Goal: Task Accomplishment & Management: Manage account settings

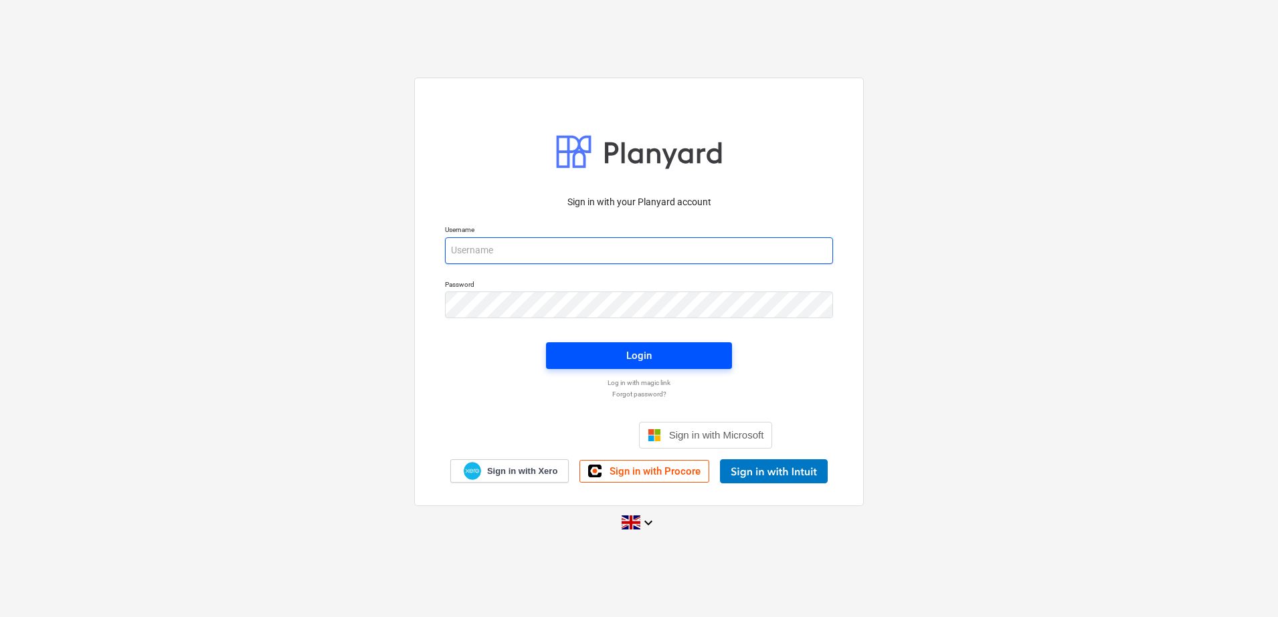
type input "[EMAIL_ADDRESS][DOMAIN_NAME]"
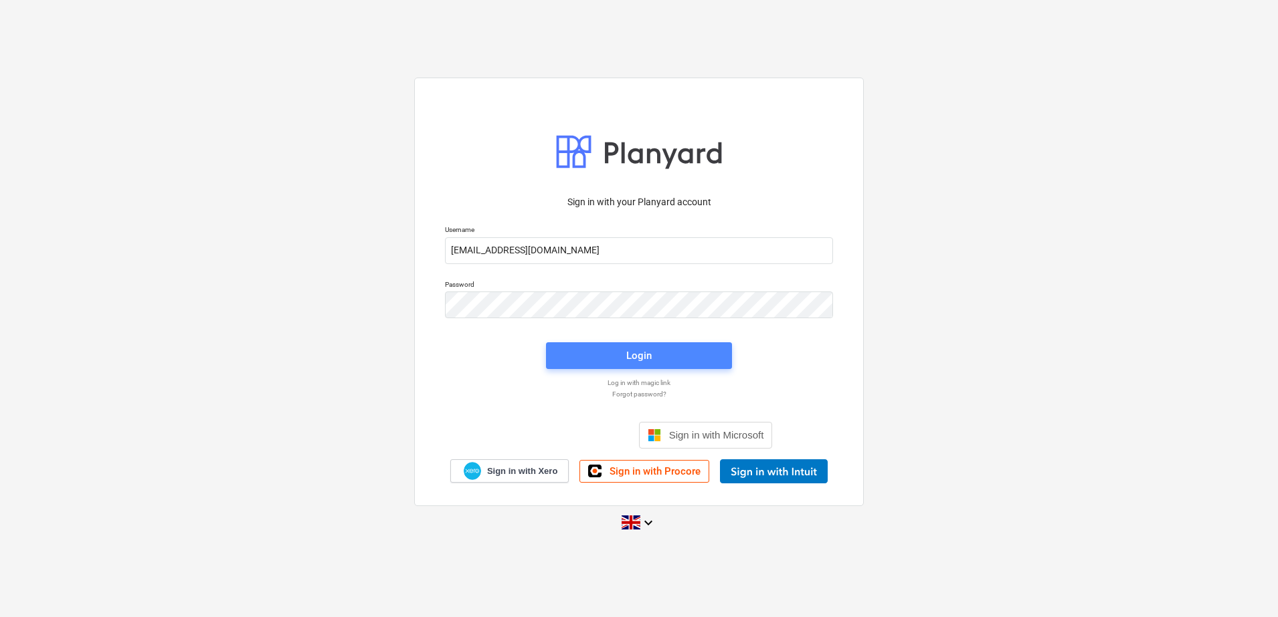
click at [584, 353] on span "Login" at bounding box center [639, 355] width 154 height 17
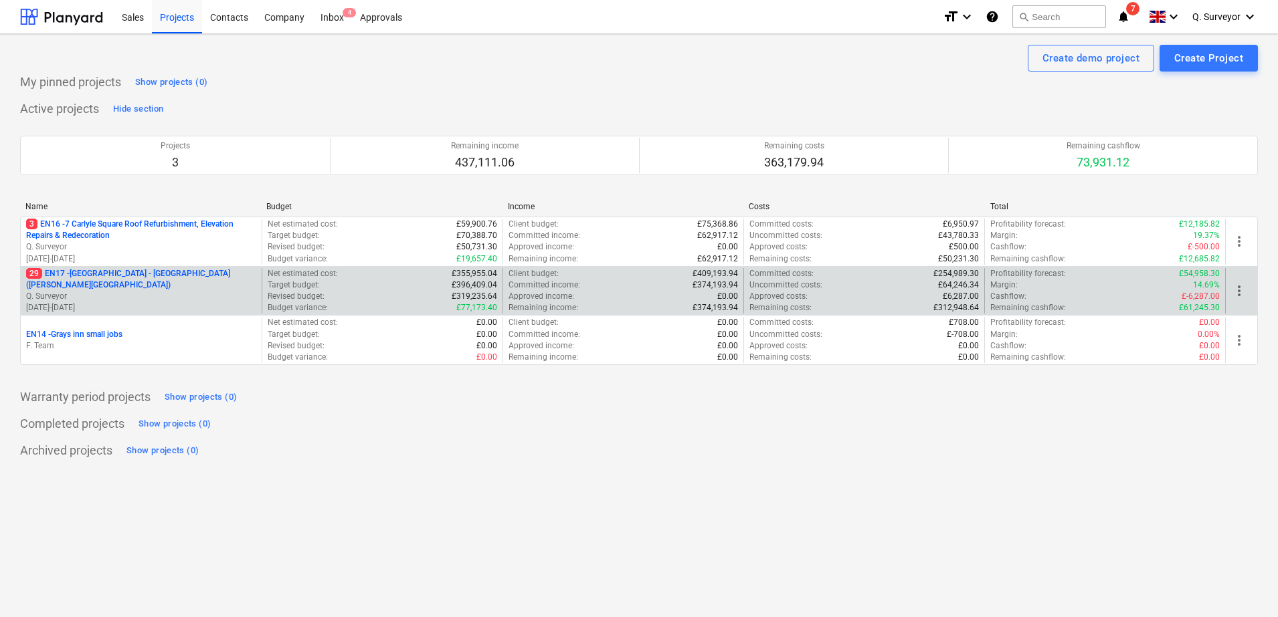
click at [74, 282] on p "29 EN17 - [GEOGRAPHIC_DATA] - [GEOGRAPHIC_DATA] ([PERSON_NAME][GEOGRAPHIC_DATA])" at bounding box center [141, 279] width 230 height 23
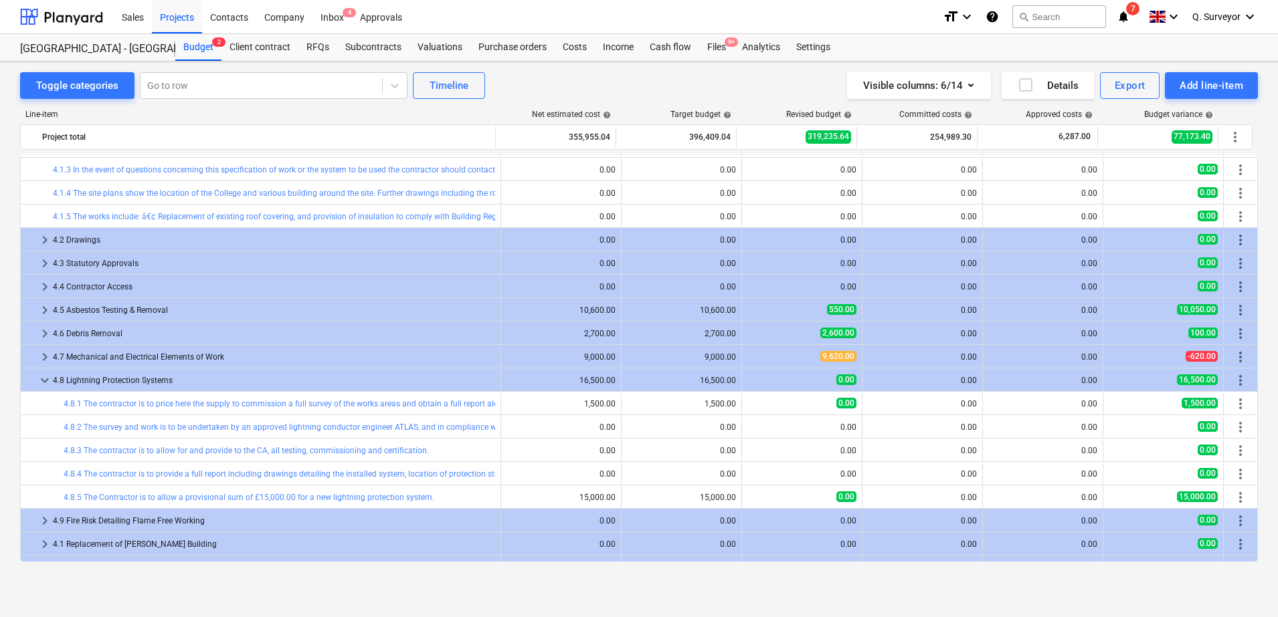
scroll to position [1138, 0]
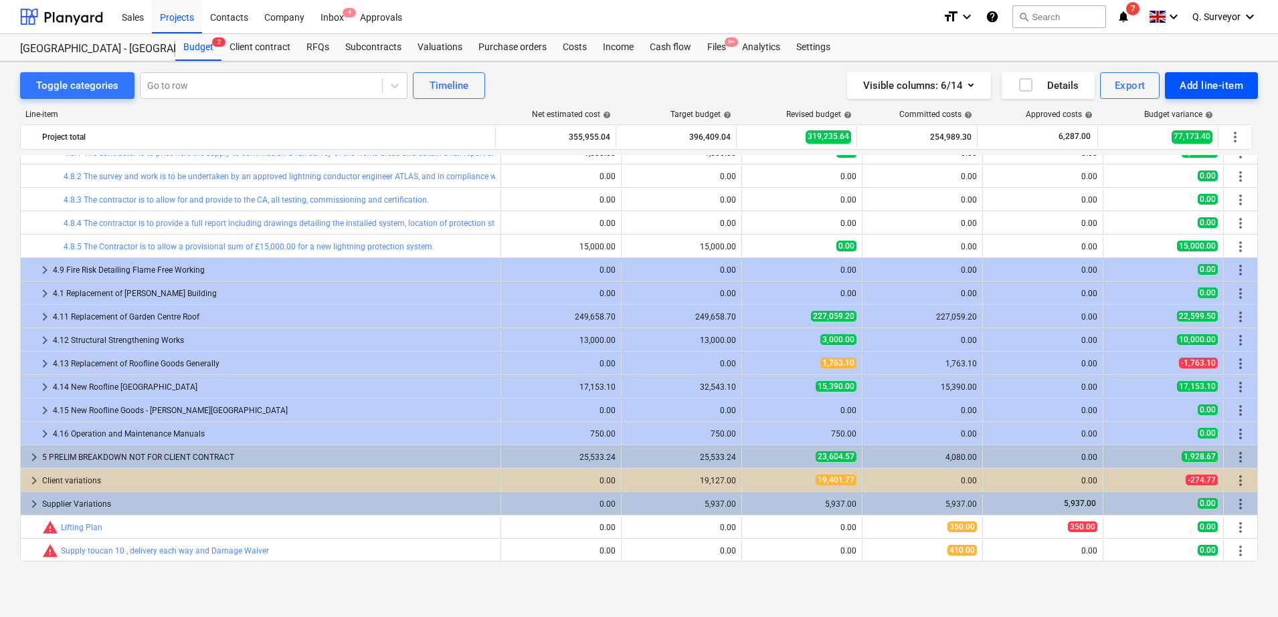
click at [1203, 92] on div "Add line-item" at bounding box center [1211, 85] width 64 height 17
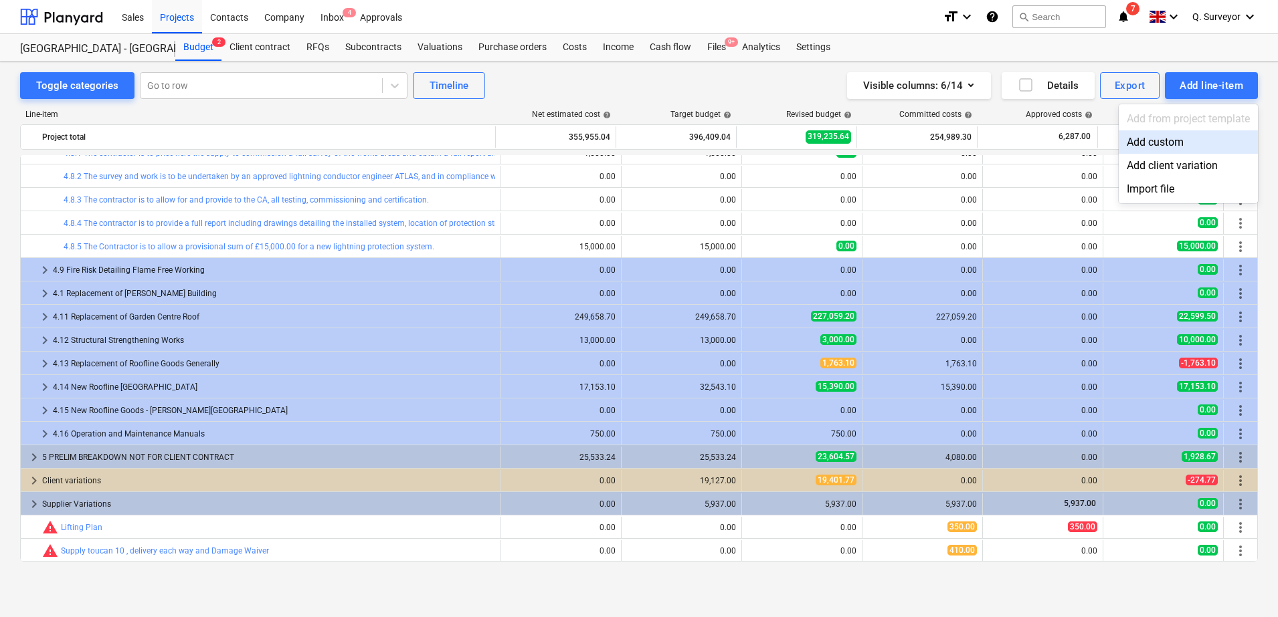
click at [1180, 139] on div "Add custom" at bounding box center [1187, 141] width 139 height 23
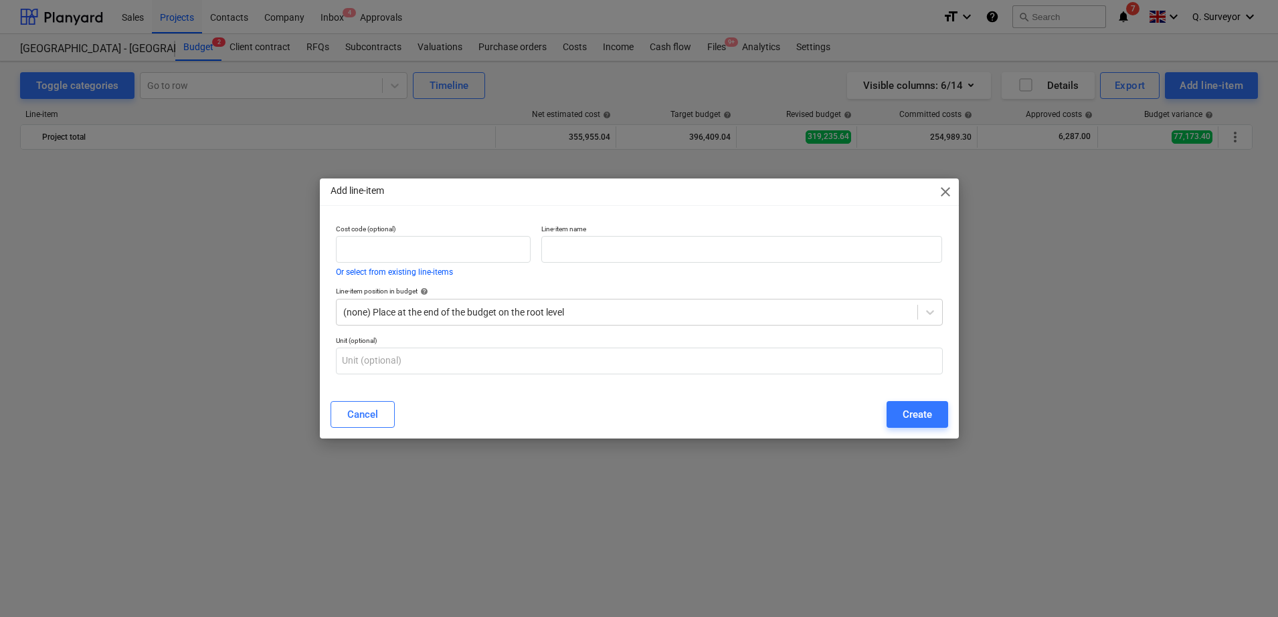
scroll to position [1138, 0]
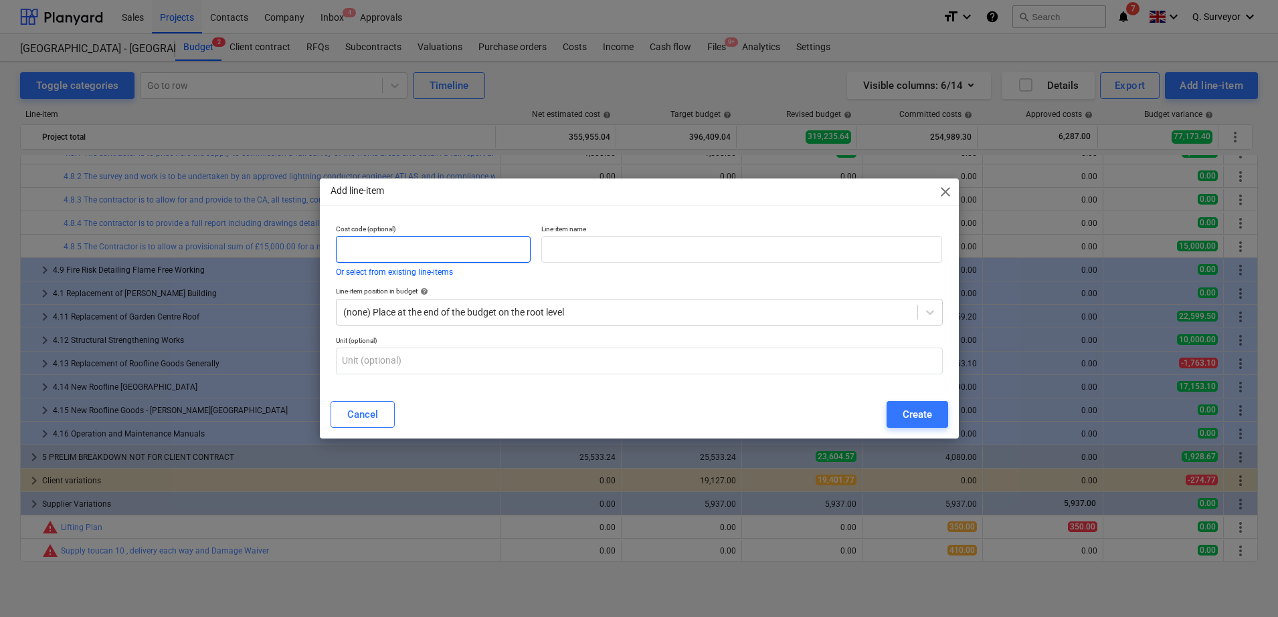
click at [483, 248] on input "text" at bounding box center [433, 249] width 195 height 27
click at [704, 256] on input "text" at bounding box center [741, 249] width 401 height 27
type input "u"
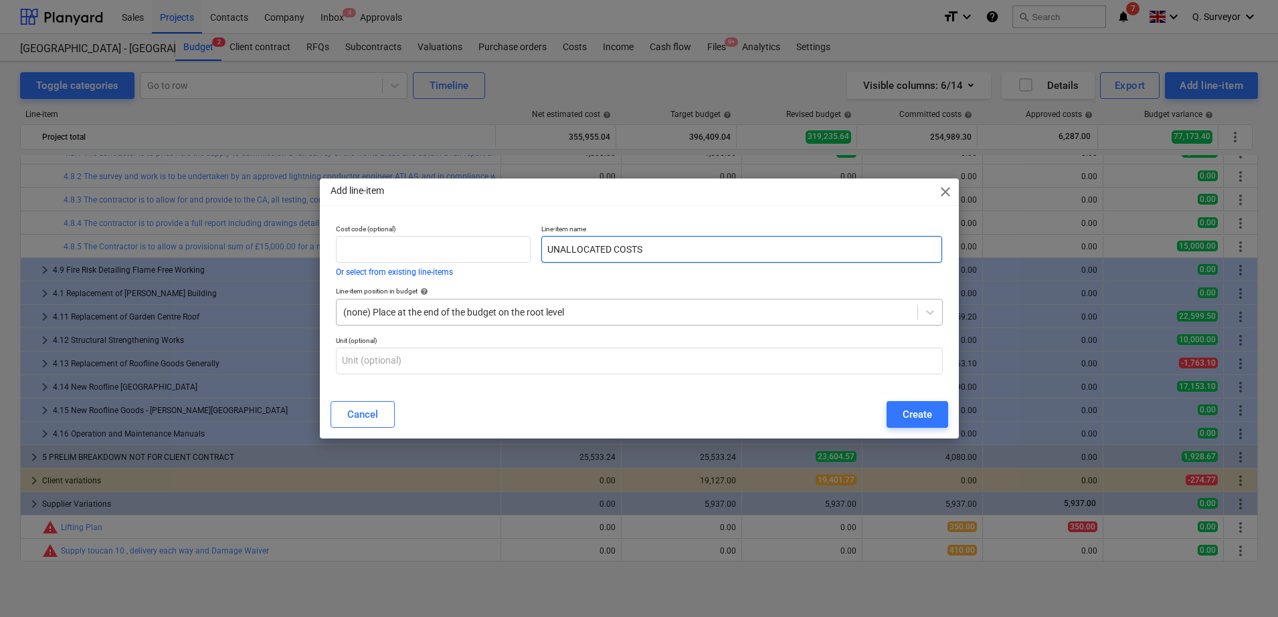
type input "UNALLOCATED COSTS"
click at [434, 325] on div "(none) Place at the end of the budget on the root level" at bounding box center [639, 312] width 607 height 27
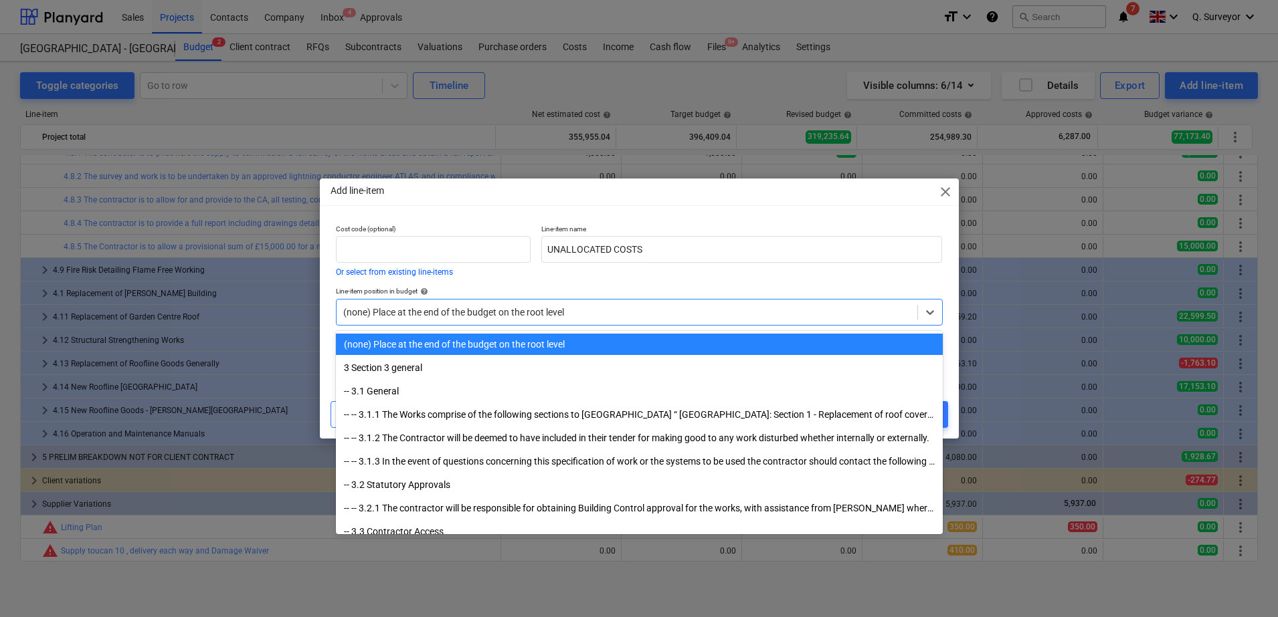
drag, startPoint x: 509, startPoint y: 355, endPoint x: 502, endPoint y: 346, distance: 11.4
click at [502, 346] on div "(none) Place at the end of the budget on the root level" at bounding box center [639, 344] width 607 height 21
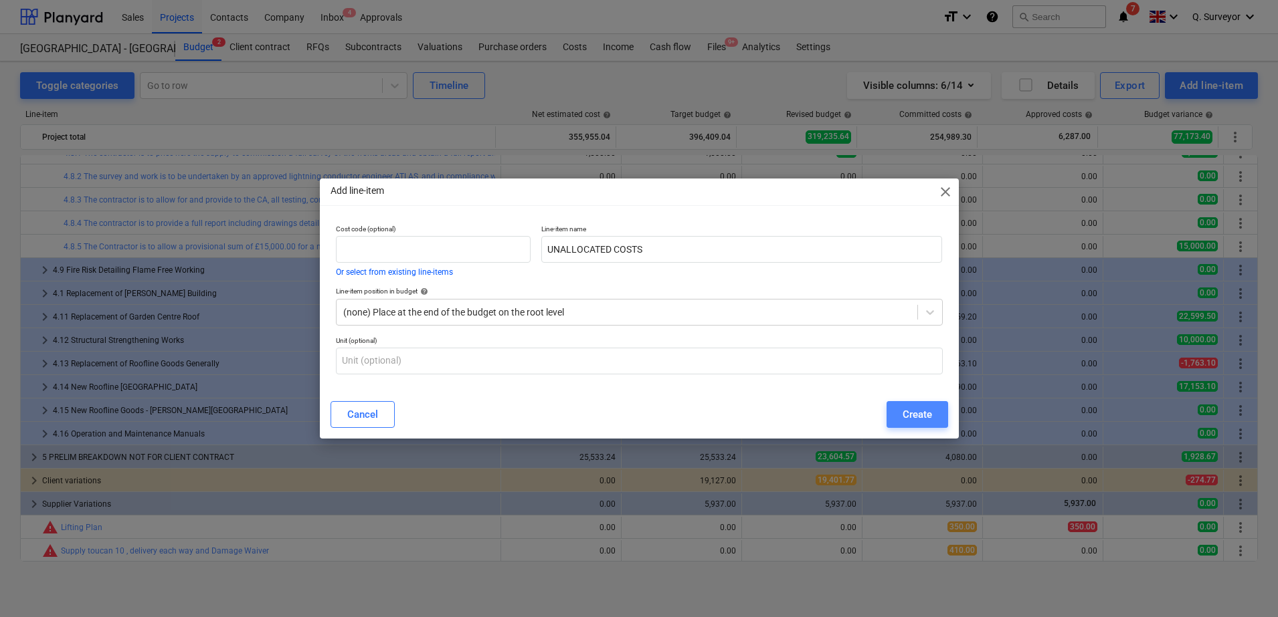
click at [896, 415] on button "Create" at bounding box center [917, 414] width 62 height 27
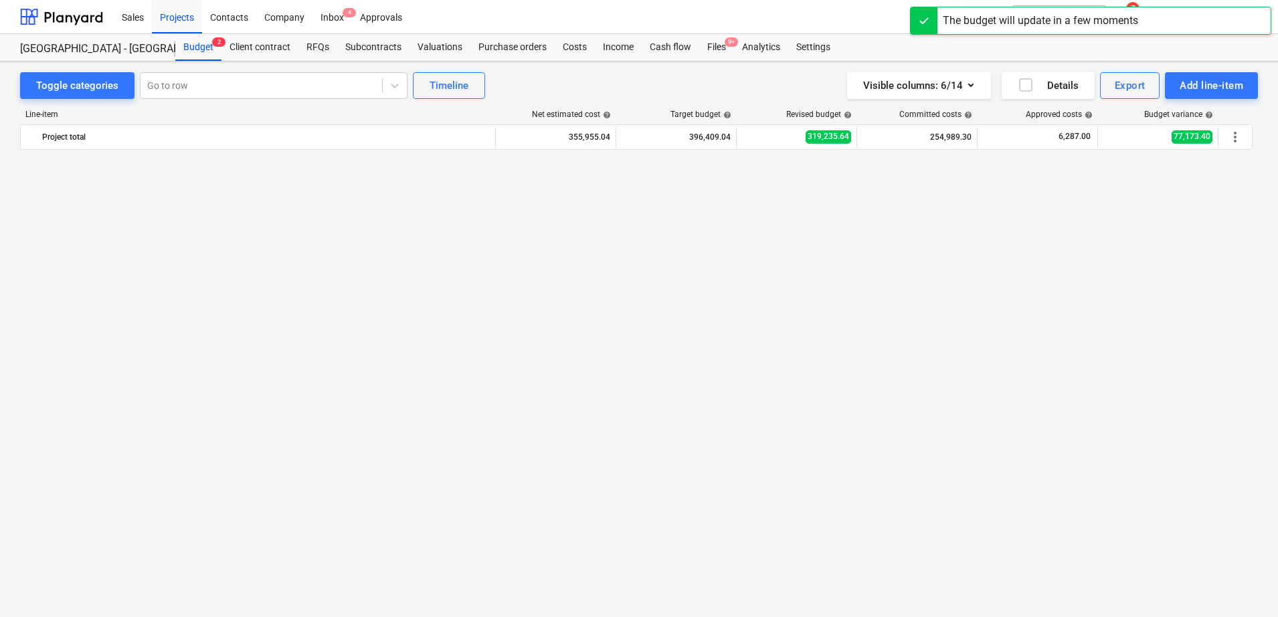
scroll to position [1162, 0]
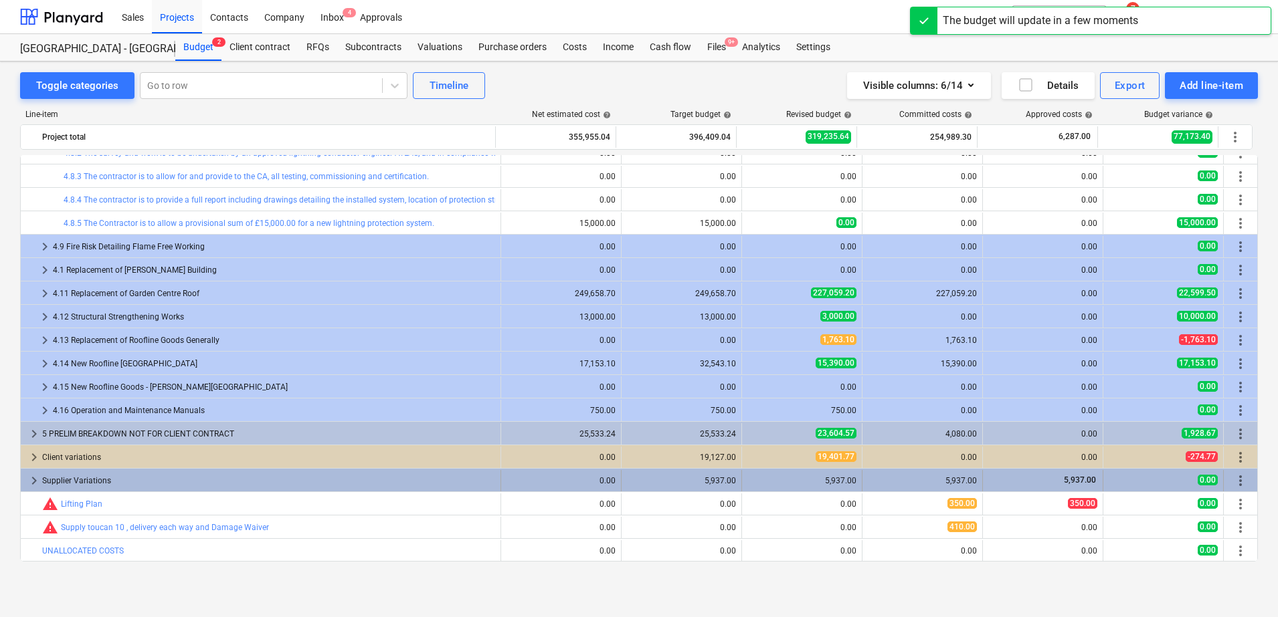
click at [35, 479] on span "keyboard_arrow_right" at bounding box center [34, 481] width 16 height 16
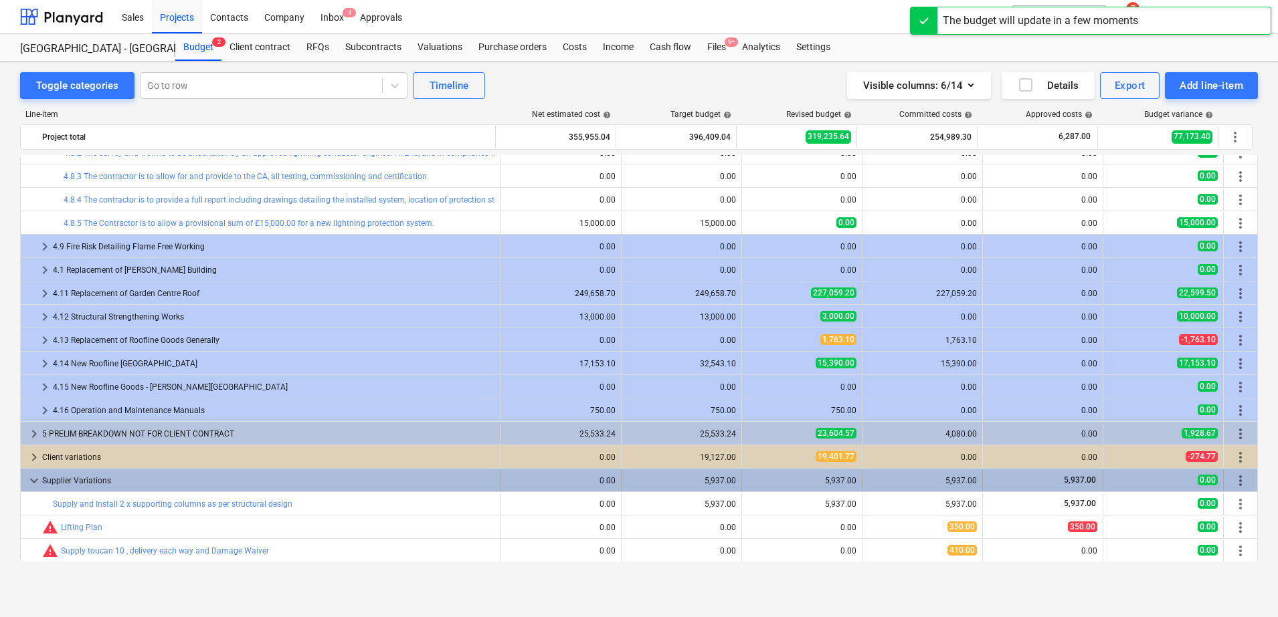
click at [33, 474] on span "keyboard_arrow_down" at bounding box center [34, 481] width 16 height 16
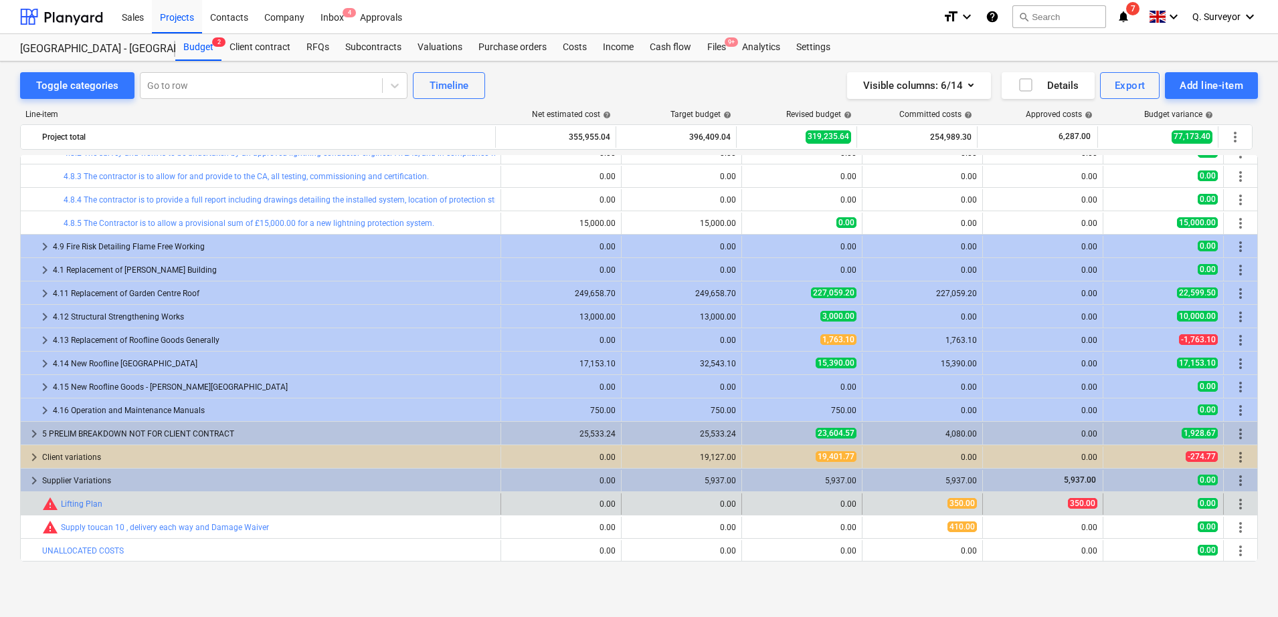
click at [1239, 504] on span "more_vert" at bounding box center [1240, 504] width 16 height 16
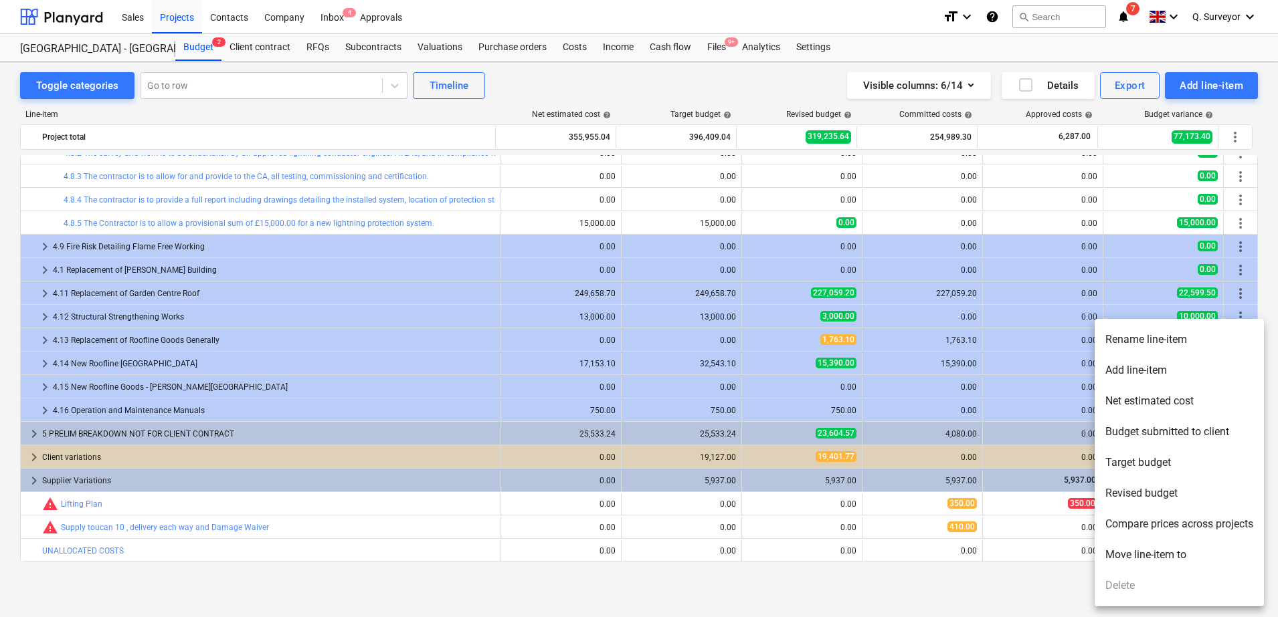
click at [1177, 563] on li "Move line-item to" at bounding box center [1178, 555] width 169 height 31
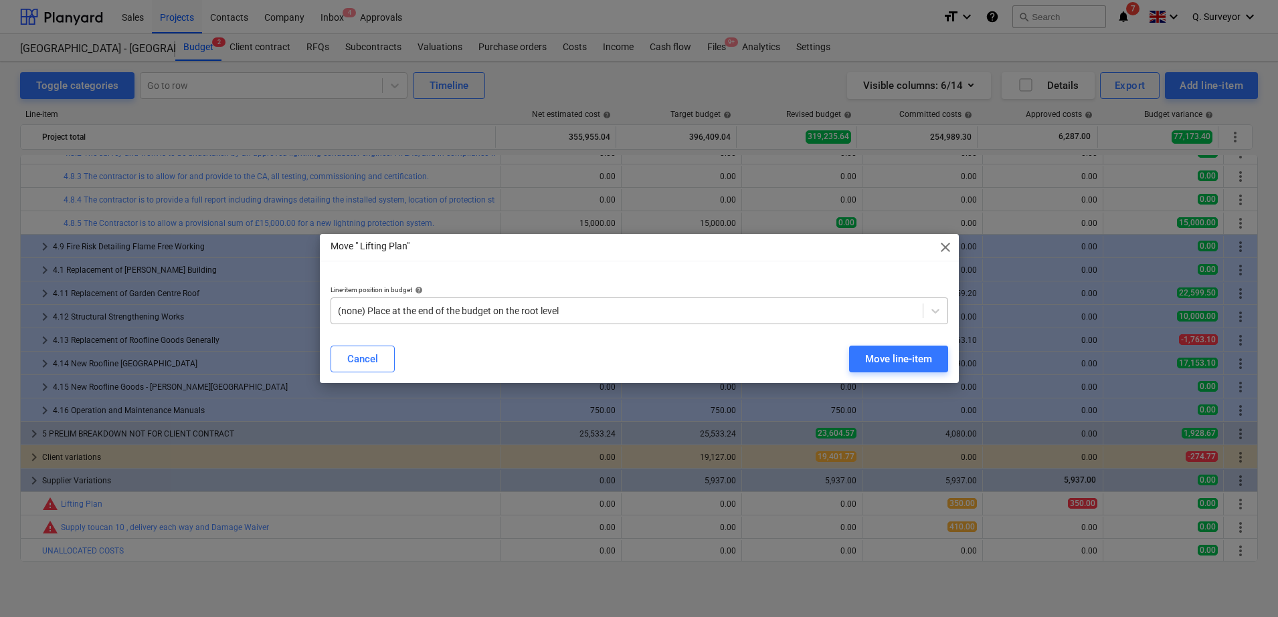
click at [445, 305] on div at bounding box center [627, 310] width 578 height 13
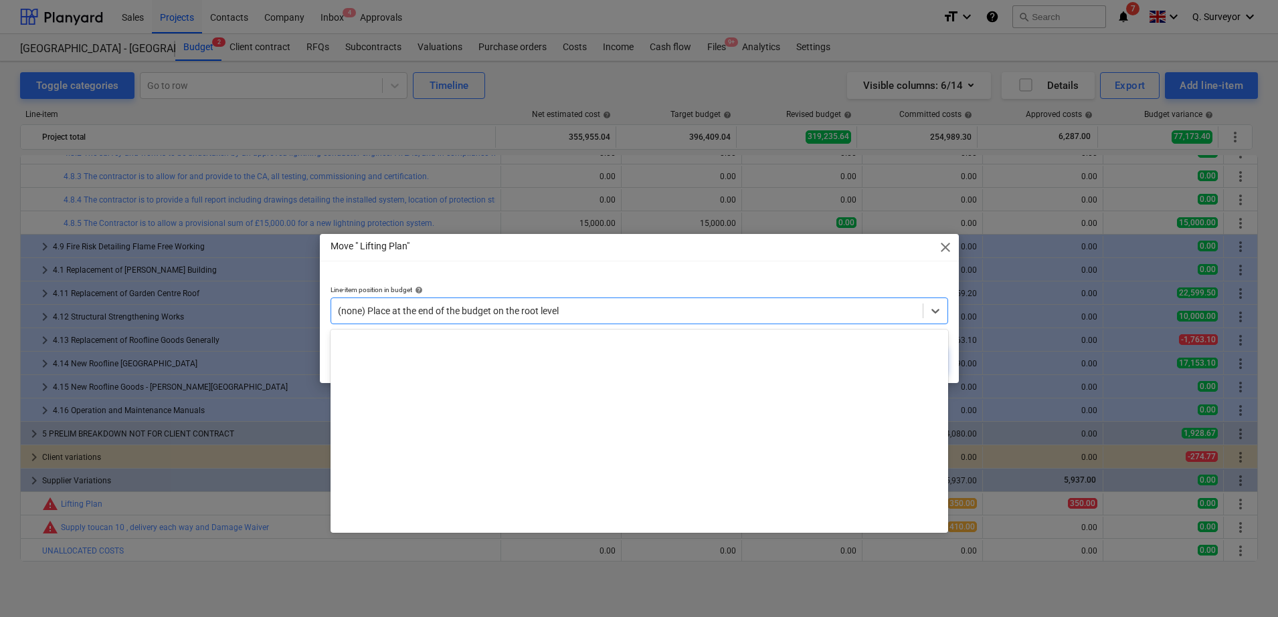
scroll to position [5629, 0]
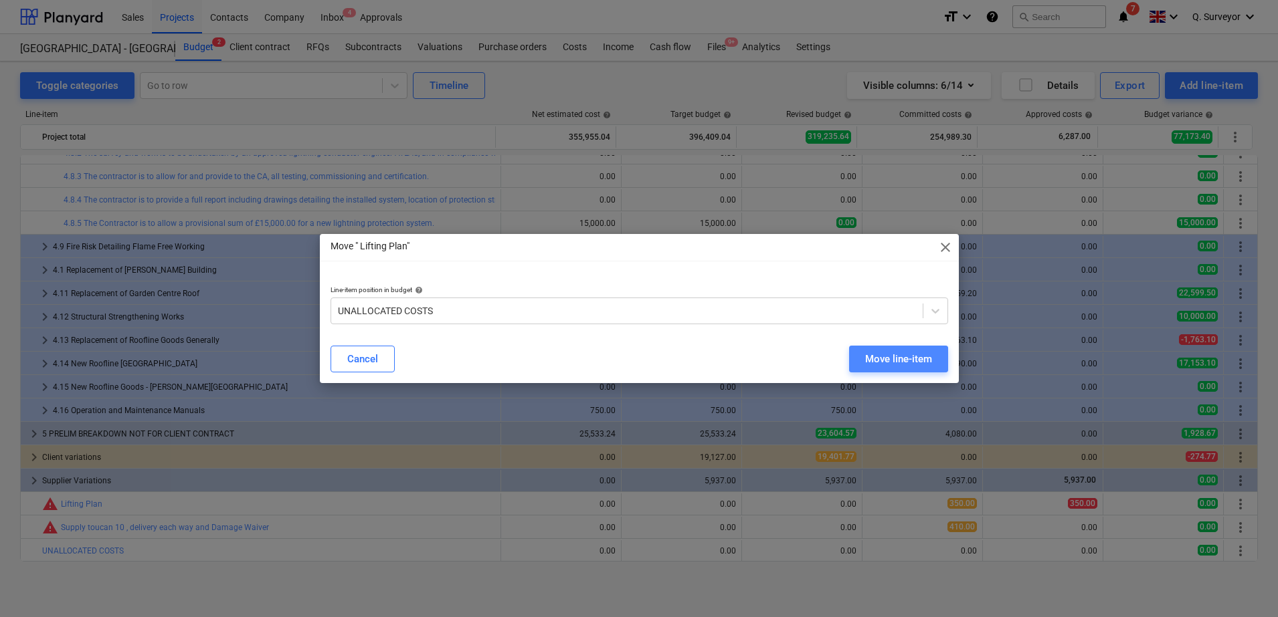
click at [896, 357] on div "Move line-item" at bounding box center [898, 358] width 67 height 17
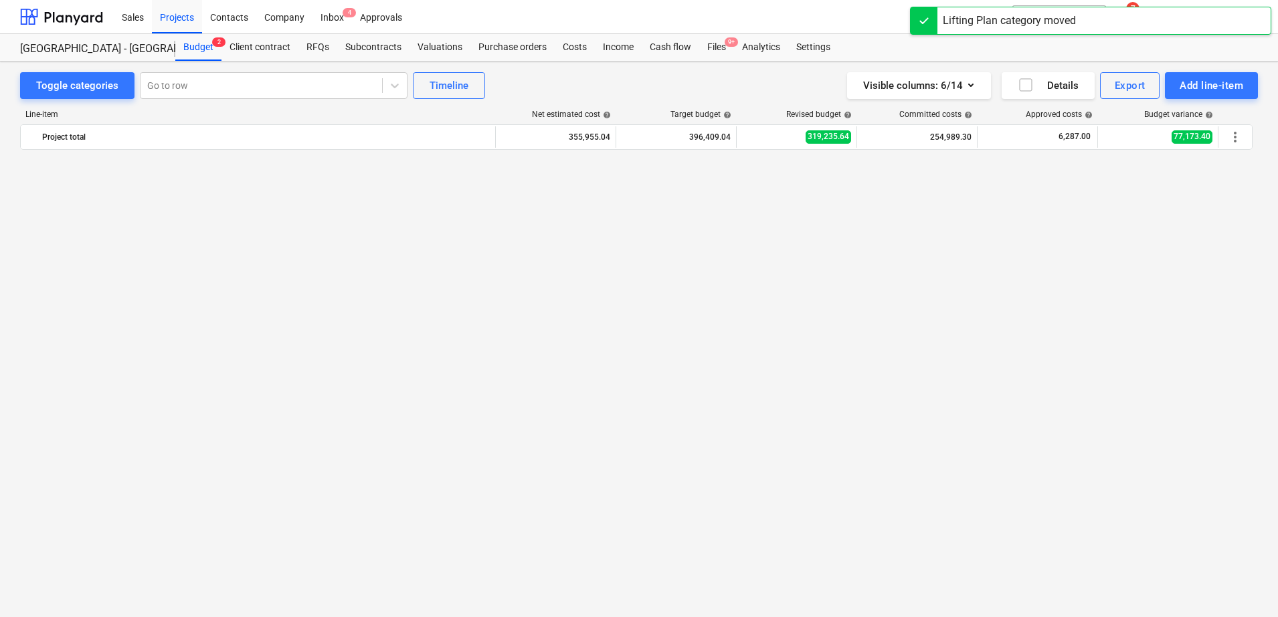
scroll to position [1138, 0]
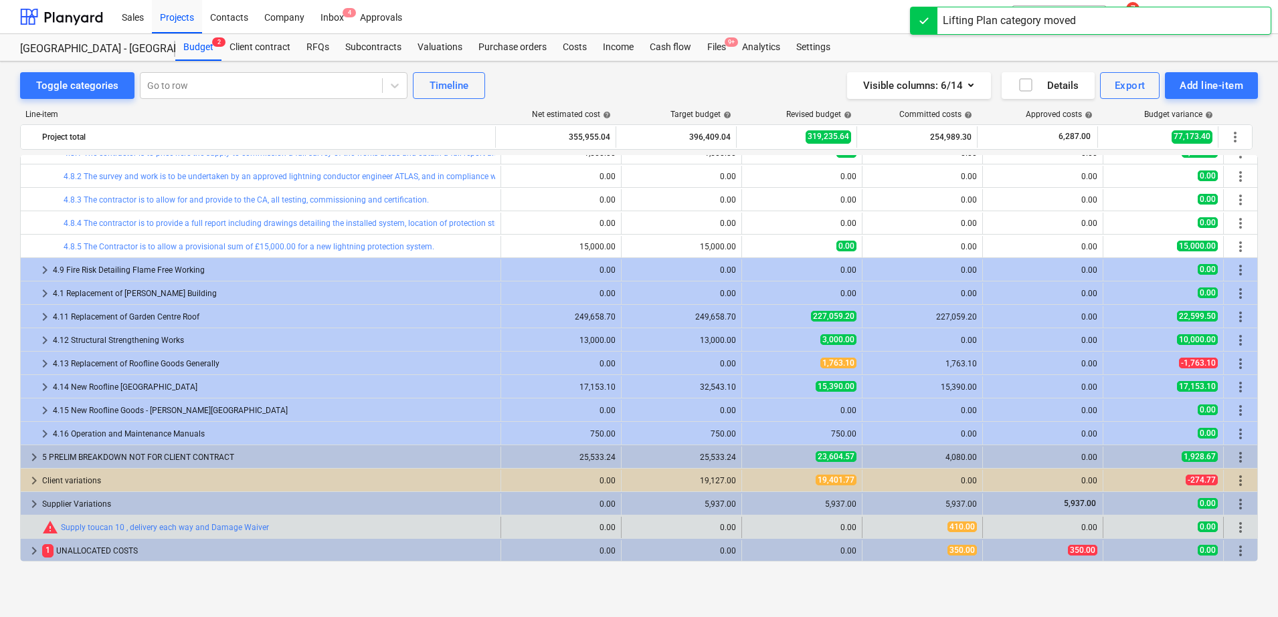
click at [1234, 531] on span "more_vert" at bounding box center [1240, 528] width 16 height 16
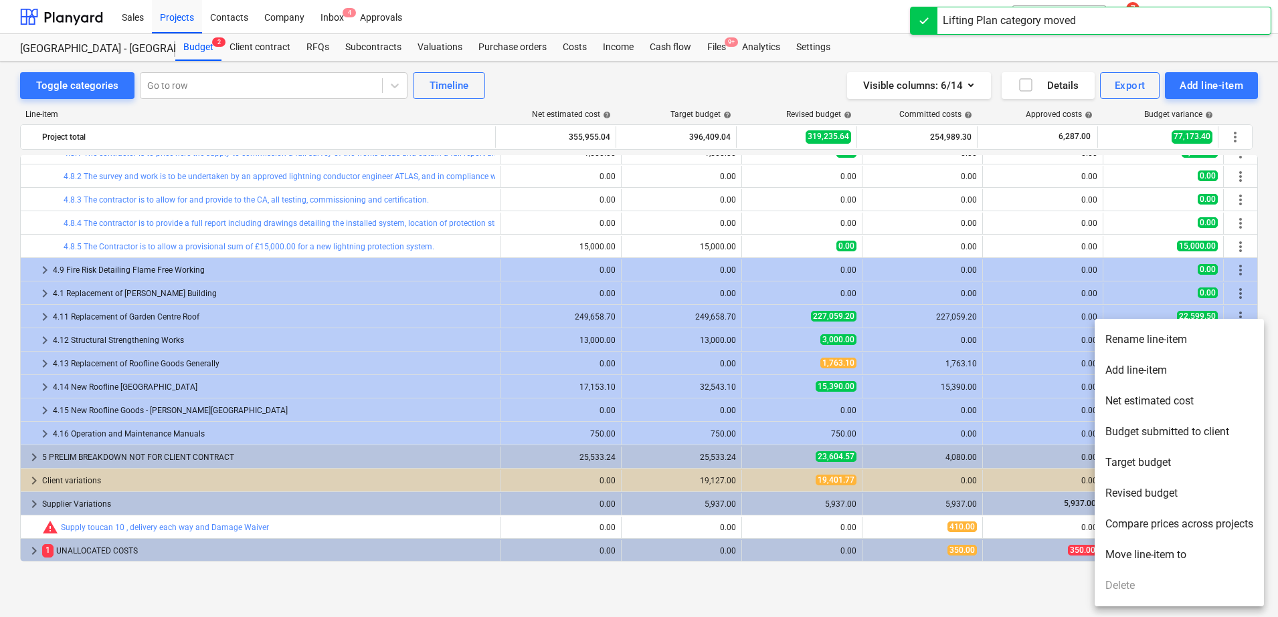
click at [1144, 556] on li "Move line-item to" at bounding box center [1178, 555] width 169 height 31
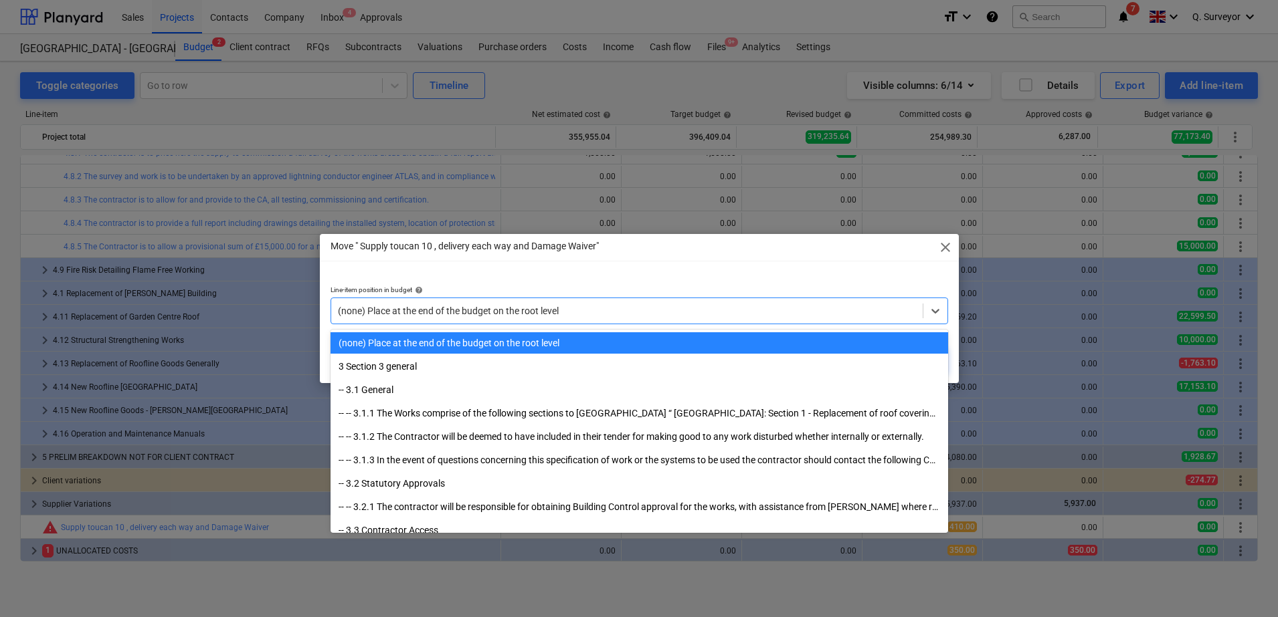
click at [804, 313] on div at bounding box center [627, 310] width 578 height 13
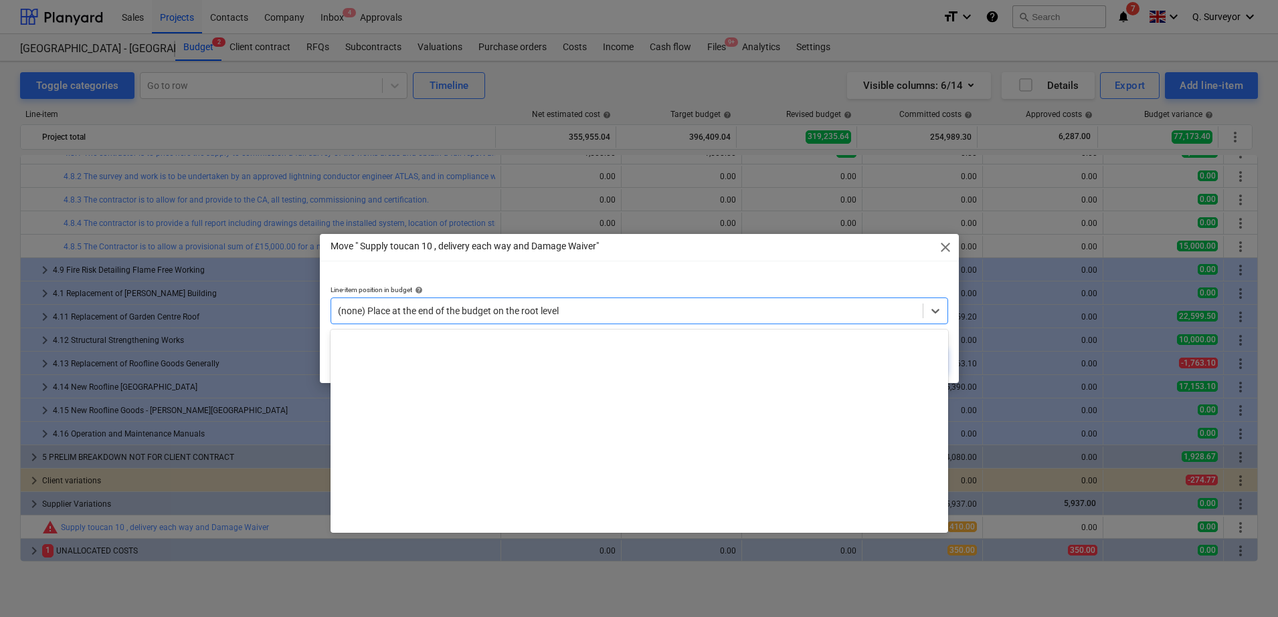
scroll to position [5629, 0]
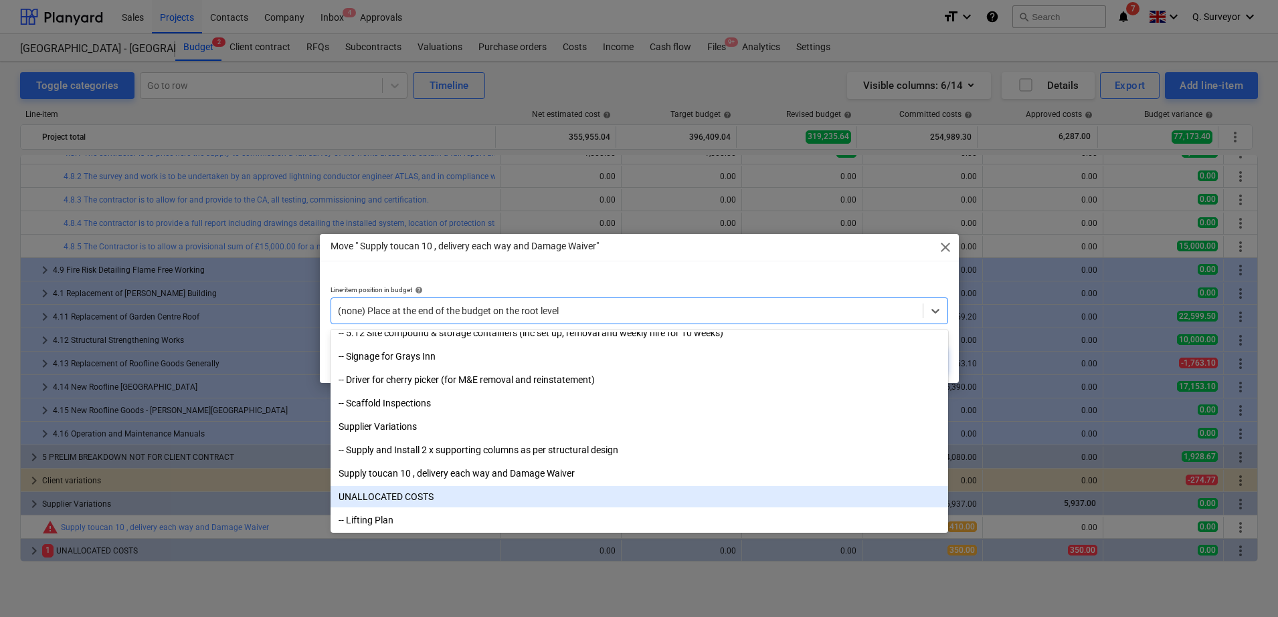
click at [385, 498] on div "UNALLOCATED COSTS" at bounding box center [638, 496] width 617 height 21
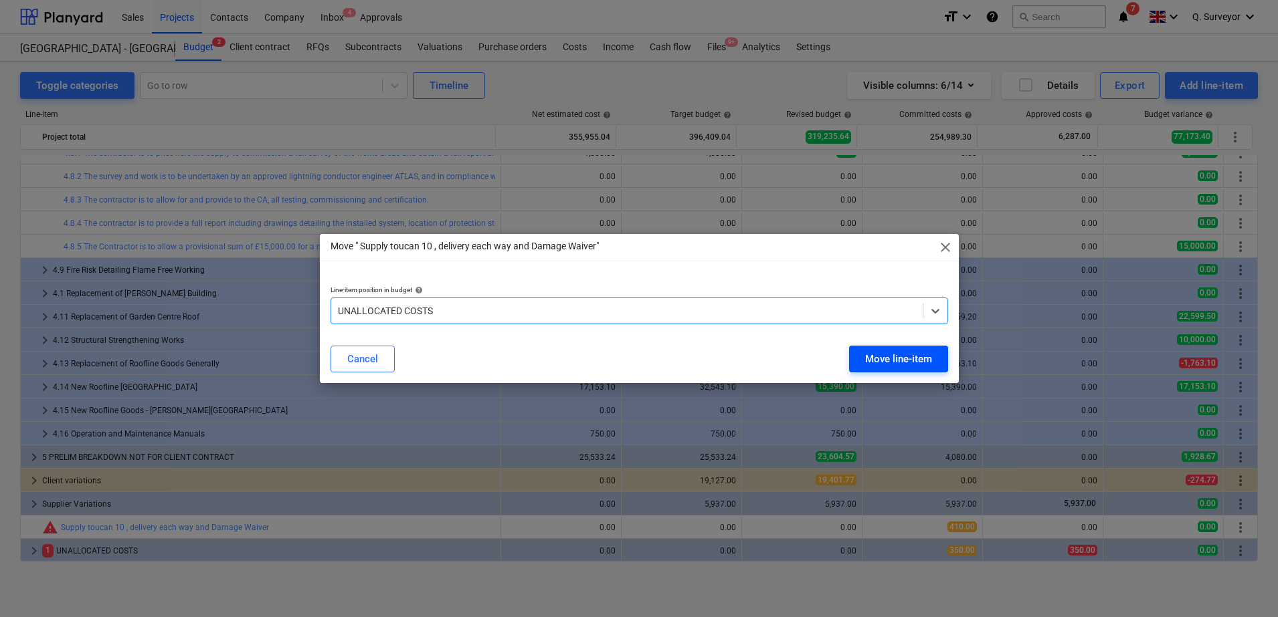
click at [914, 367] on div "Move line-item" at bounding box center [898, 358] width 67 height 17
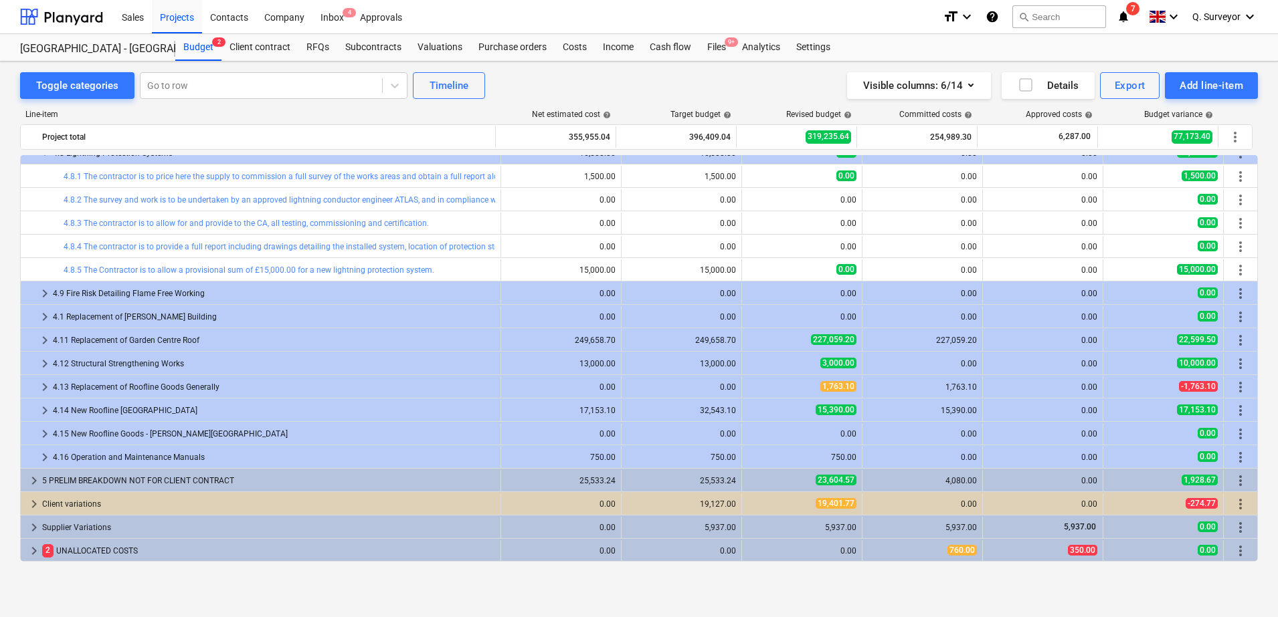
scroll to position [1115, 0]
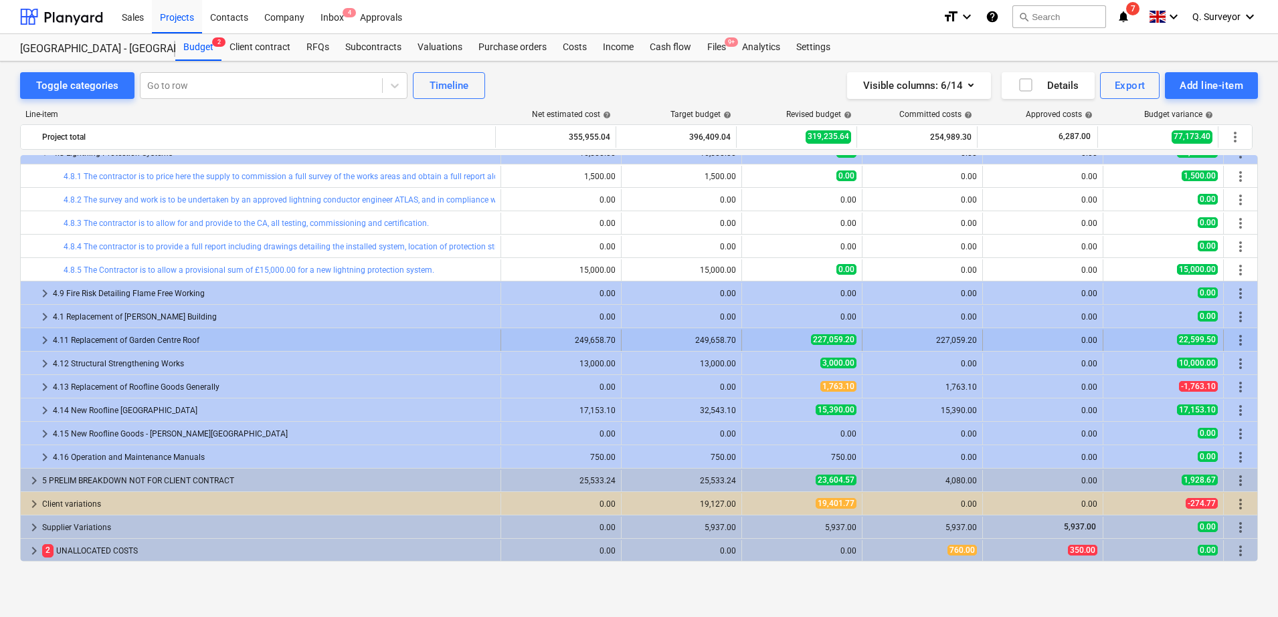
click at [693, 330] on div "249,658.70" at bounding box center [681, 340] width 109 height 21
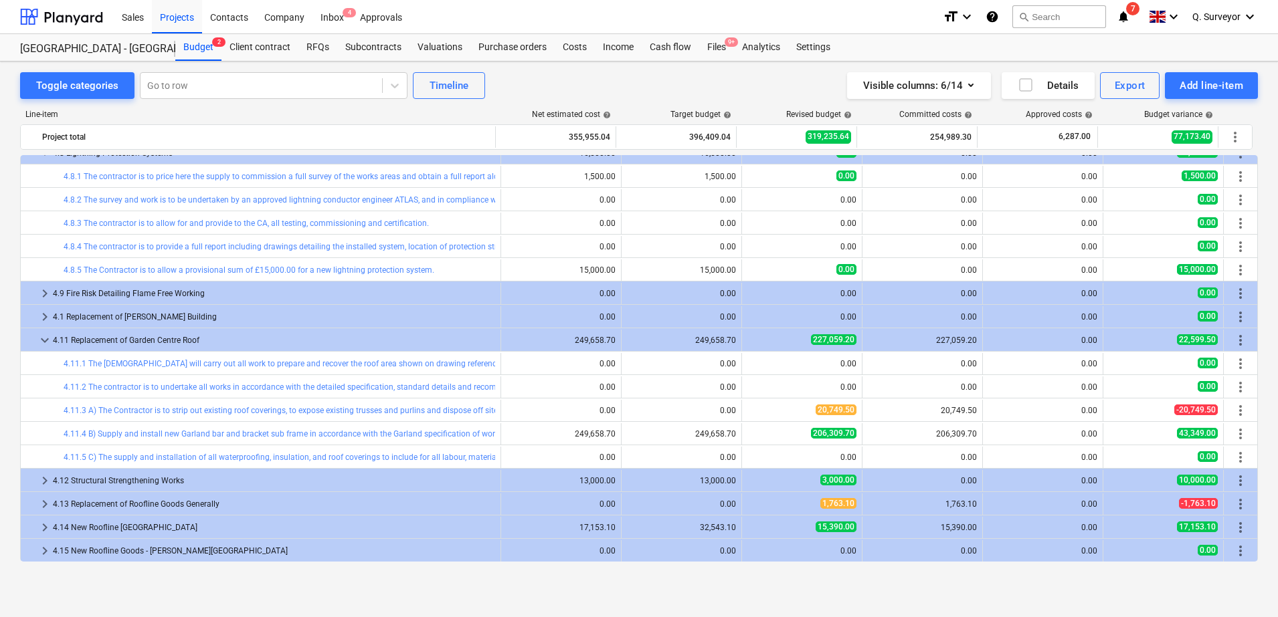
click at [645, 100] on div "Line-item Net estimated cost help Target budget help Revised budget help Commit…" at bounding box center [638, 338] width 1237 height 479
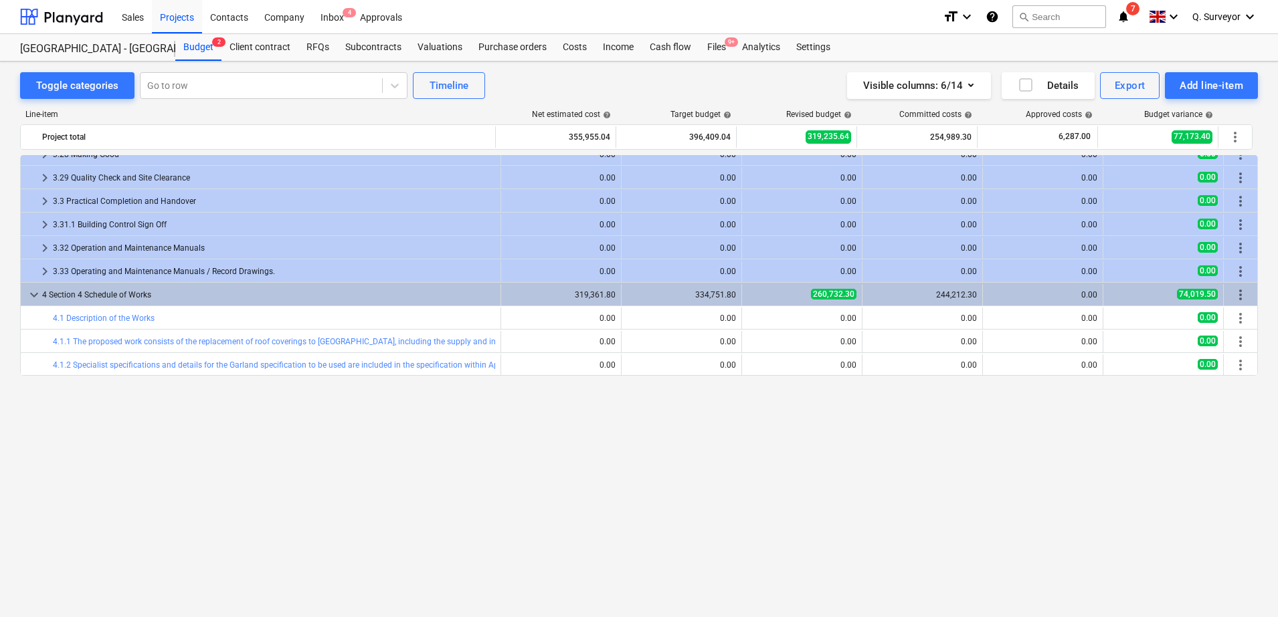
scroll to position [0, 0]
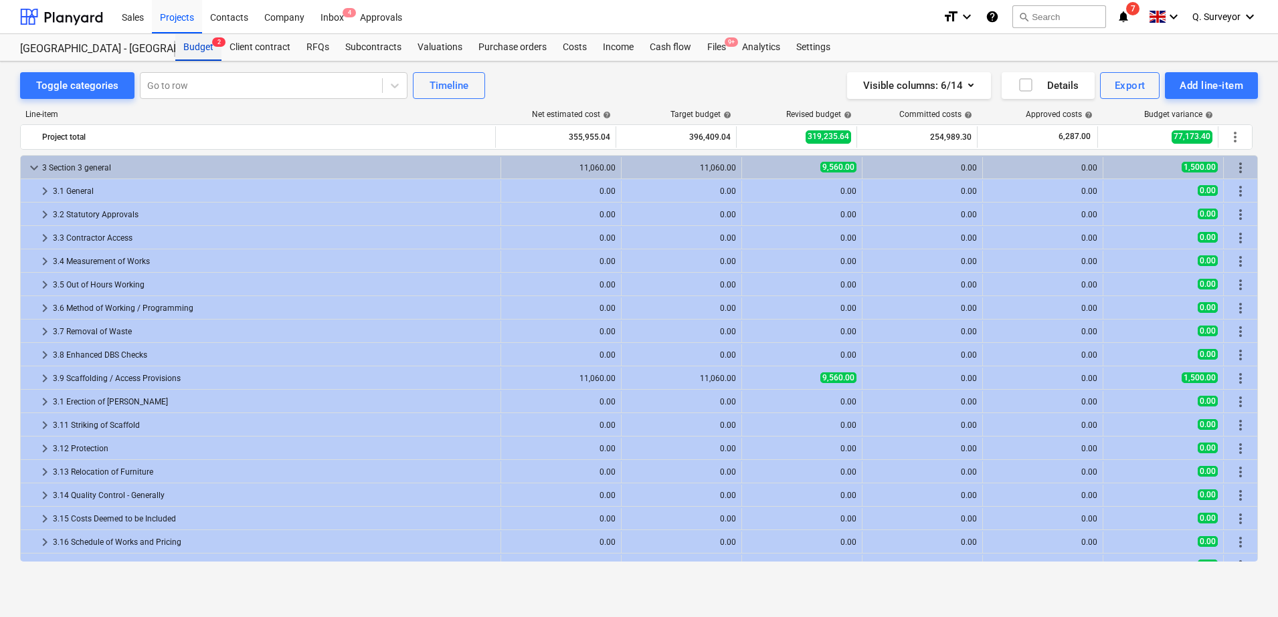
click at [199, 47] on div "Budget 2" at bounding box center [198, 47] width 46 height 27
click at [182, 20] on div "Projects" at bounding box center [177, 16] width 50 height 34
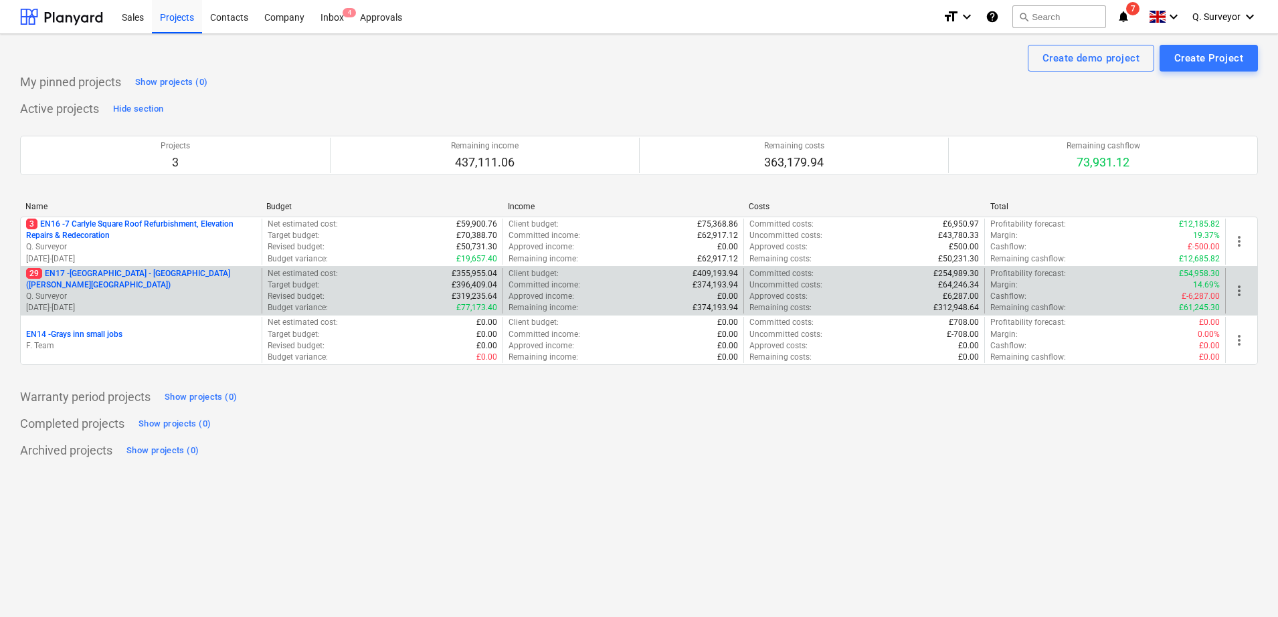
click at [132, 278] on p "29 EN17 - [GEOGRAPHIC_DATA] - [GEOGRAPHIC_DATA] ([PERSON_NAME][GEOGRAPHIC_DATA])" at bounding box center [141, 279] width 230 height 23
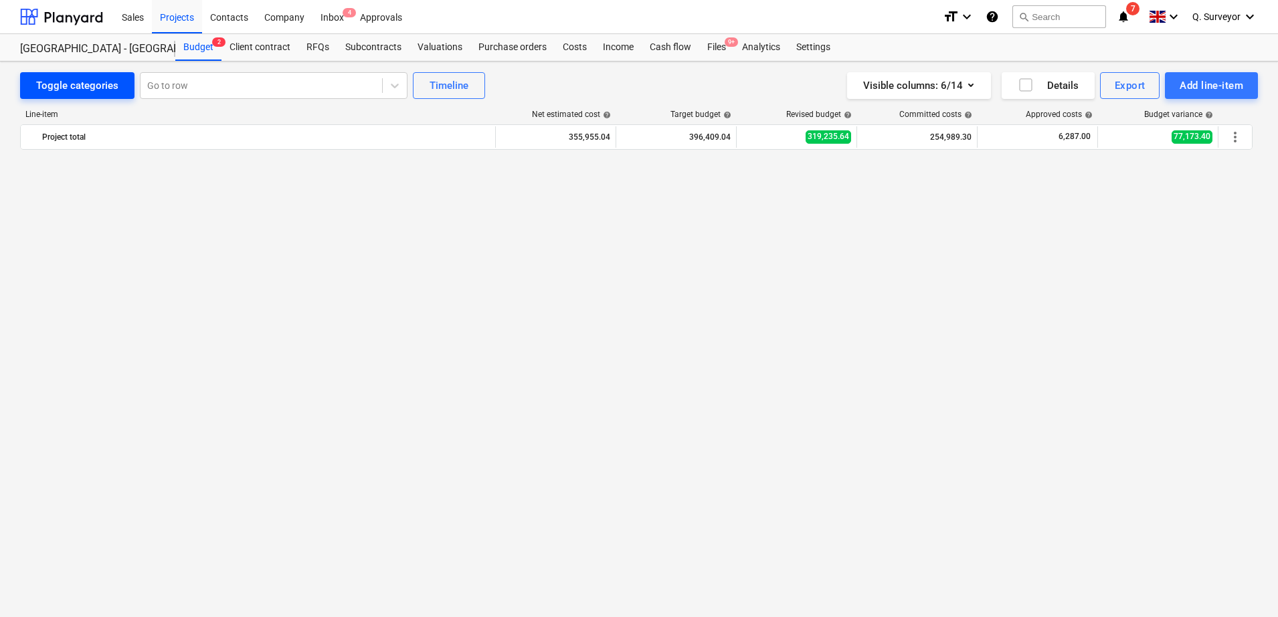
scroll to position [1232, 0]
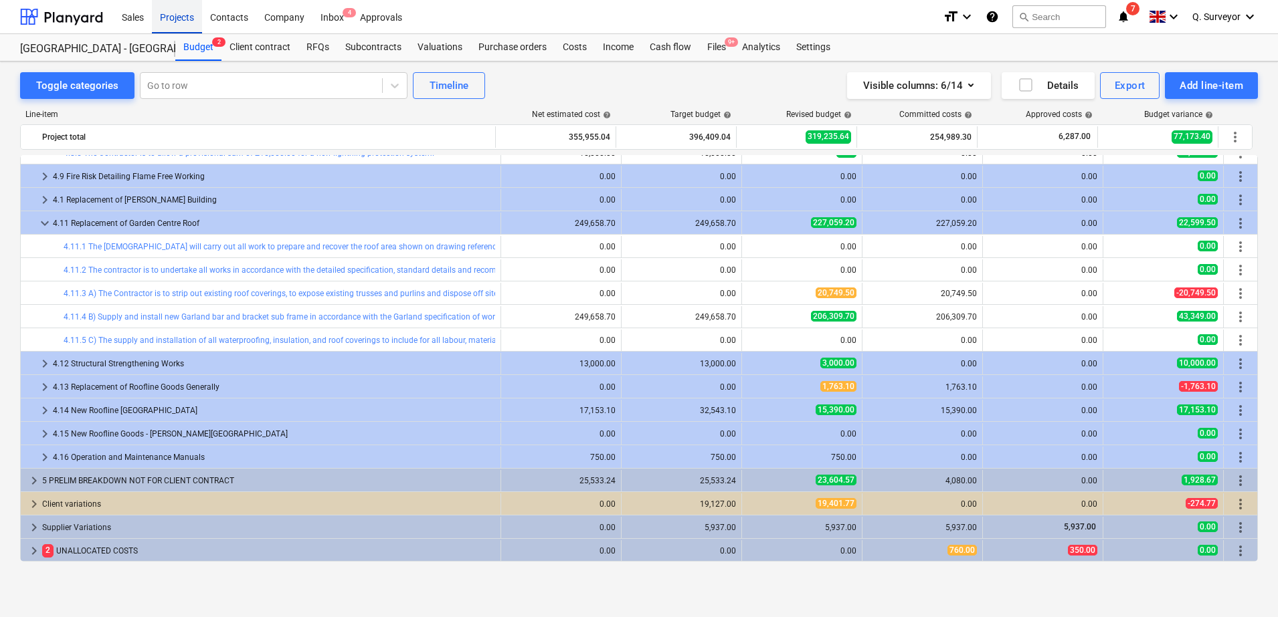
click at [181, 25] on div "Projects" at bounding box center [177, 16] width 50 height 34
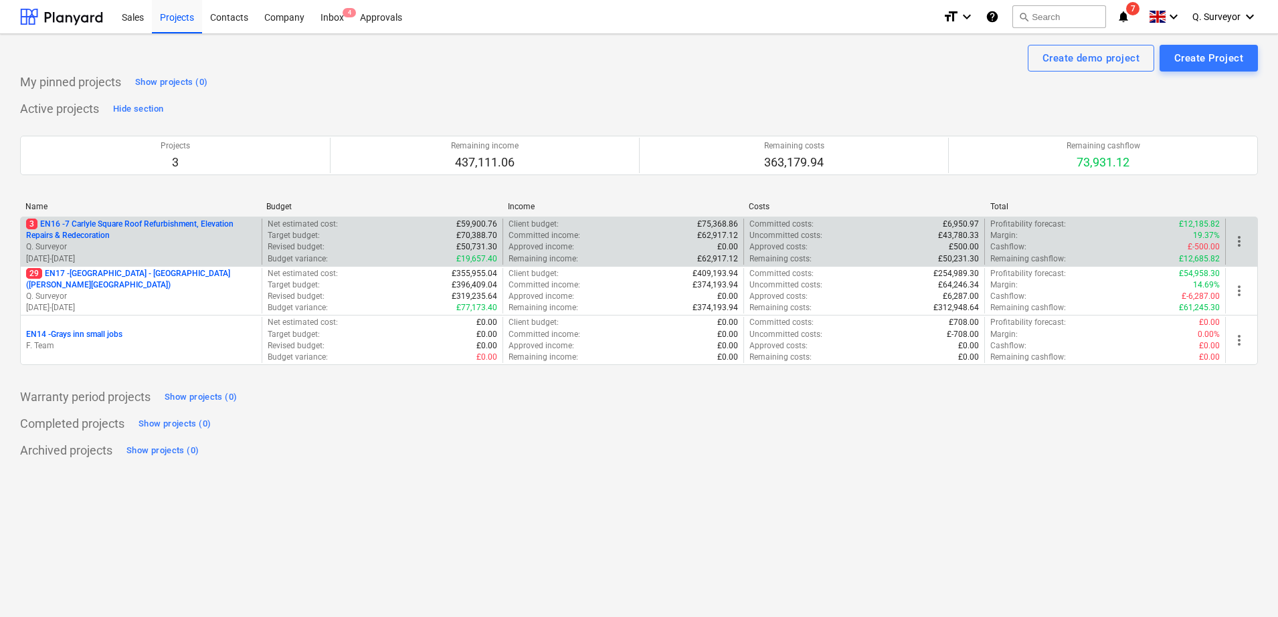
click at [75, 231] on p "3 EN16 - 7 Carlyle Square Roof Refurbishment, Elevation Repairs & Redecoration" at bounding box center [141, 230] width 230 height 23
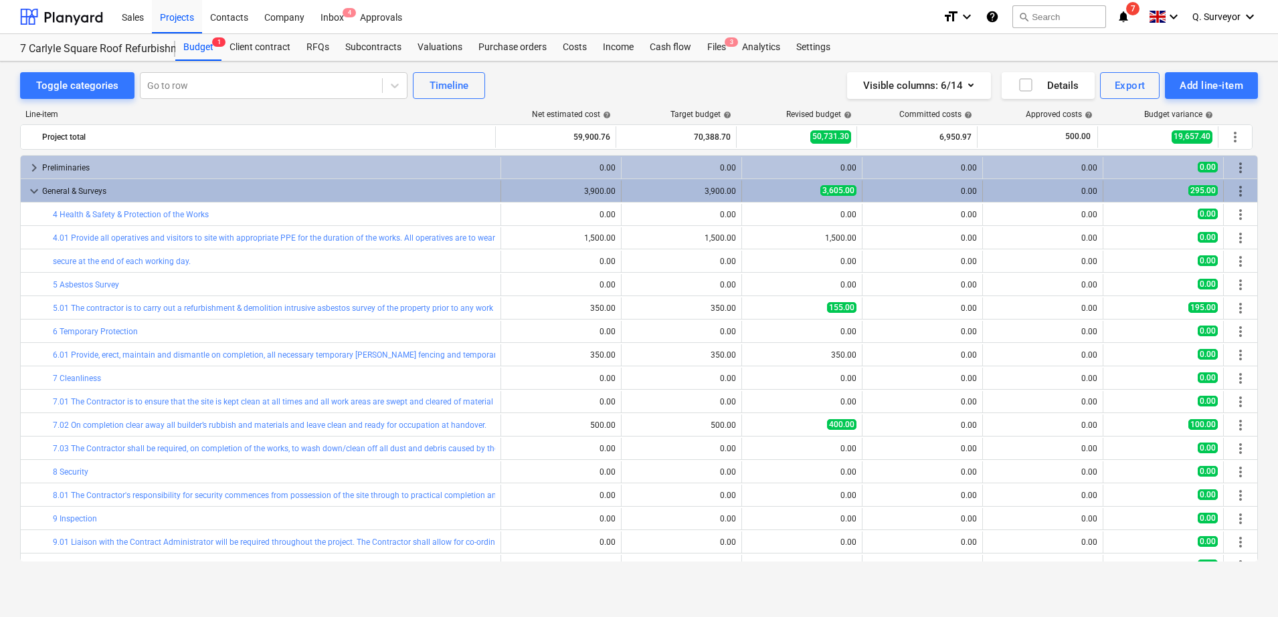
click at [38, 188] on span "keyboard_arrow_down" at bounding box center [34, 191] width 16 height 16
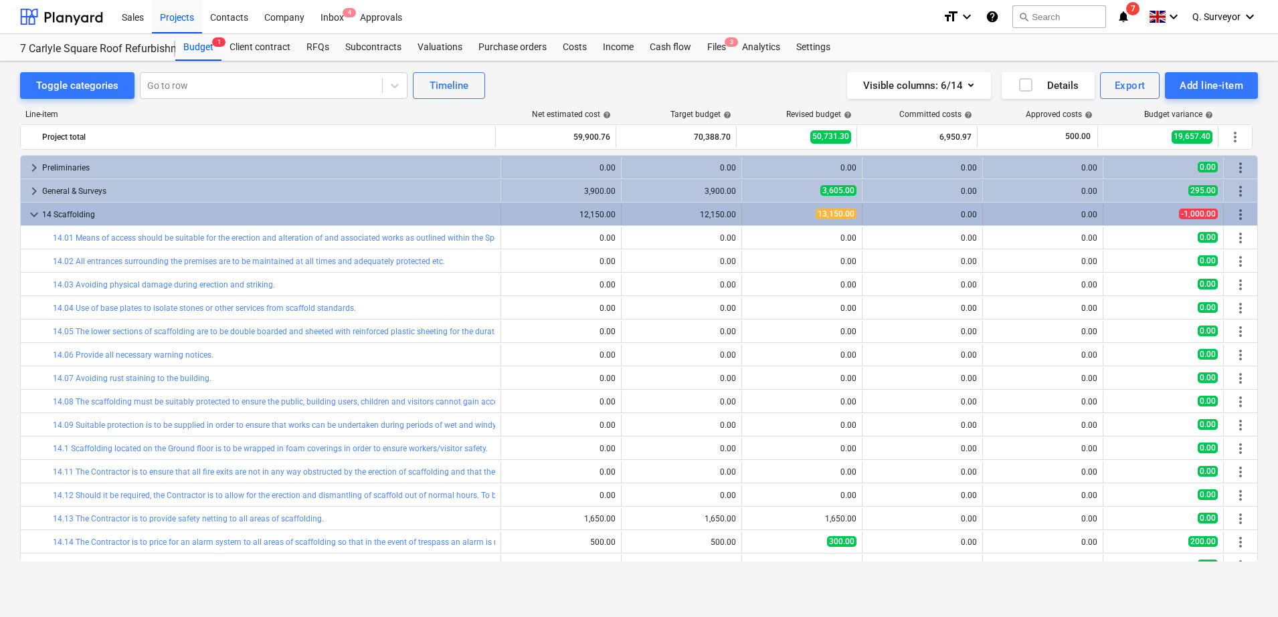
click at [35, 209] on span "keyboard_arrow_down" at bounding box center [34, 215] width 16 height 16
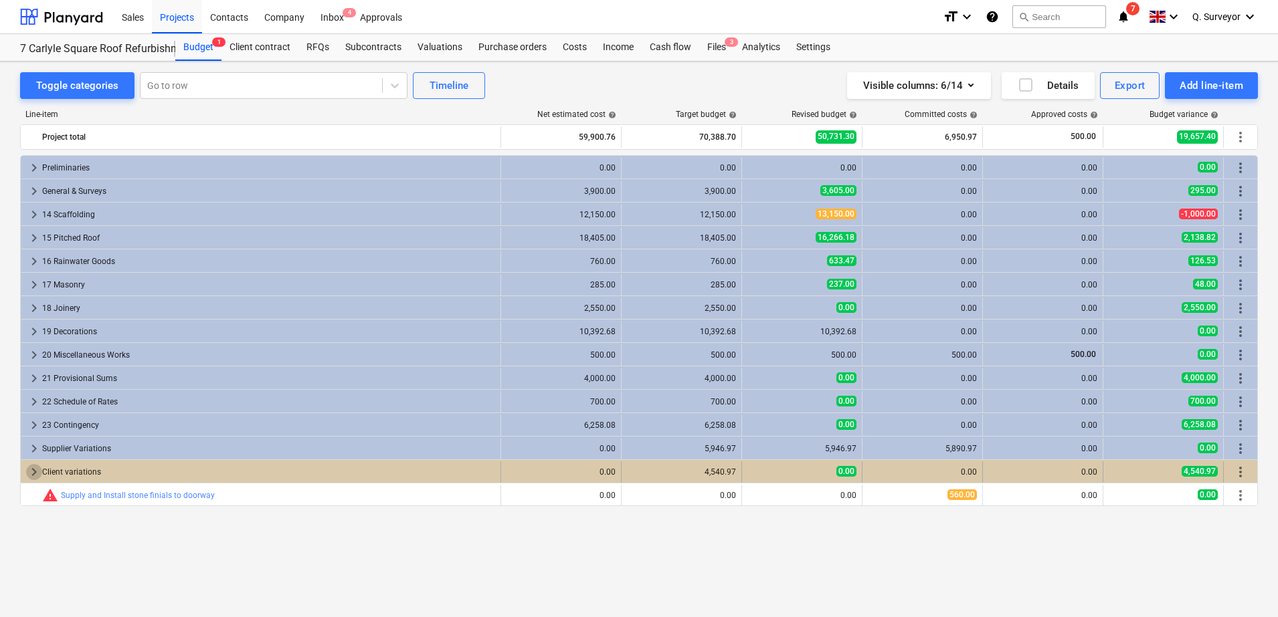
click at [29, 472] on span "keyboard_arrow_right" at bounding box center [34, 472] width 16 height 16
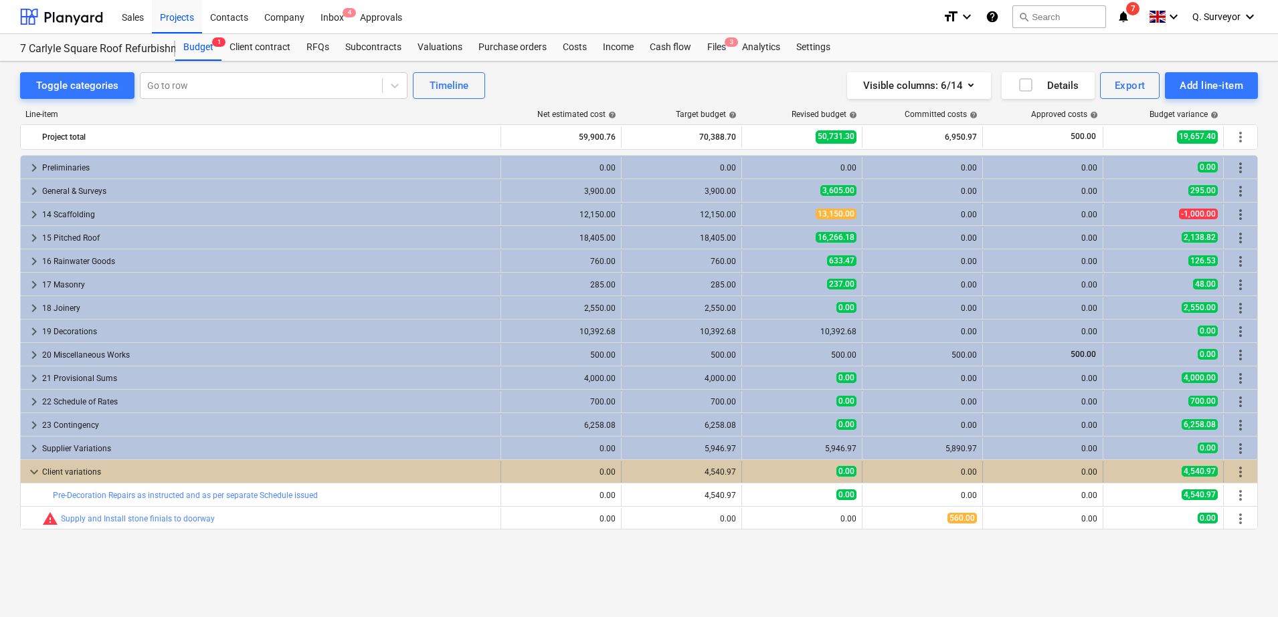
click at [29, 470] on span "keyboard_arrow_down" at bounding box center [34, 472] width 16 height 16
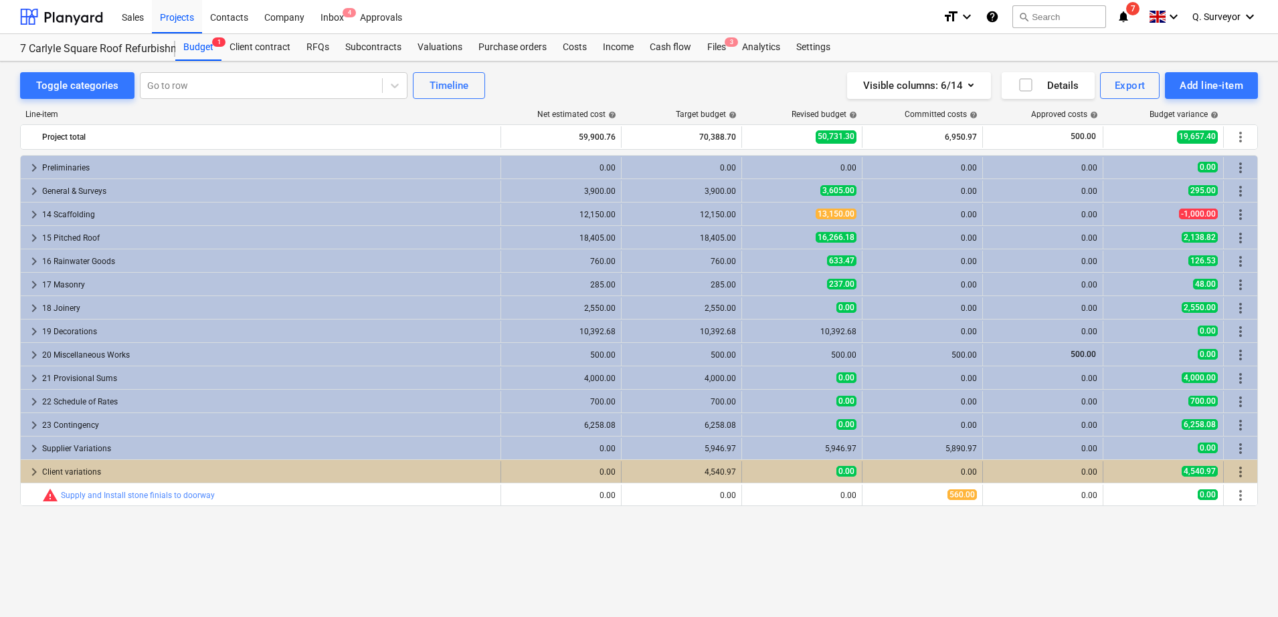
click at [30, 469] on span "keyboard_arrow_right" at bounding box center [34, 472] width 16 height 16
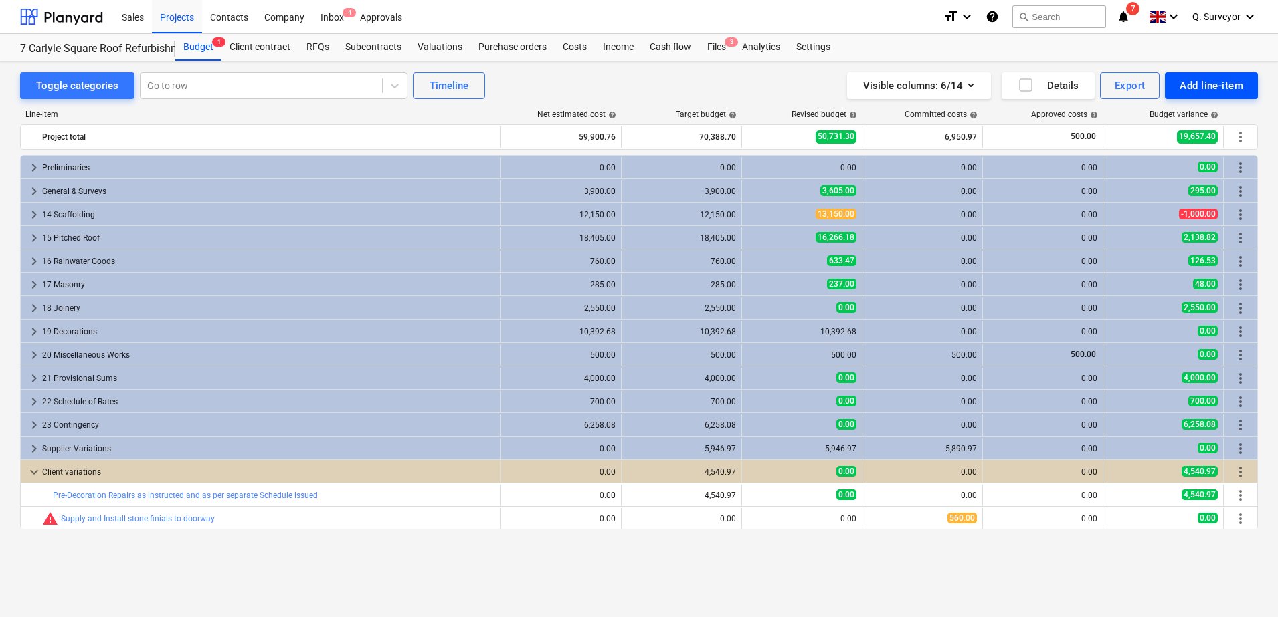
click at [1216, 82] on div "Add line-item" at bounding box center [1211, 85] width 64 height 17
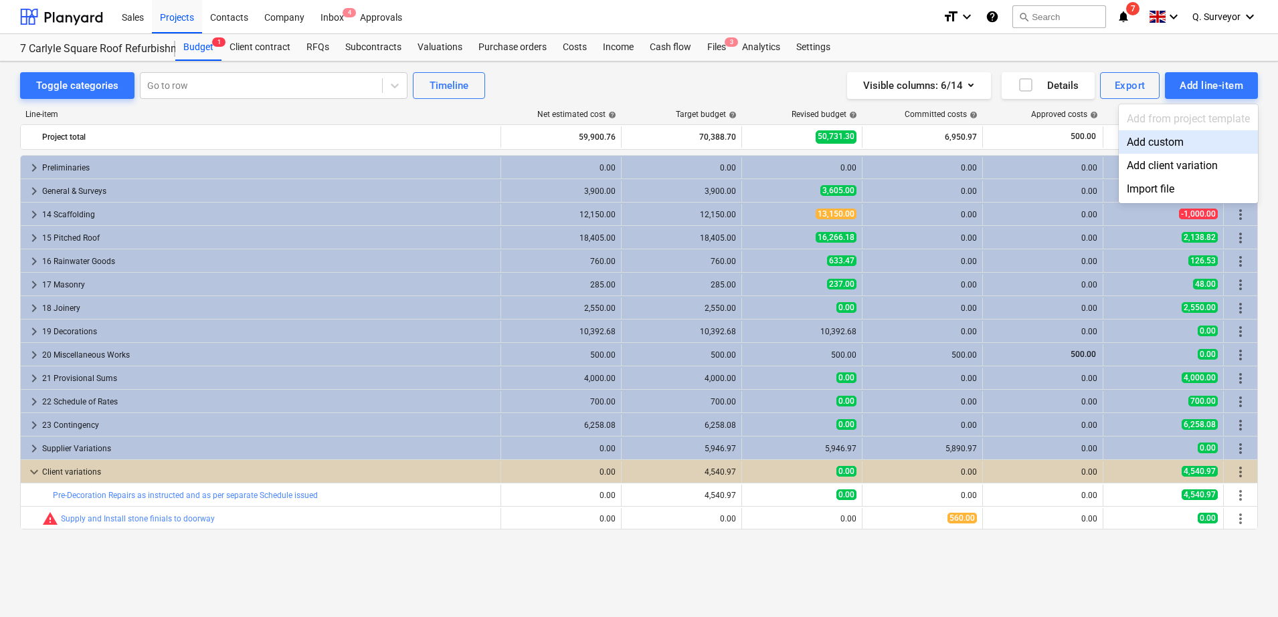
click at [1169, 137] on div "Add custom" at bounding box center [1187, 141] width 139 height 23
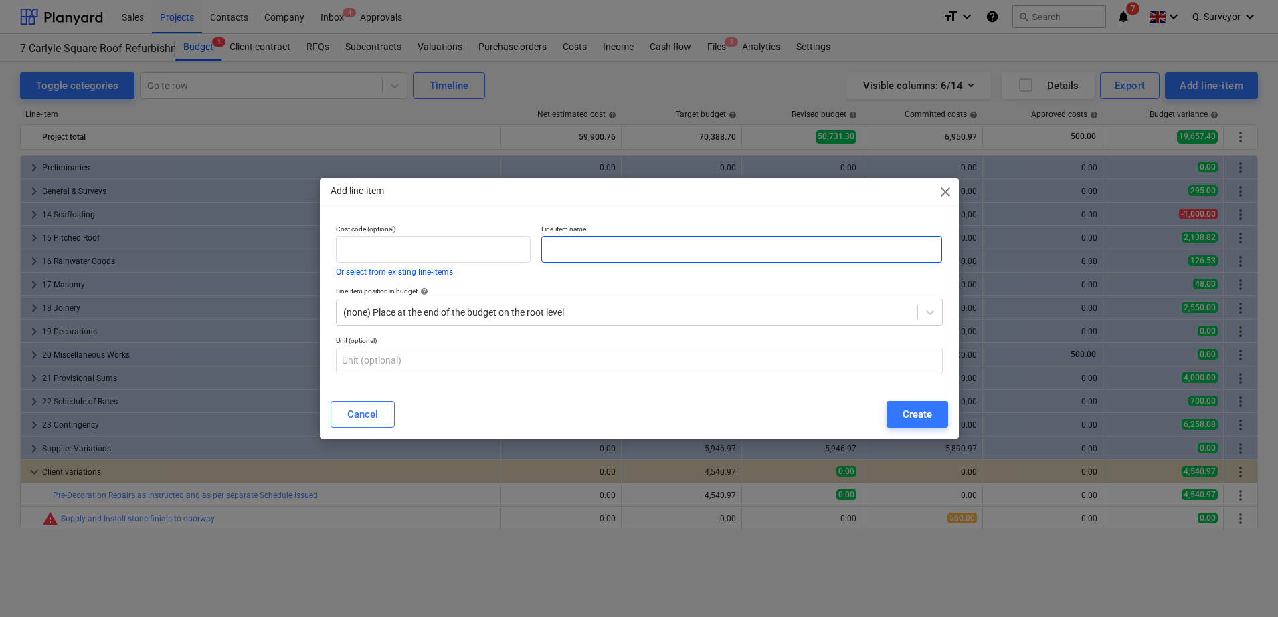
click at [633, 245] on input "text" at bounding box center [741, 249] width 401 height 27
type input "UNALLOCATED COSTS"
click at [929, 413] on div "Create" at bounding box center [916, 414] width 29 height 17
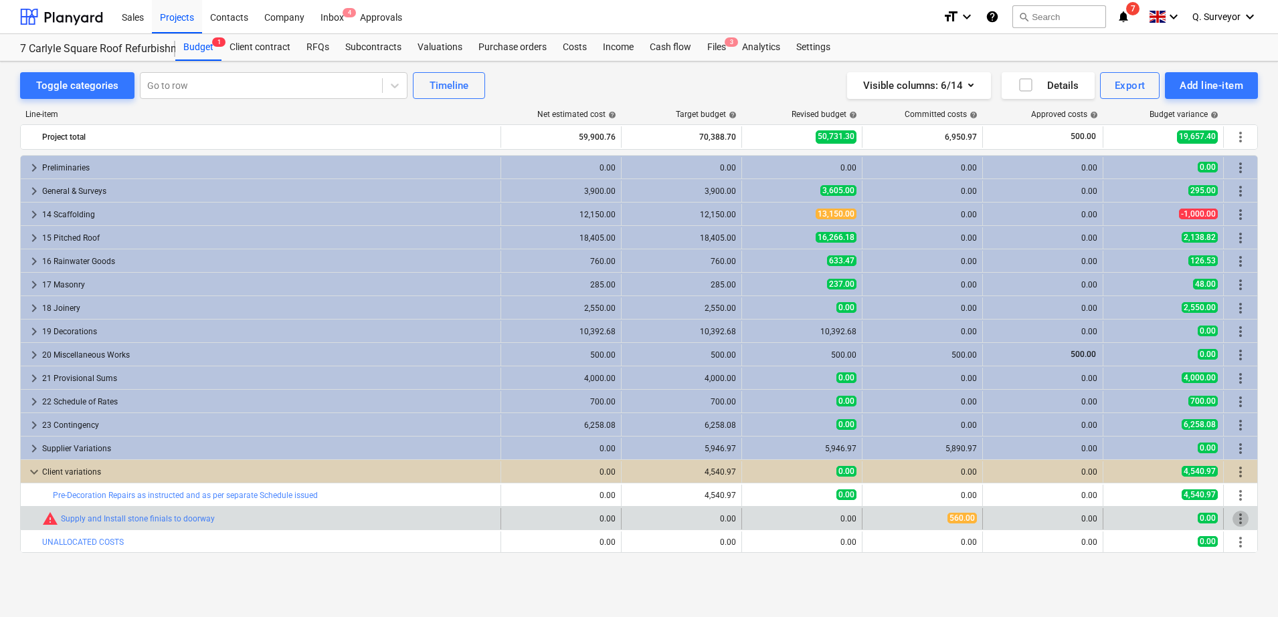
click at [1247, 521] on span "more_vert" at bounding box center [1240, 519] width 16 height 16
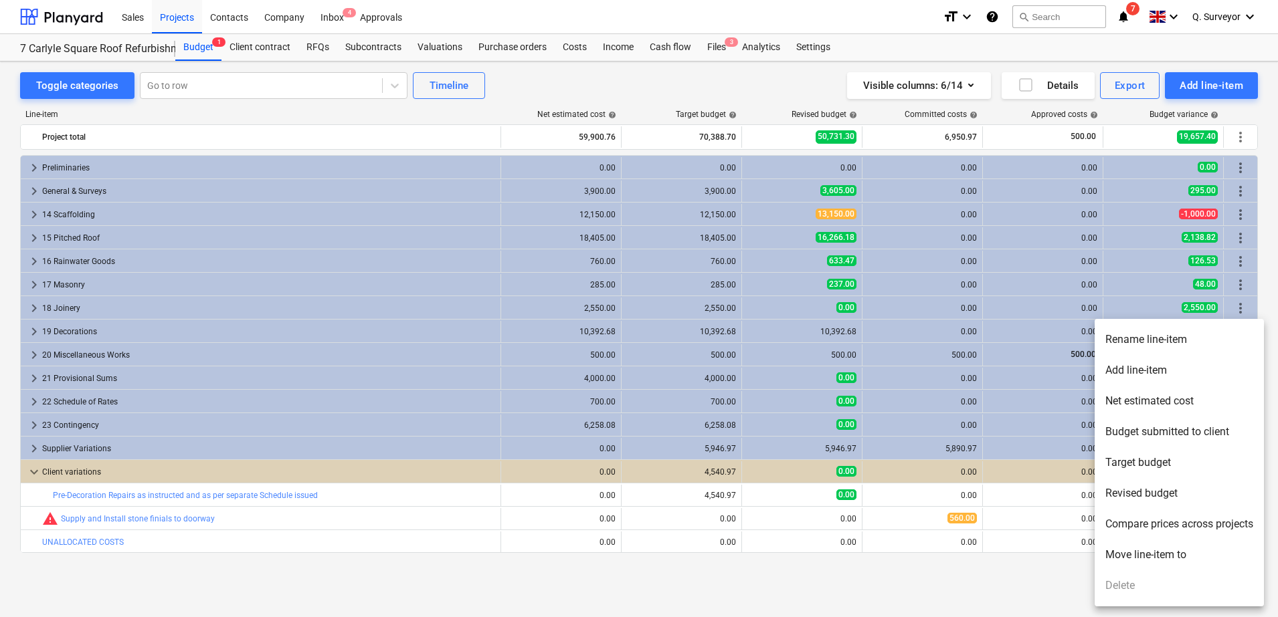
click at [1156, 560] on li "Move line-item to" at bounding box center [1178, 555] width 169 height 31
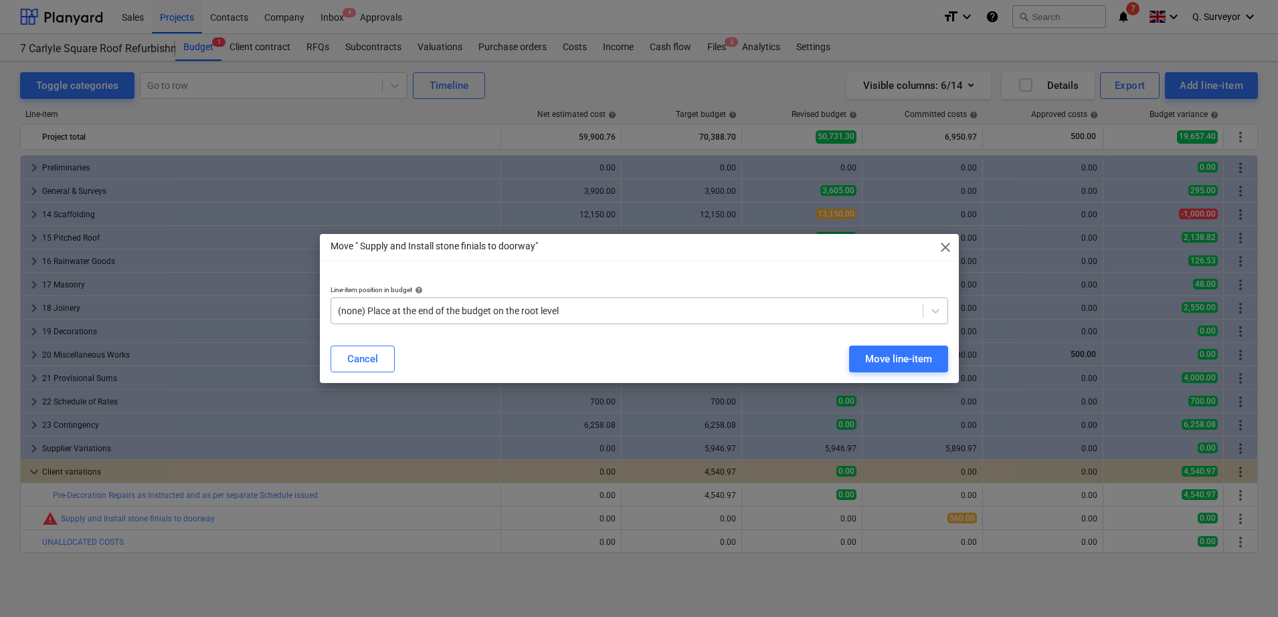
click at [467, 317] on div at bounding box center [627, 310] width 578 height 13
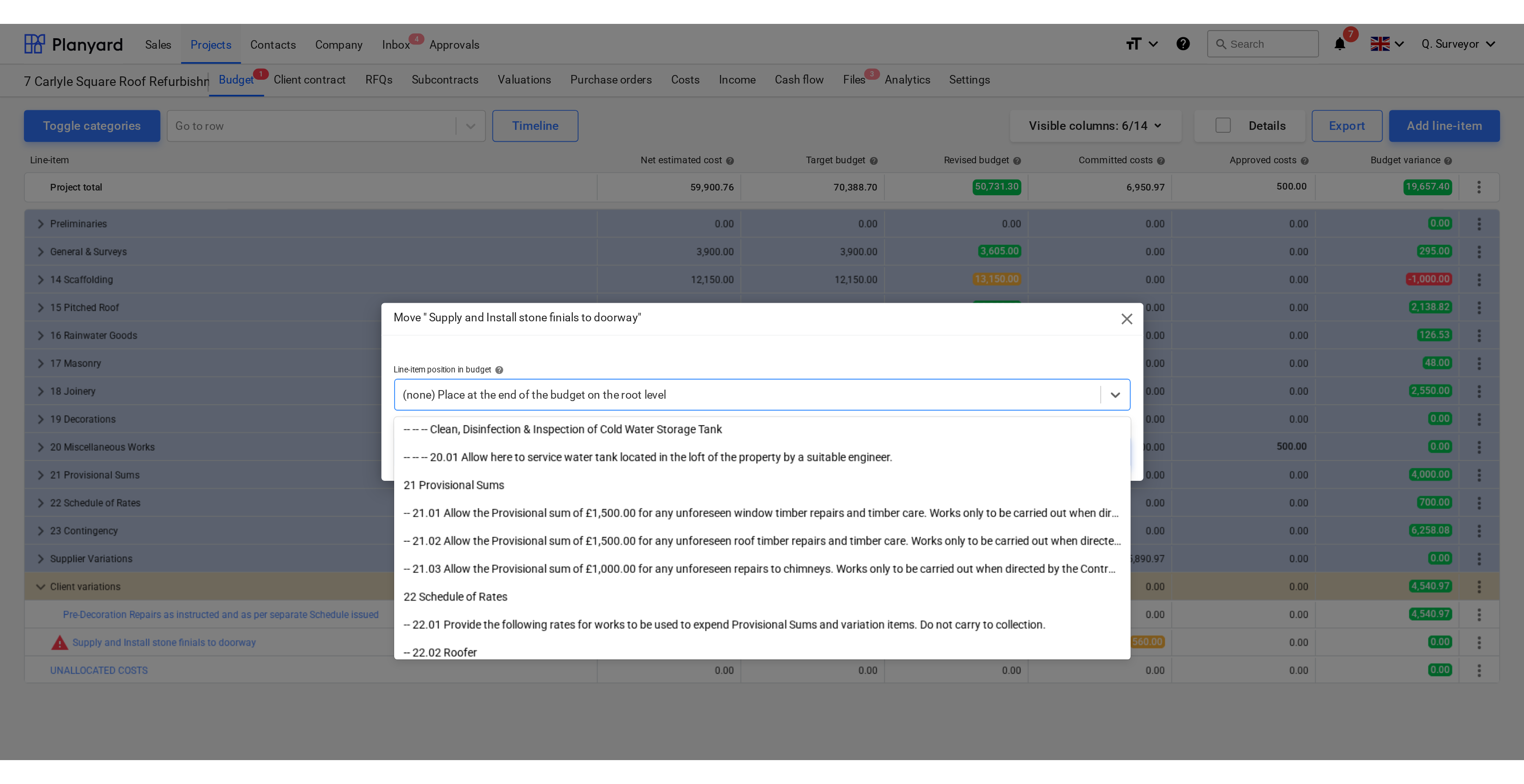
scroll to position [2398, 0]
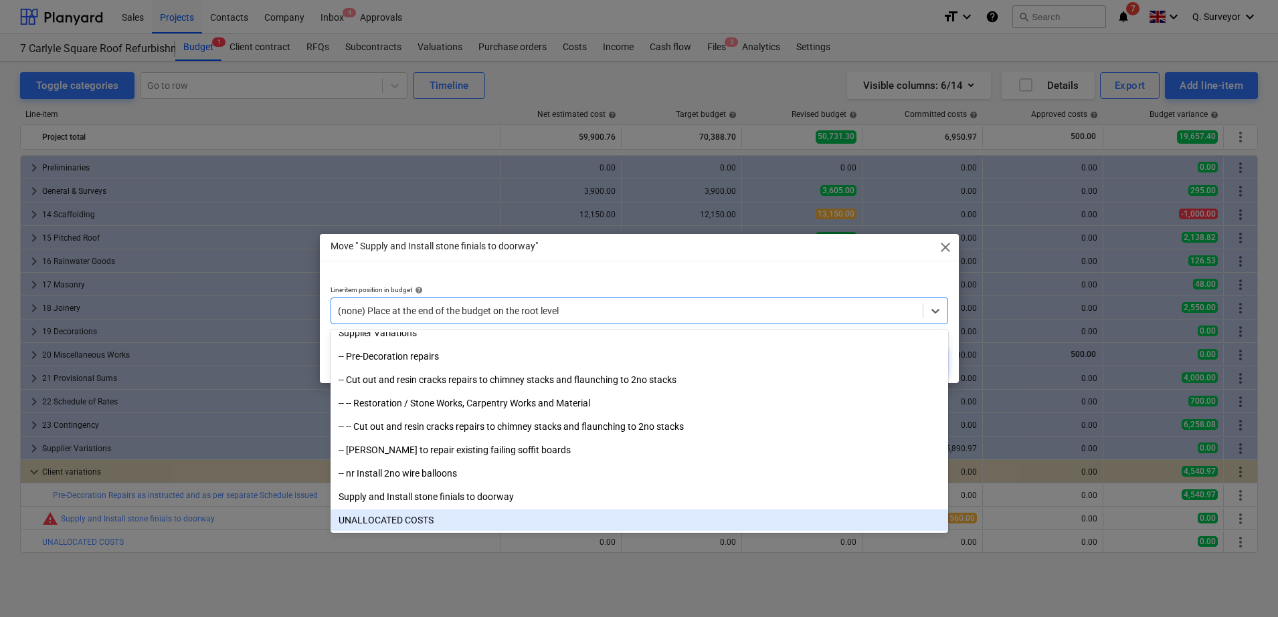
click at [427, 514] on div "UNALLOCATED COSTS" at bounding box center [638, 520] width 617 height 21
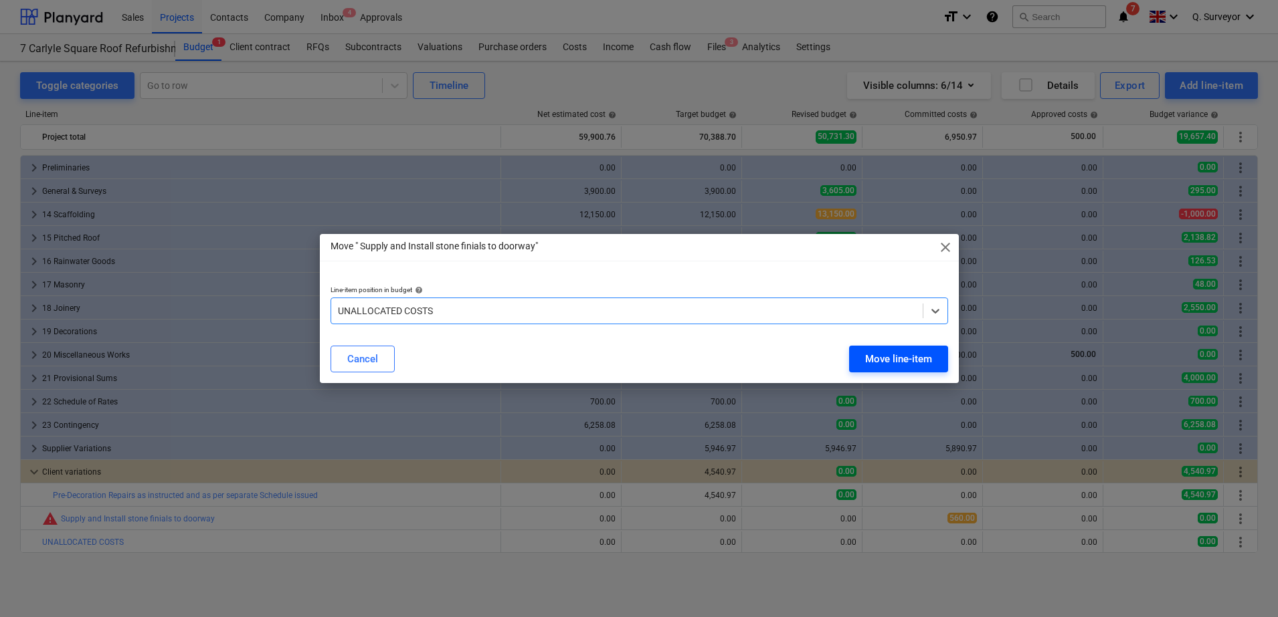
click at [897, 358] on div "Move line-item" at bounding box center [898, 358] width 67 height 17
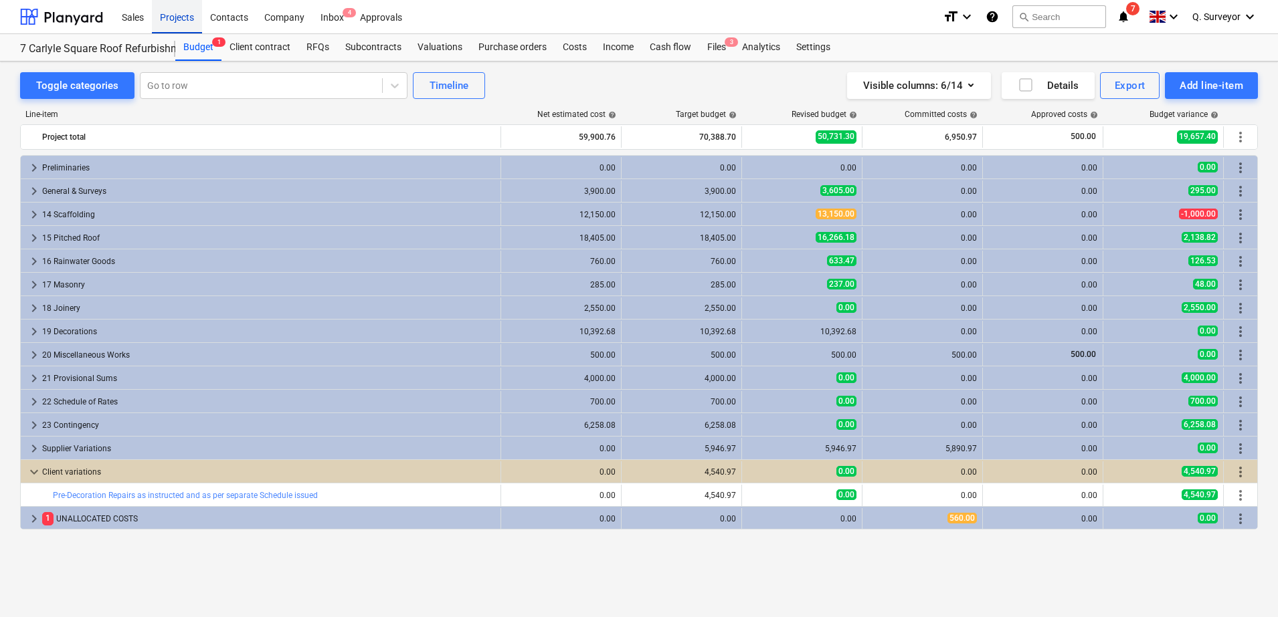
click at [158, 17] on div "Projects" at bounding box center [177, 16] width 50 height 34
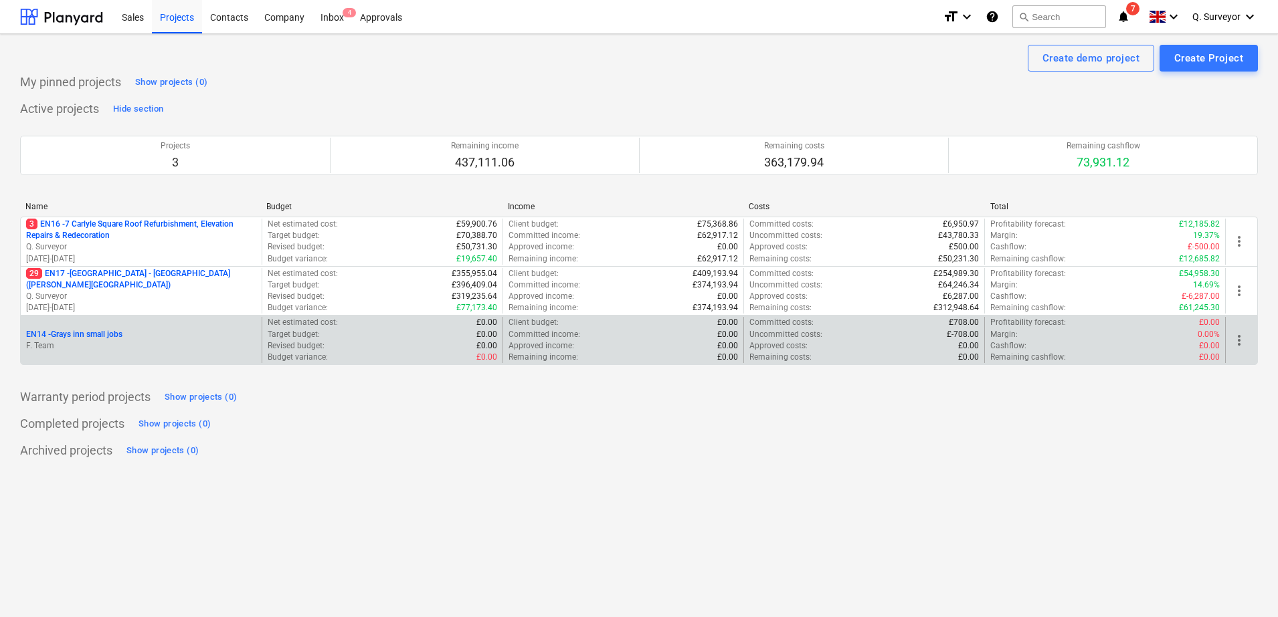
click at [74, 332] on p "EN14 - Grays inn small jobs" at bounding box center [74, 334] width 96 height 11
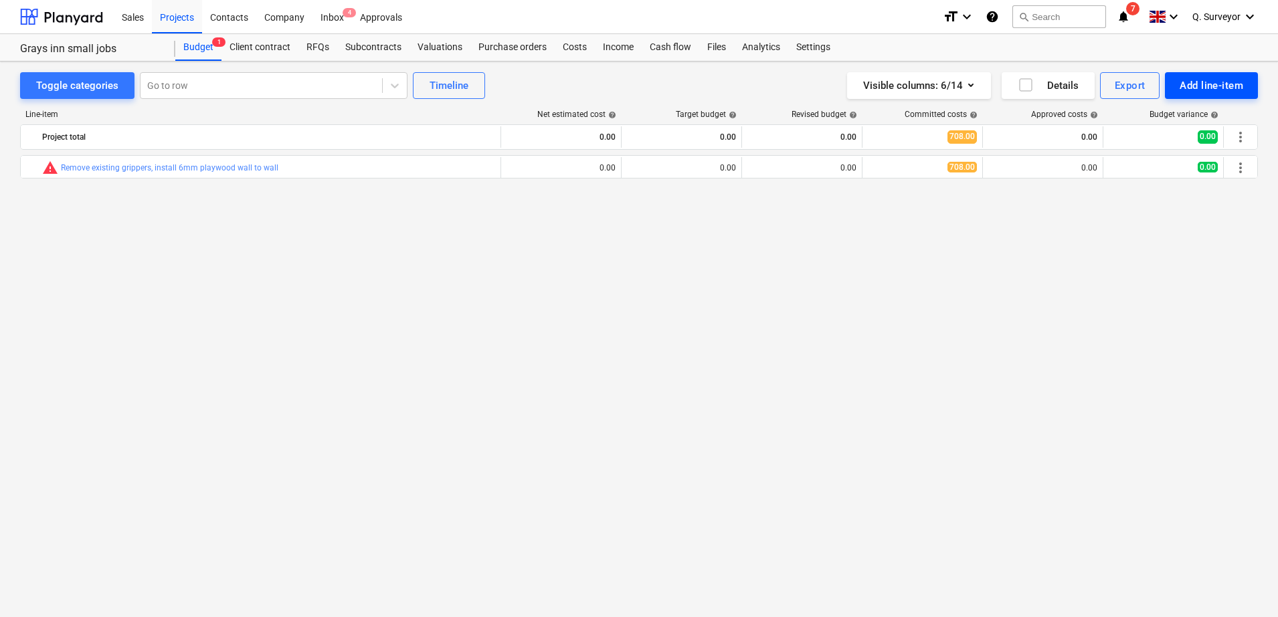
click at [1228, 87] on div "Add line-item" at bounding box center [1211, 85] width 64 height 17
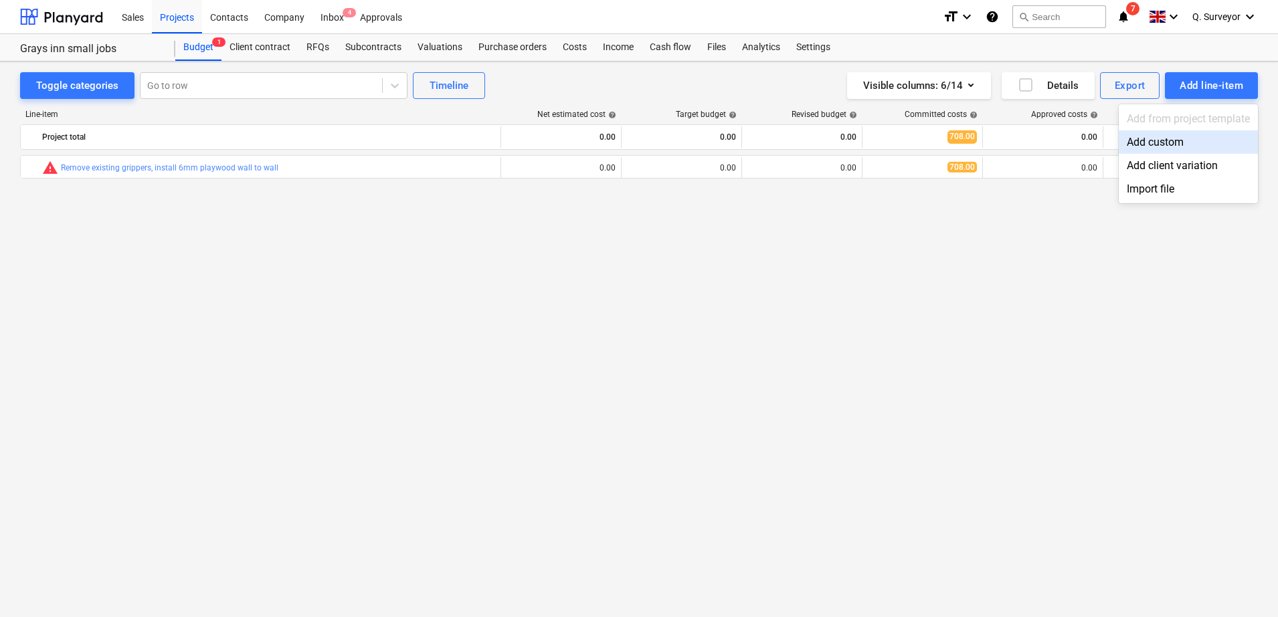
drag, startPoint x: 262, startPoint y: 312, endPoint x: 378, endPoint y: 291, distance: 117.7
click at [262, 312] on div at bounding box center [639, 308] width 1278 height 617
click at [1217, 84] on div "Add line-item" at bounding box center [1211, 85] width 64 height 17
click at [1169, 142] on div "Add custom" at bounding box center [1187, 141] width 139 height 23
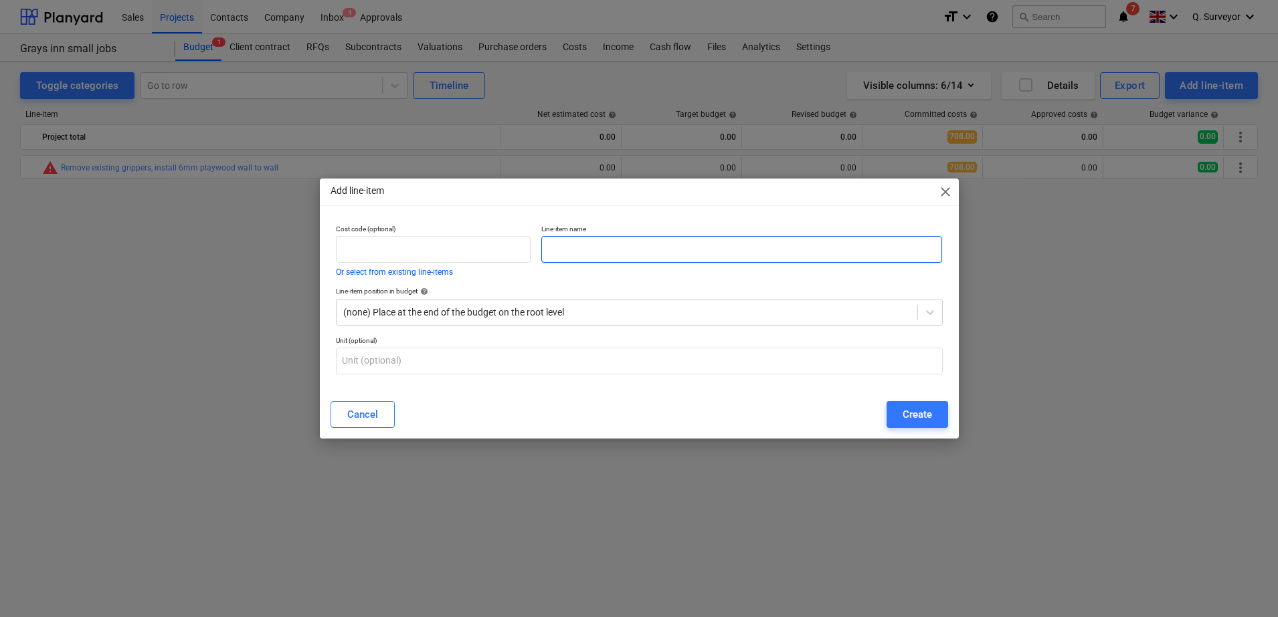
click at [724, 251] on input "text" at bounding box center [741, 249] width 401 height 27
drag, startPoint x: 593, startPoint y: 245, endPoint x: 373, endPoint y: 219, distance: 220.9
click at [373, 219] on div "Cost code (optional) Or select from existing line-items Line-item name gENER" at bounding box center [638, 250] width 617 height 62
type input "General"
click at [160, 323] on div "Add line-item close Cost code (optional) Or select from existing line-items Lin…" at bounding box center [639, 308] width 1278 height 617
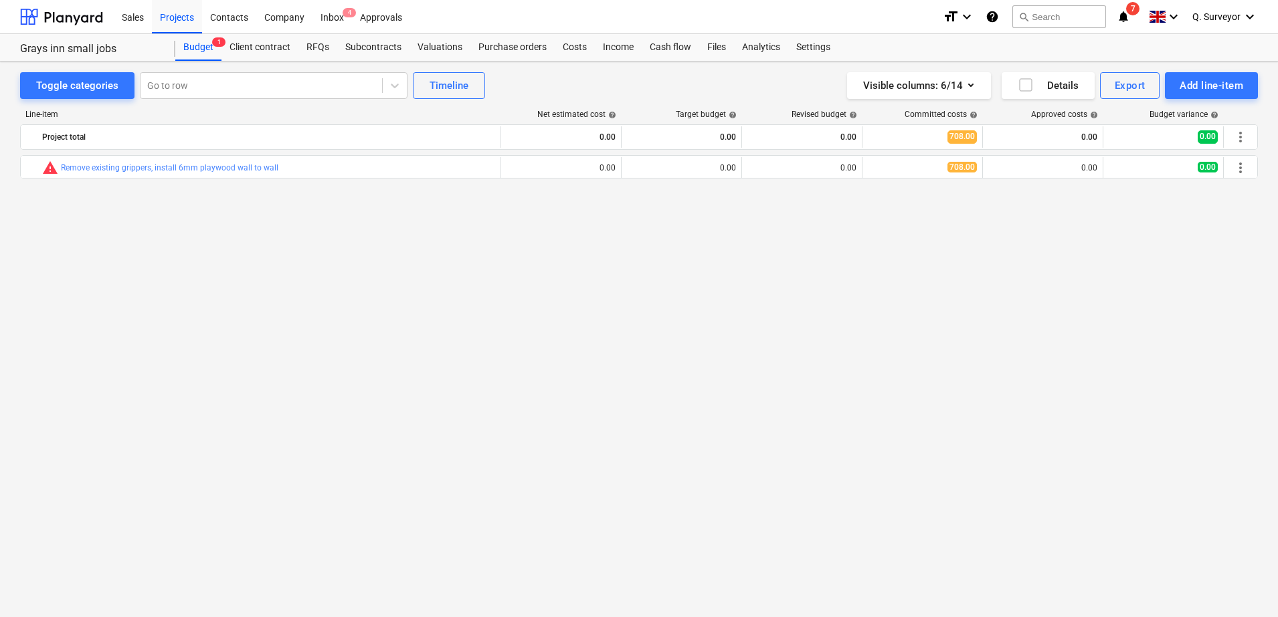
click at [601, 402] on div "bar_chart warning Remove existing grippers, install 6mm playwood wall to wall e…" at bounding box center [638, 358] width 1237 height 407
click at [533, 53] on div "Purchase orders" at bounding box center [512, 47] width 84 height 27
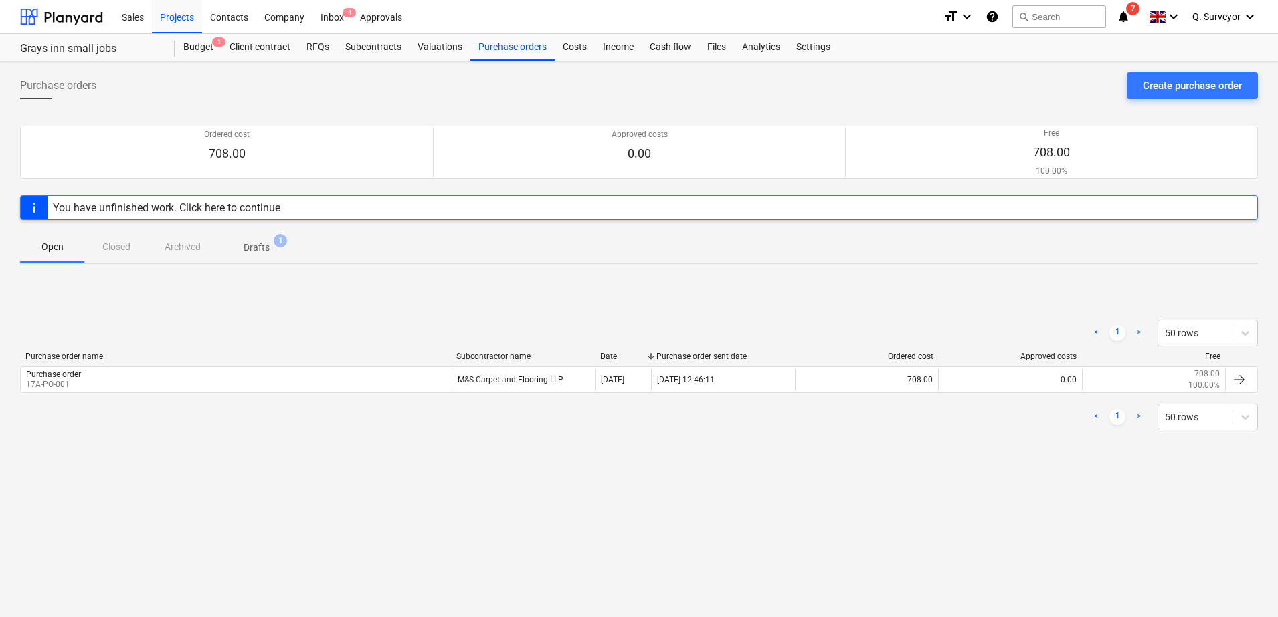
click at [513, 102] on div "Purchase orders Create purchase order" at bounding box center [638, 90] width 1237 height 37
click at [186, 52] on div "Budget 1" at bounding box center [198, 47] width 46 height 27
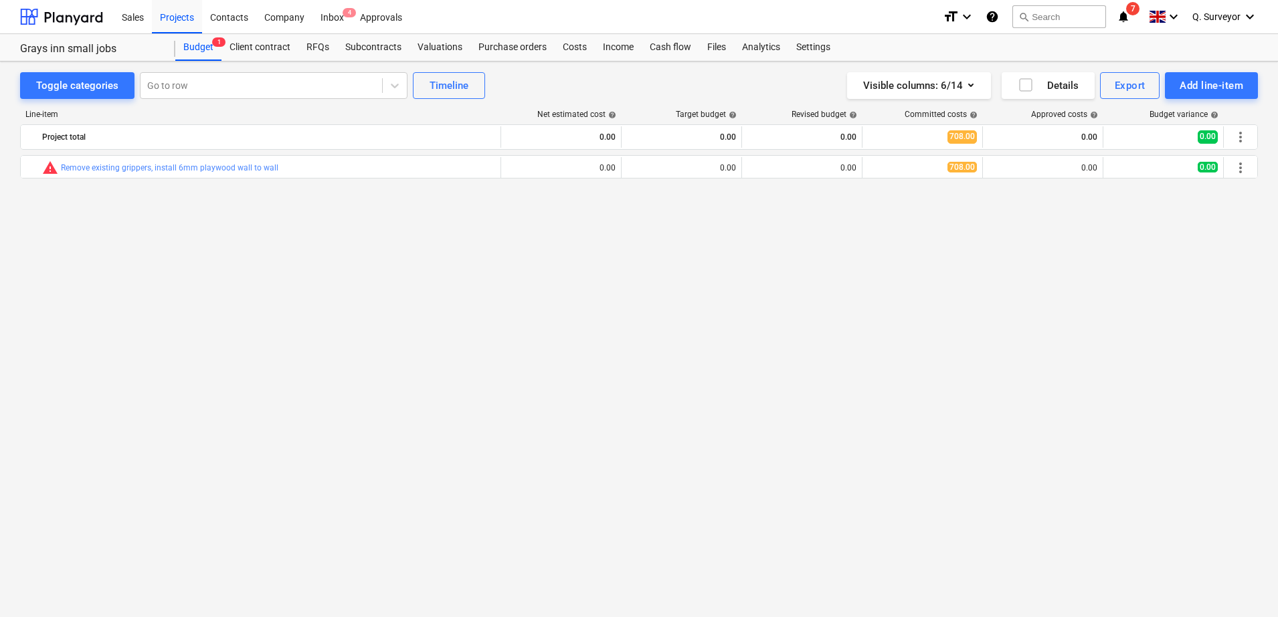
click at [769, 306] on div "bar_chart warning Remove existing grippers, install 6mm playwood wall to wall e…" at bounding box center [638, 358] width 1237 height 407
click at [632, 391] on div "bar_chart warning Remove existing grippers, install 6mm playwood wall to wall e…" at bounding box center [638, 358] width 1237 height 407
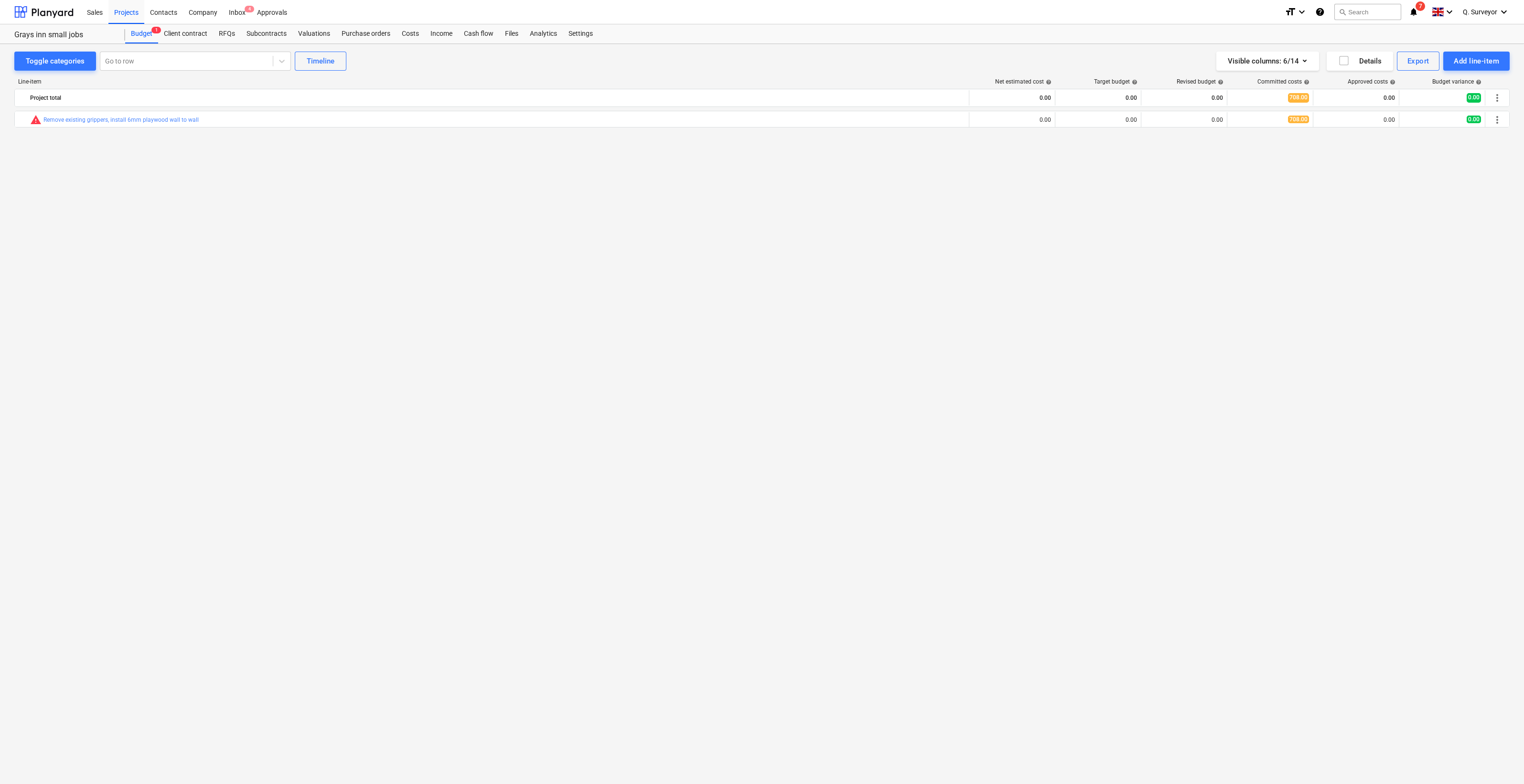
drag, startPoint x: 758, startPoint y: 339, endPoint x: 751, endPoint y: 344, distance: 8.6
click at [758, 339] on div "bar_chart warning Remove existing grippers, install 6mm playwood wall to wall e…" at bounding box center [762, 428] width 1495 height 634
click at [255, 38] on div "Subcontracts" at bounding box center [266, 34] width 51 height 19
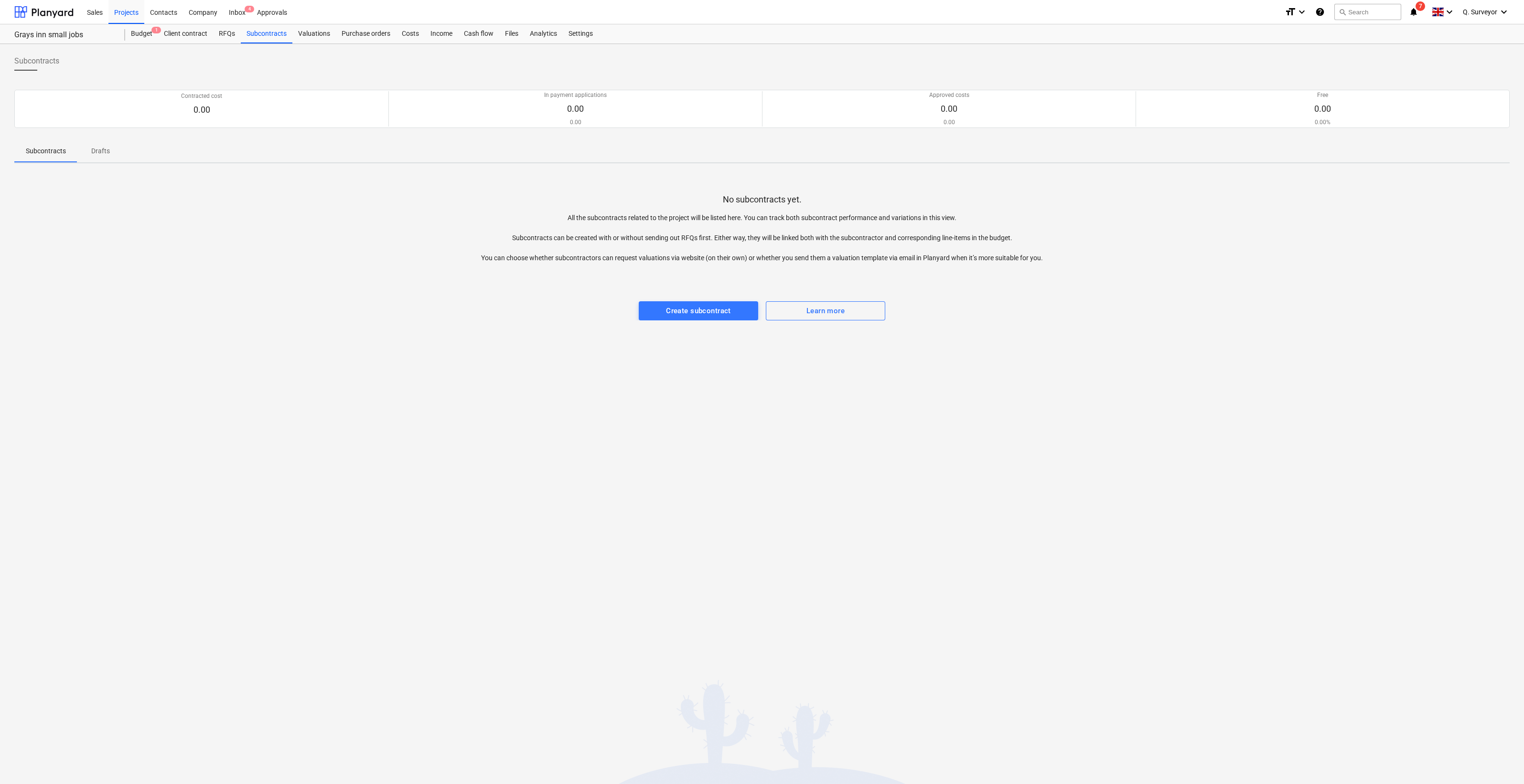
click at [314, 238] on div "No subcontracts yet. All the subcontracts related to the project will be listed…" at bounding box center [762, 245] width 1495 height 149
click at [118, 14] on div "Projects" at bounding box center [126, 11] width 36 height 24
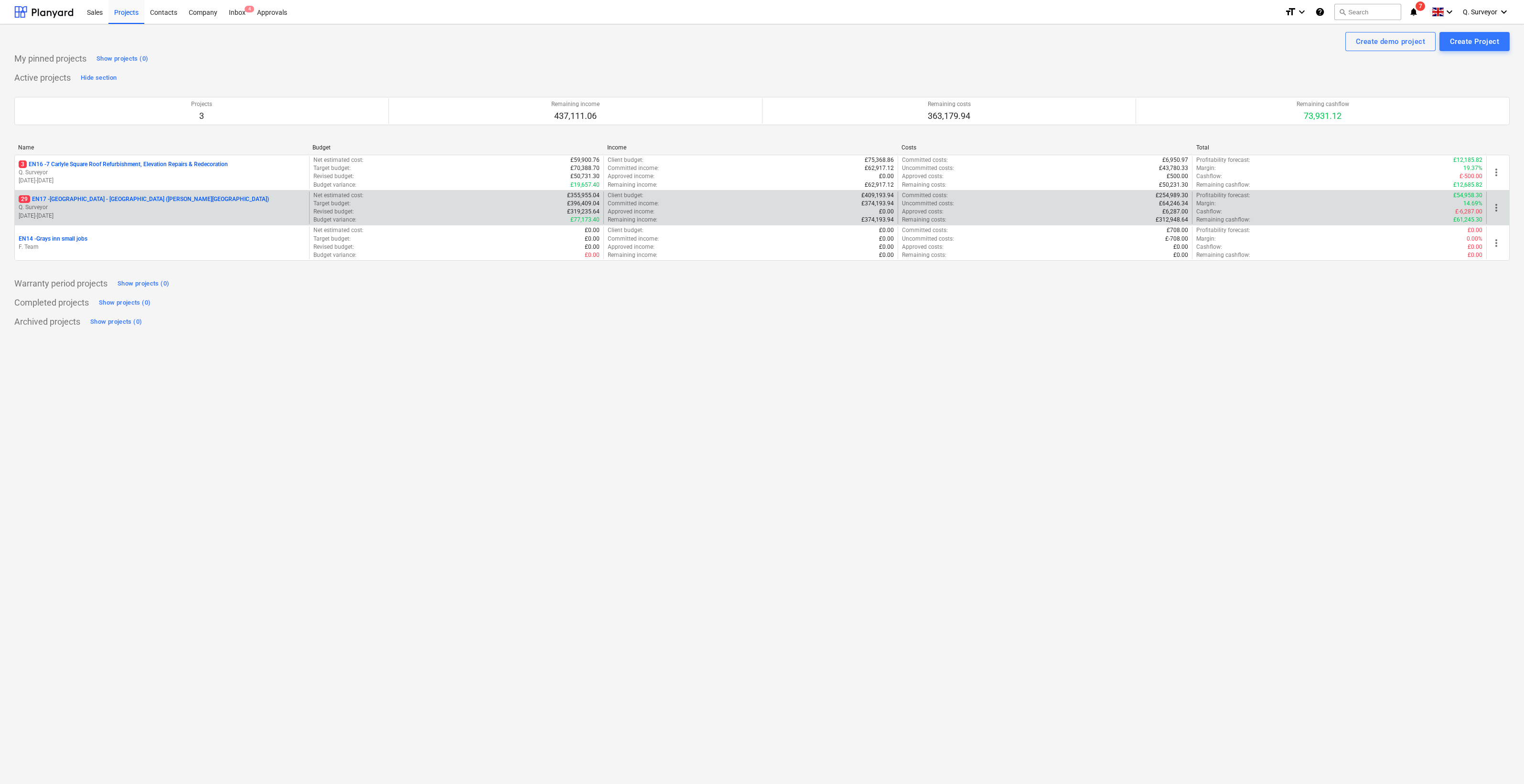
click at [136, 203] on p "Q. Surveyor" at bounding box center [161, 207] width 286 height 8
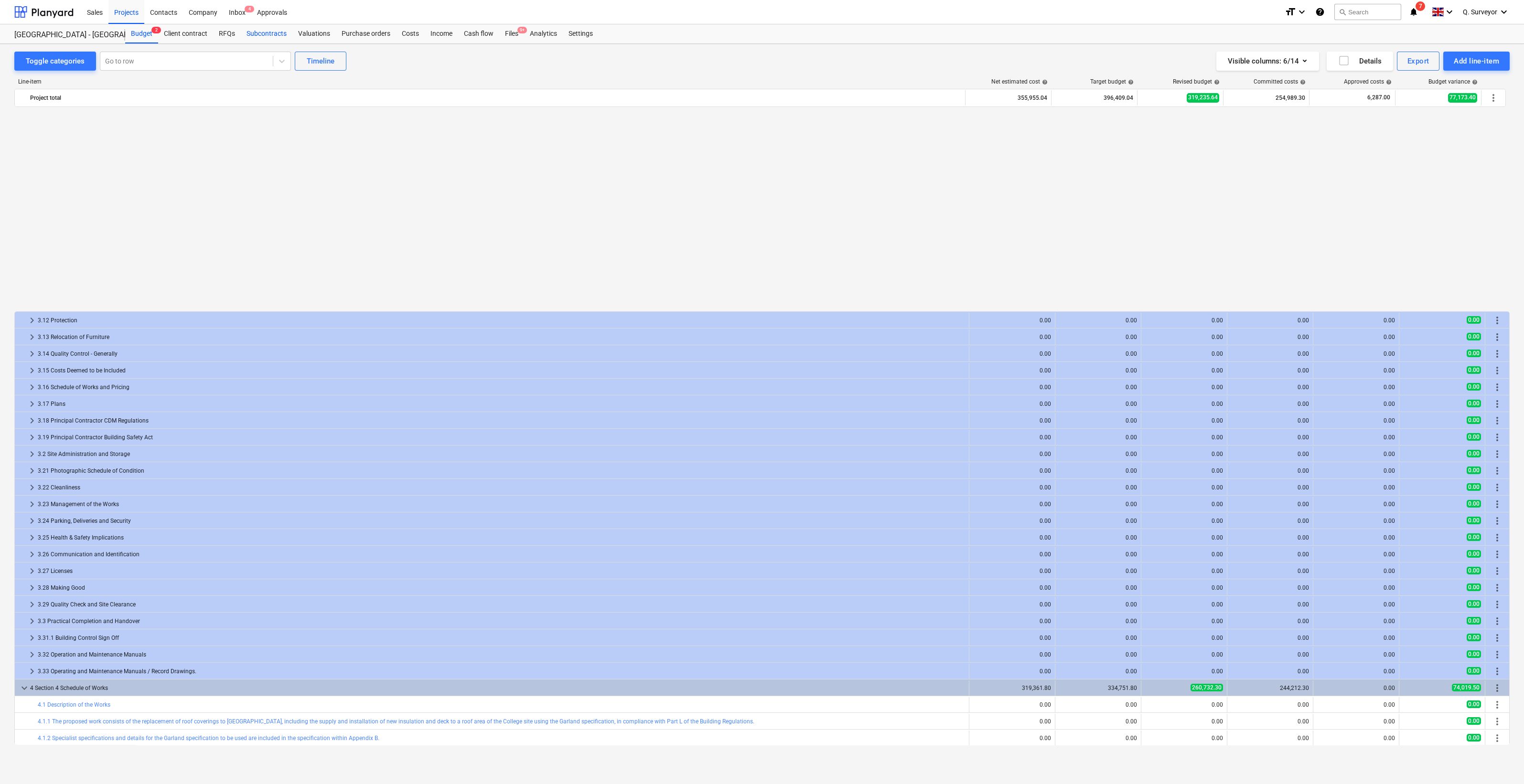
click at [265, 31] on div "Subcontracts" at bounding box center [266, 34] width 51 height 19
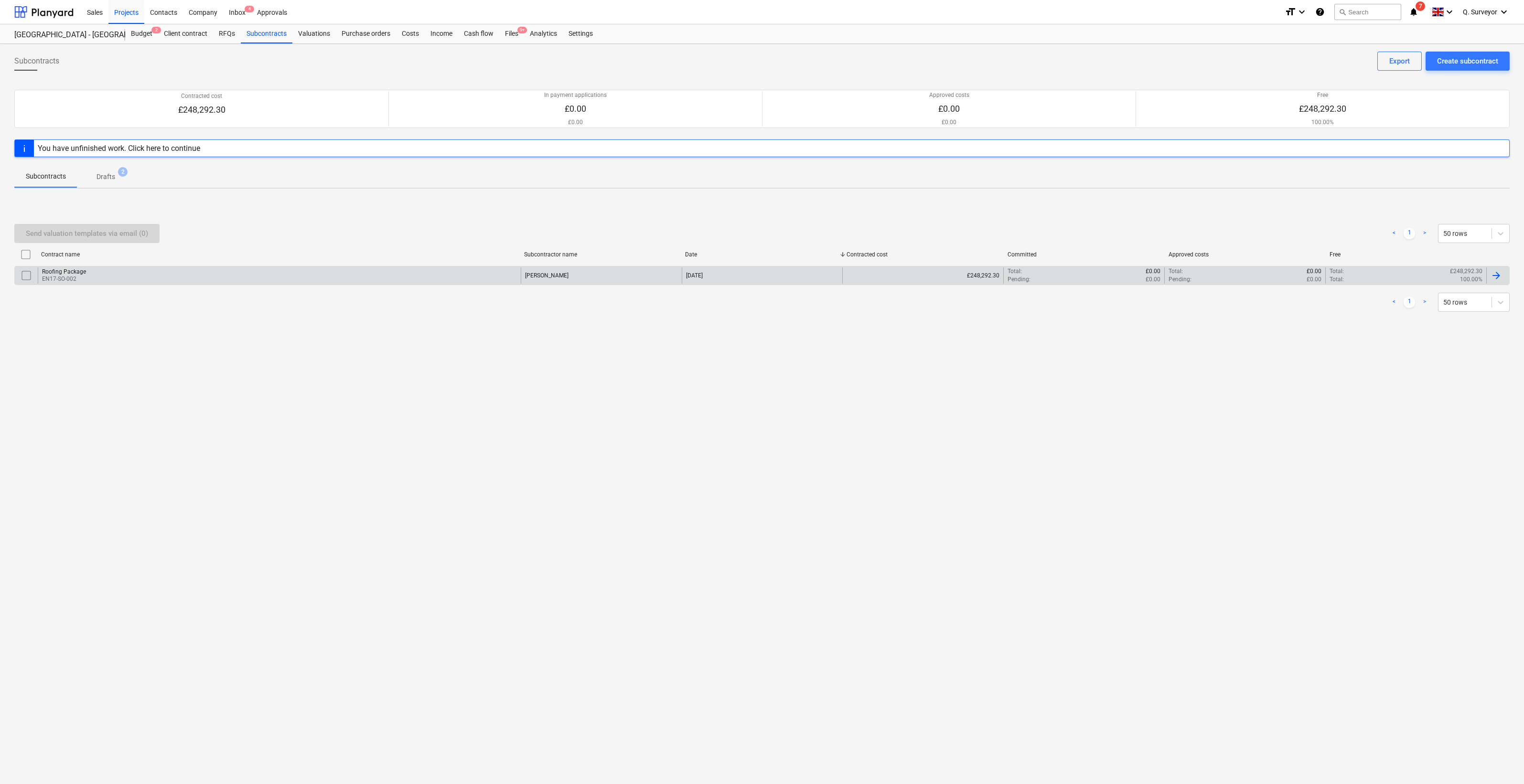
click at [61, 280] on p "EN17-SO-002" at bounding box center [64, 278] width 44 height 8
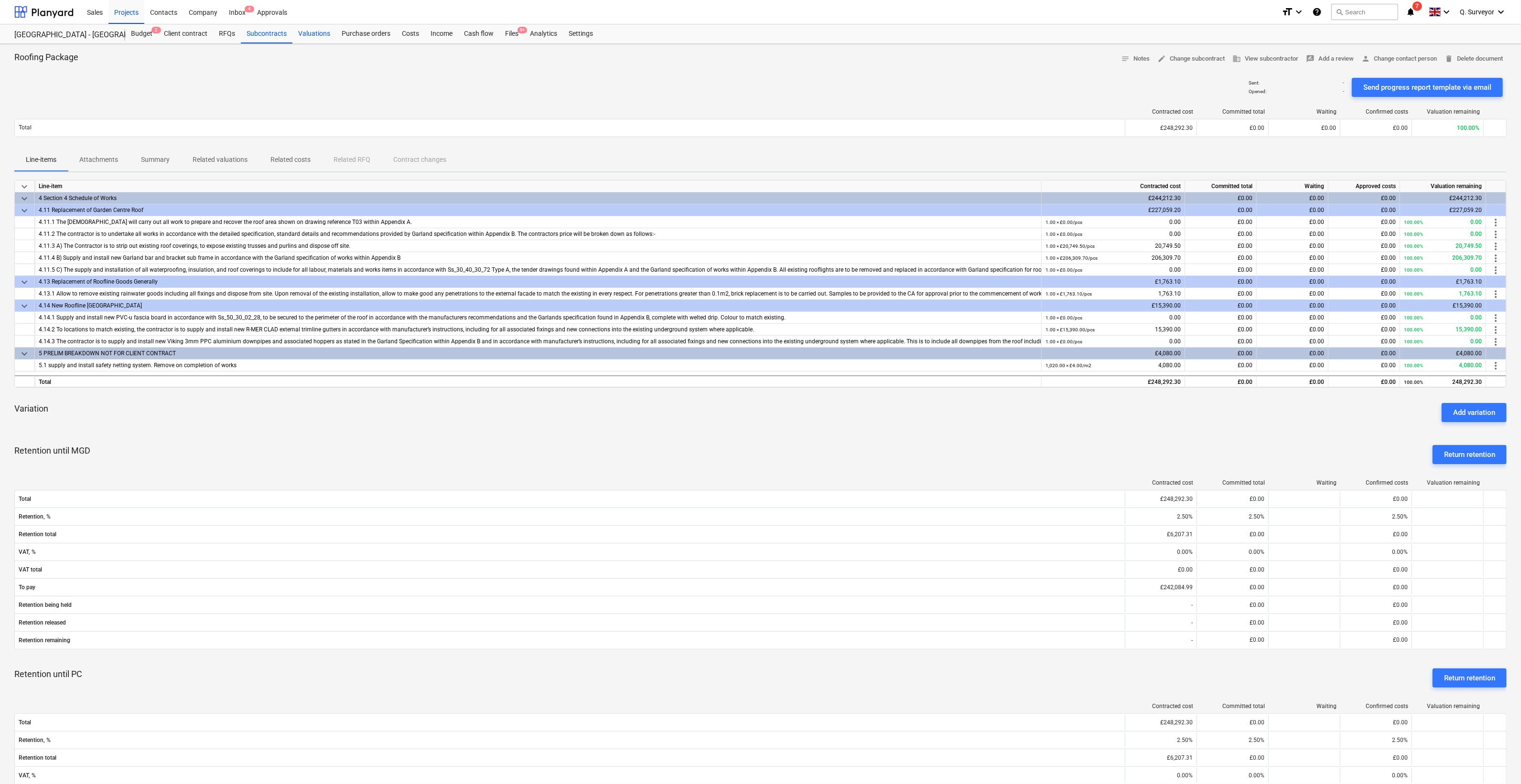
click at [324, 29] on div "Valuations" at bounding box center [314, 34] width 44 height 19
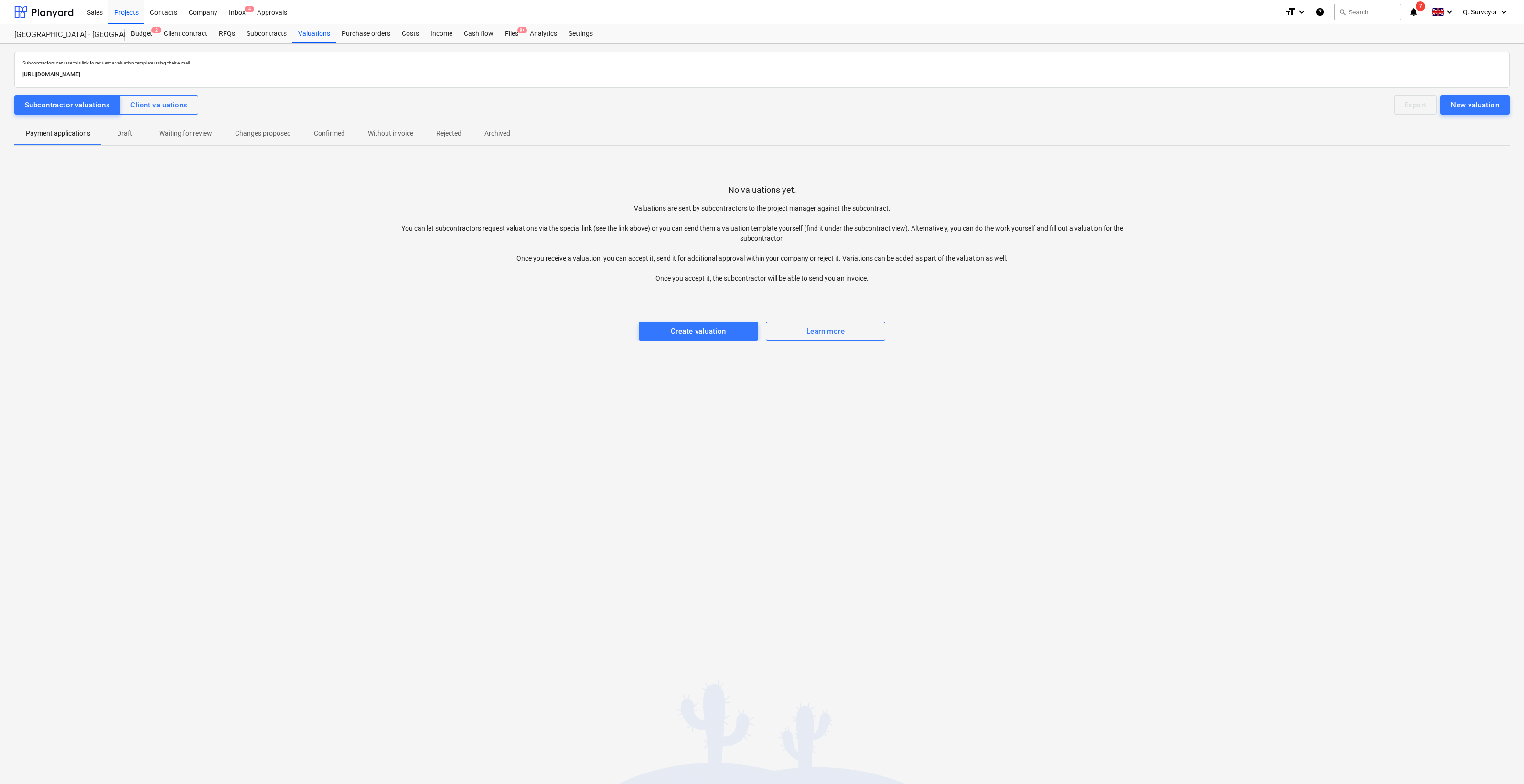
click at [261, 322] on div "No valuations yet. Valuations are sent by subcontractors to the project manager…" at bounding box center [762, 251] width 1495 height 179
click at [695, 330] on div "Create valuation" at bounding box center [698, 331] width 56 height 12
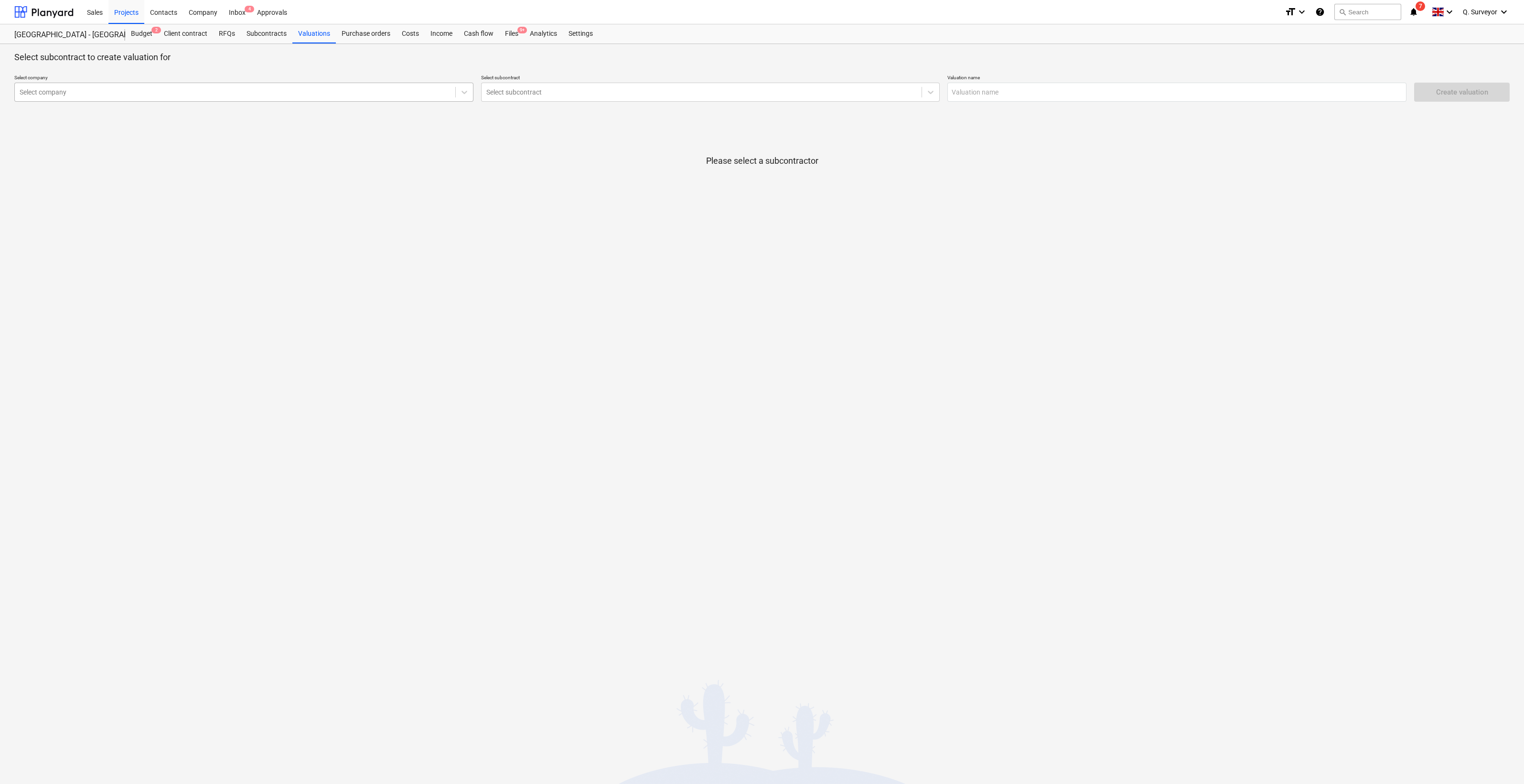
click at [135, 101] on div "Select company" at bounding box center [244, 92] width 459 height 19
type input "raye"
click at [60, 114] on div "[PERSON_NAME]" at bounding box center [244, 114] width 459 height 15
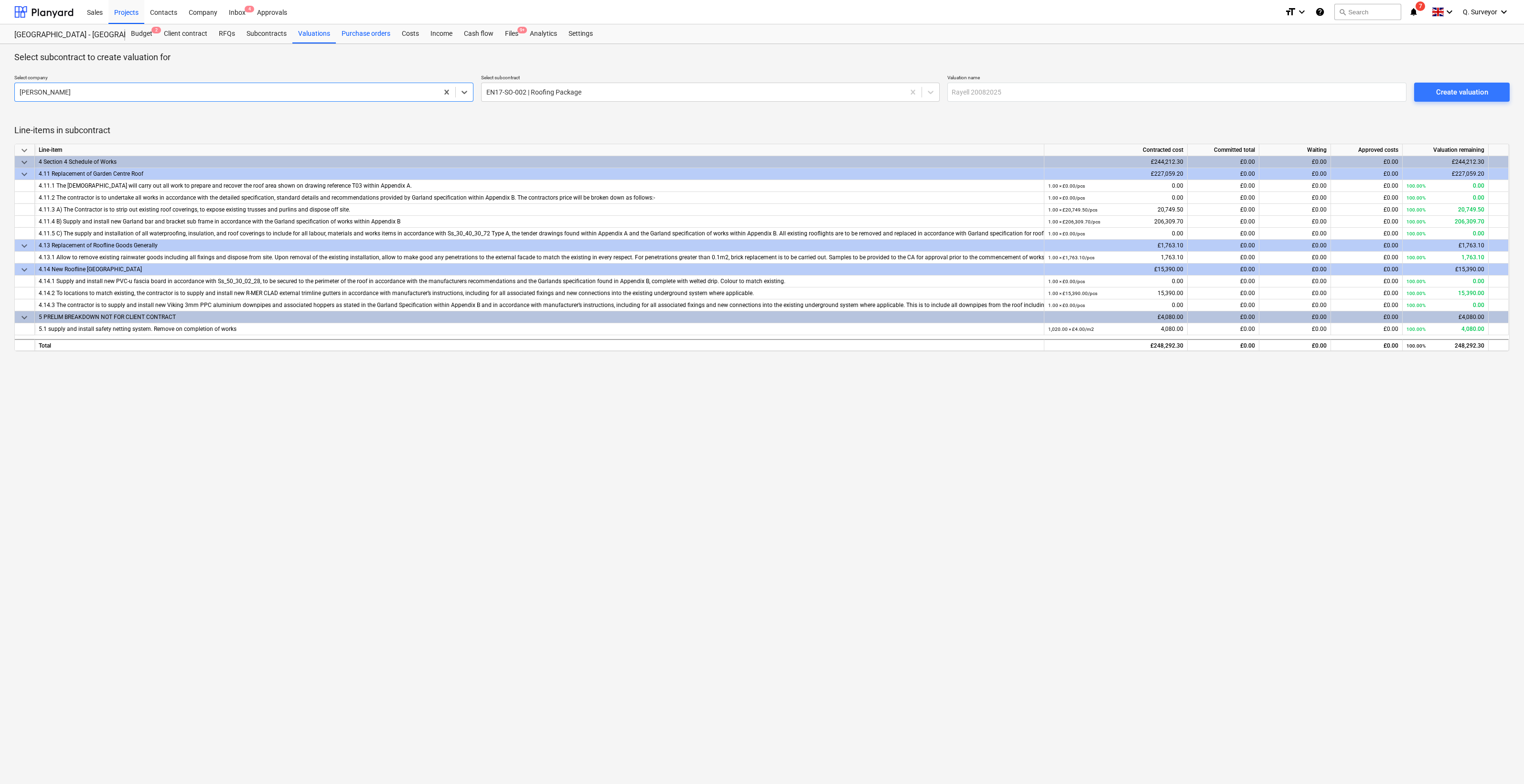
click at [371, 29] on div "Purchase orders" at bounding box center [366, 34] width 60 height 19
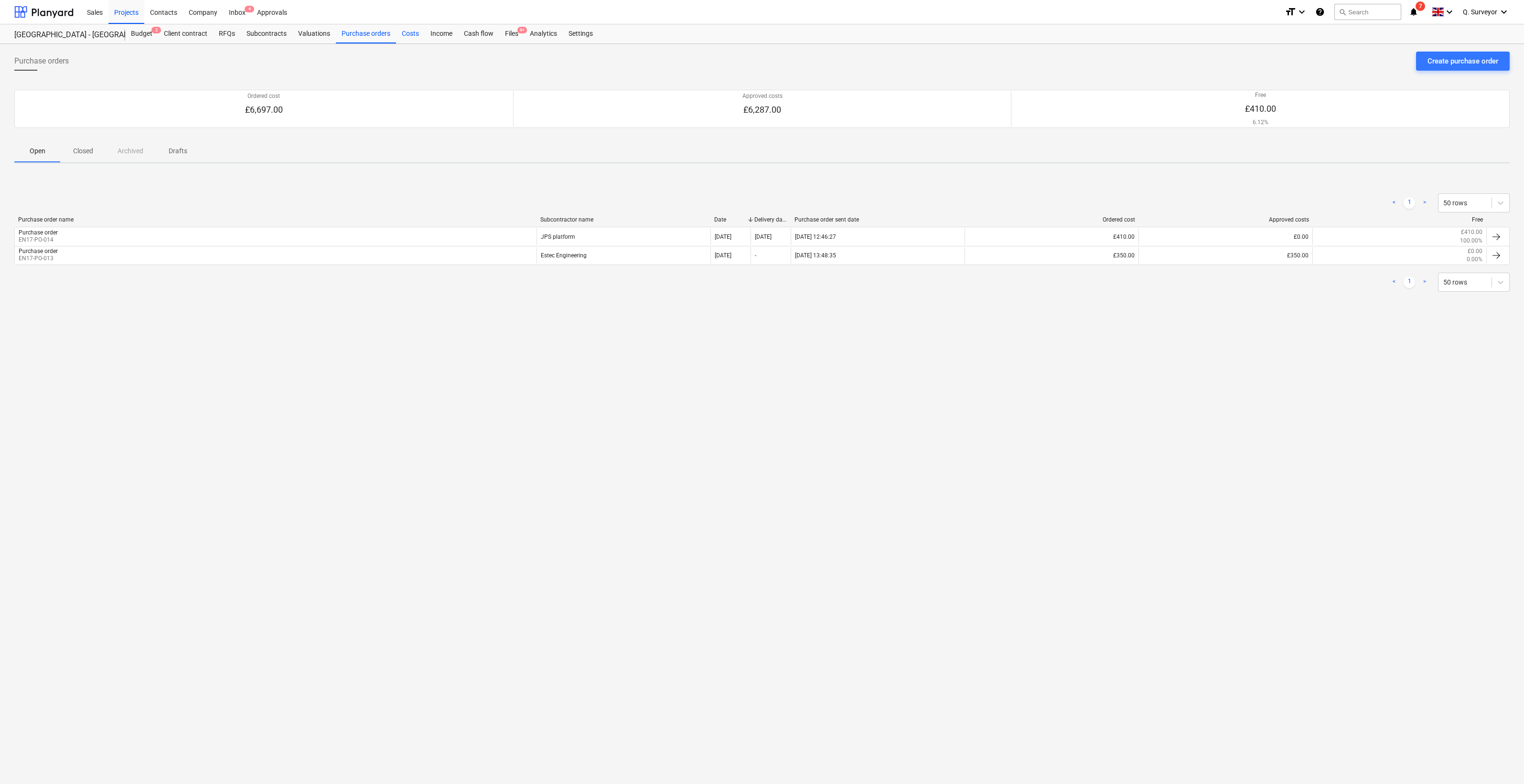
click at [418, 38] on div "Costs" at bounding box center [411, 34] width 29 height 19
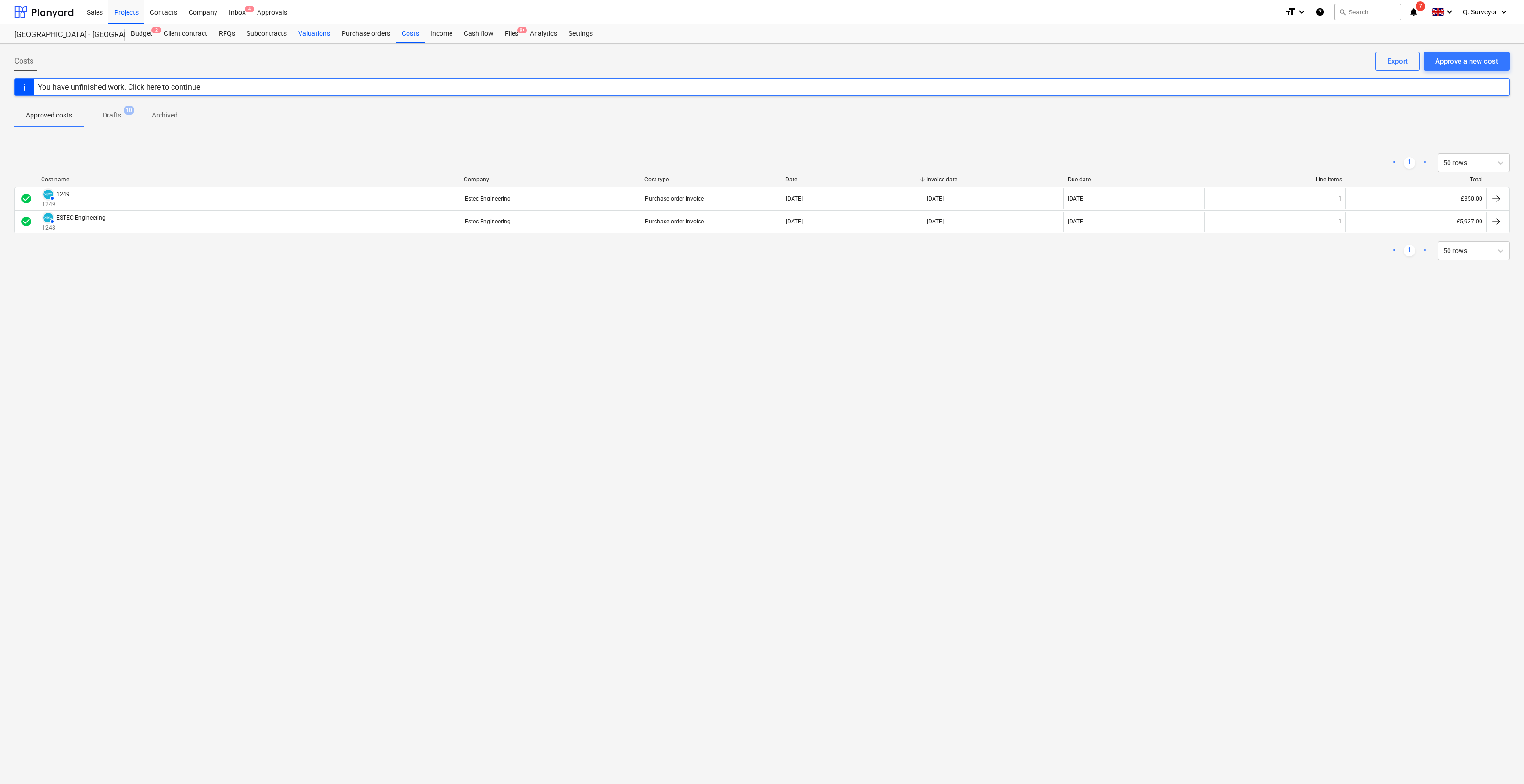
click at [312, 32] on div "Valuations" at bounding box center [314, 34] width 44 height 19
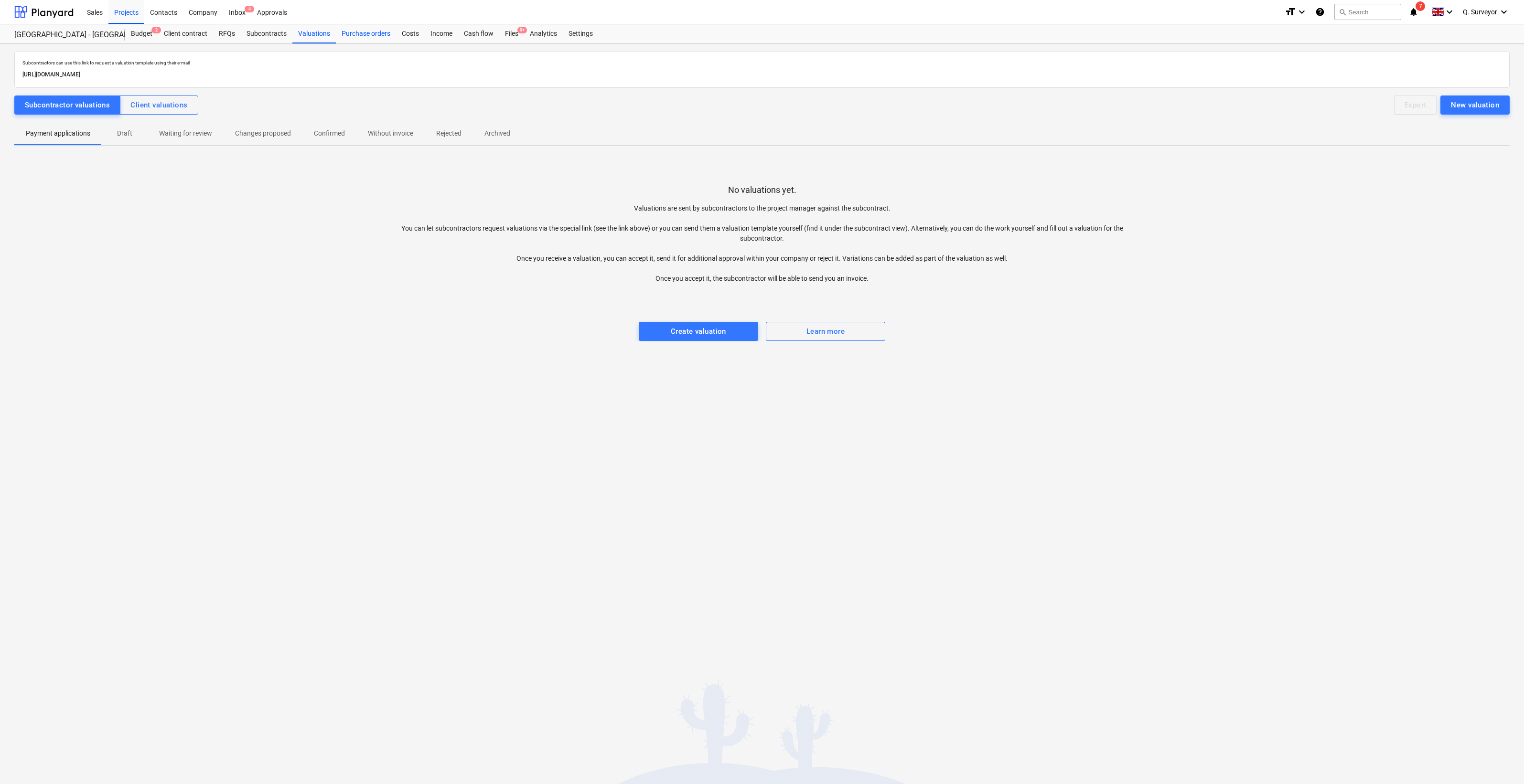
click at [359, 37] on div "Purchase orders" at bounding box center [366, 34] width 60 height 19
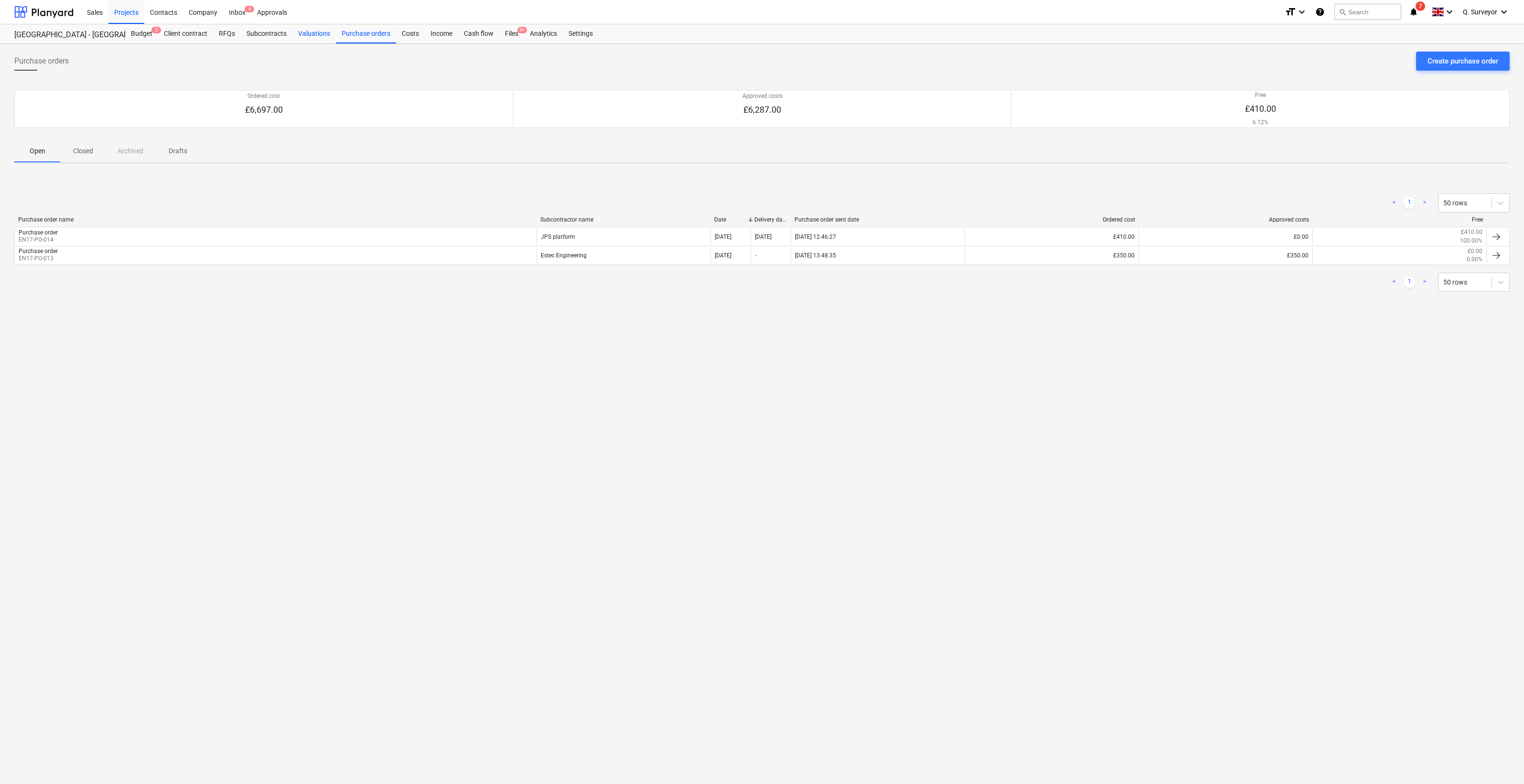
click at [320, 40] on div "Valuations" at bounding box center [314, 34] width 44 height 19
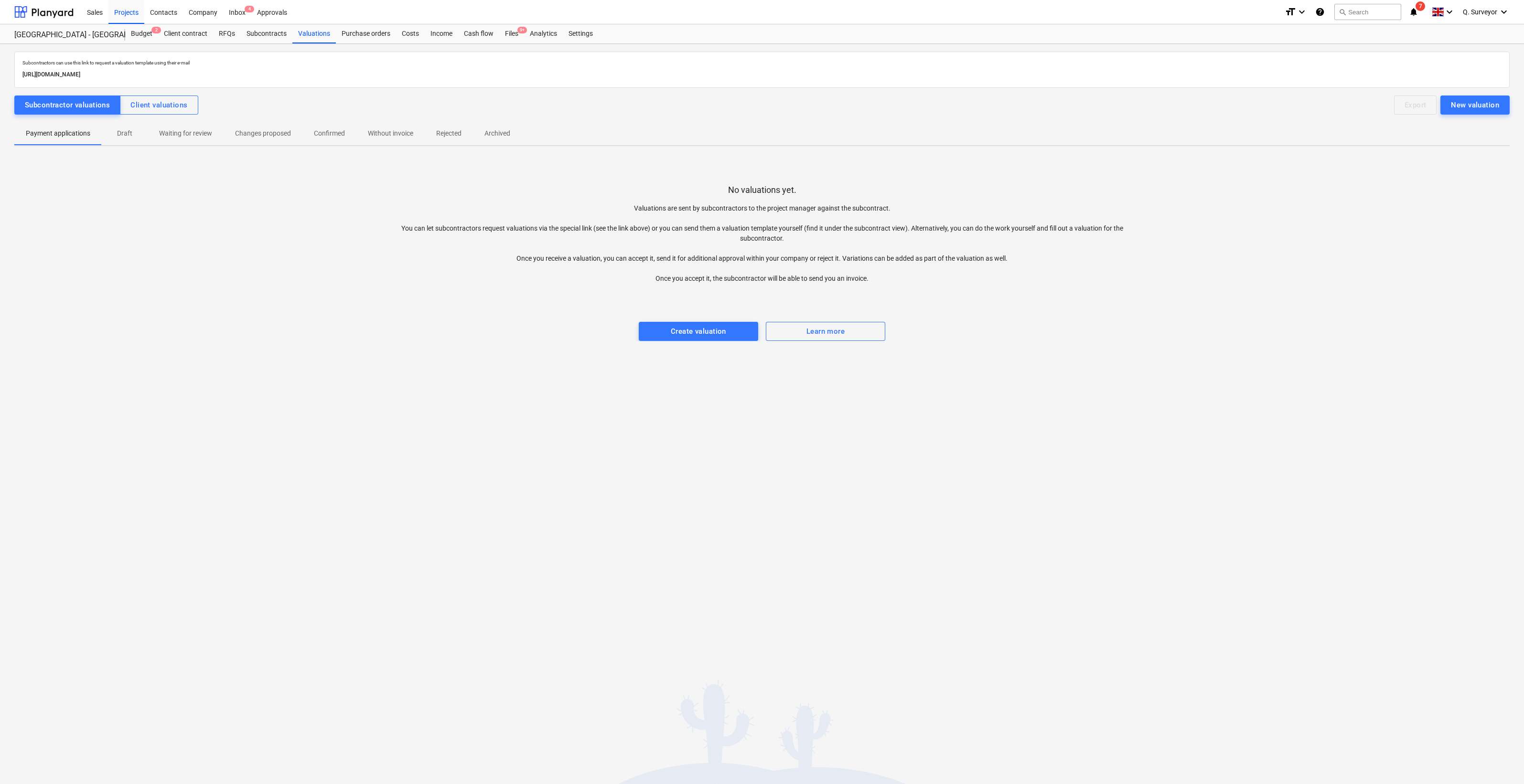
click at [452, 318] on div at bounding box center [762, 312] width 1495 height 19
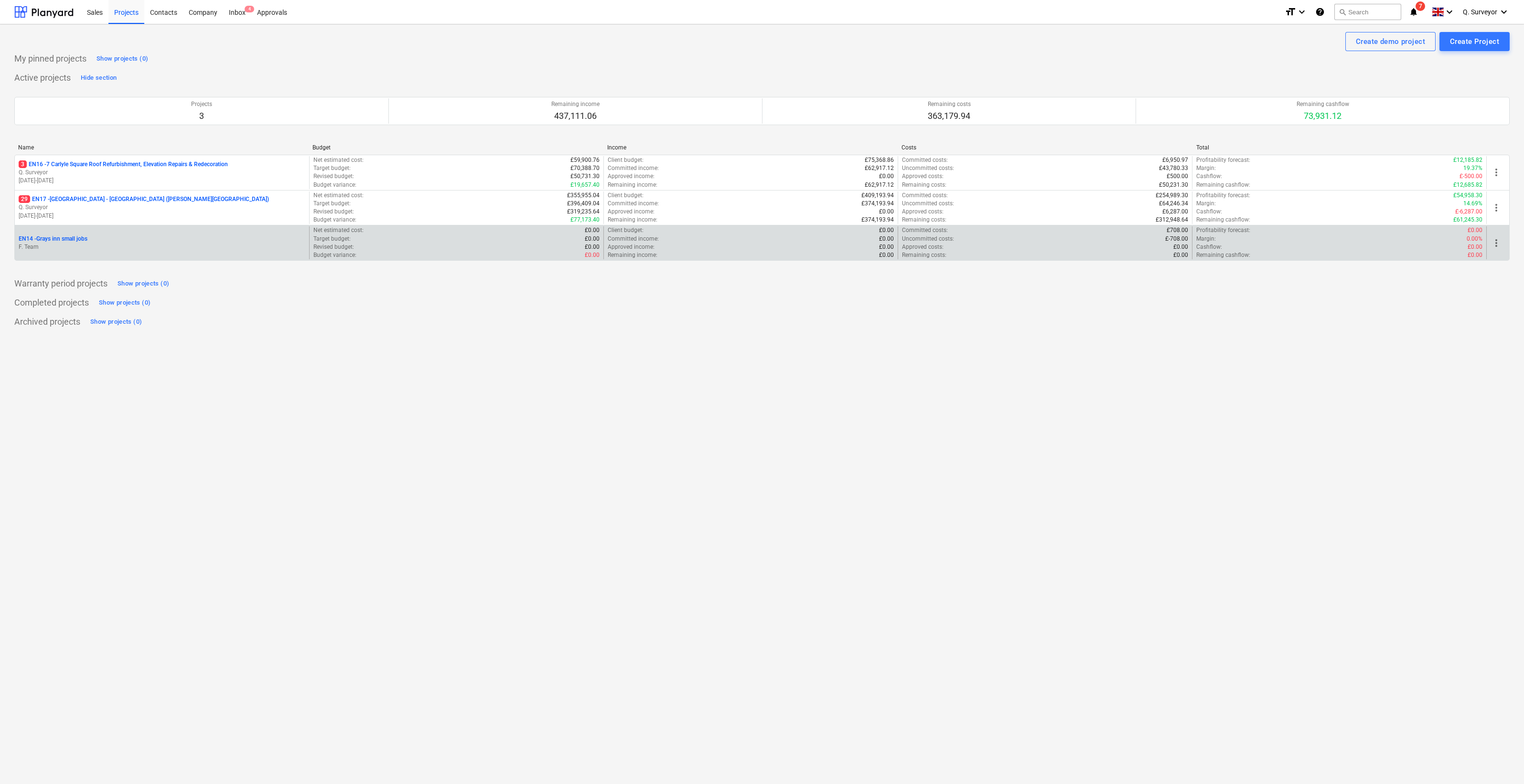
click at [52, 241] on p "EN14 - Grays inn small jobs" at bounding box center [53, 238] width 69 height 8
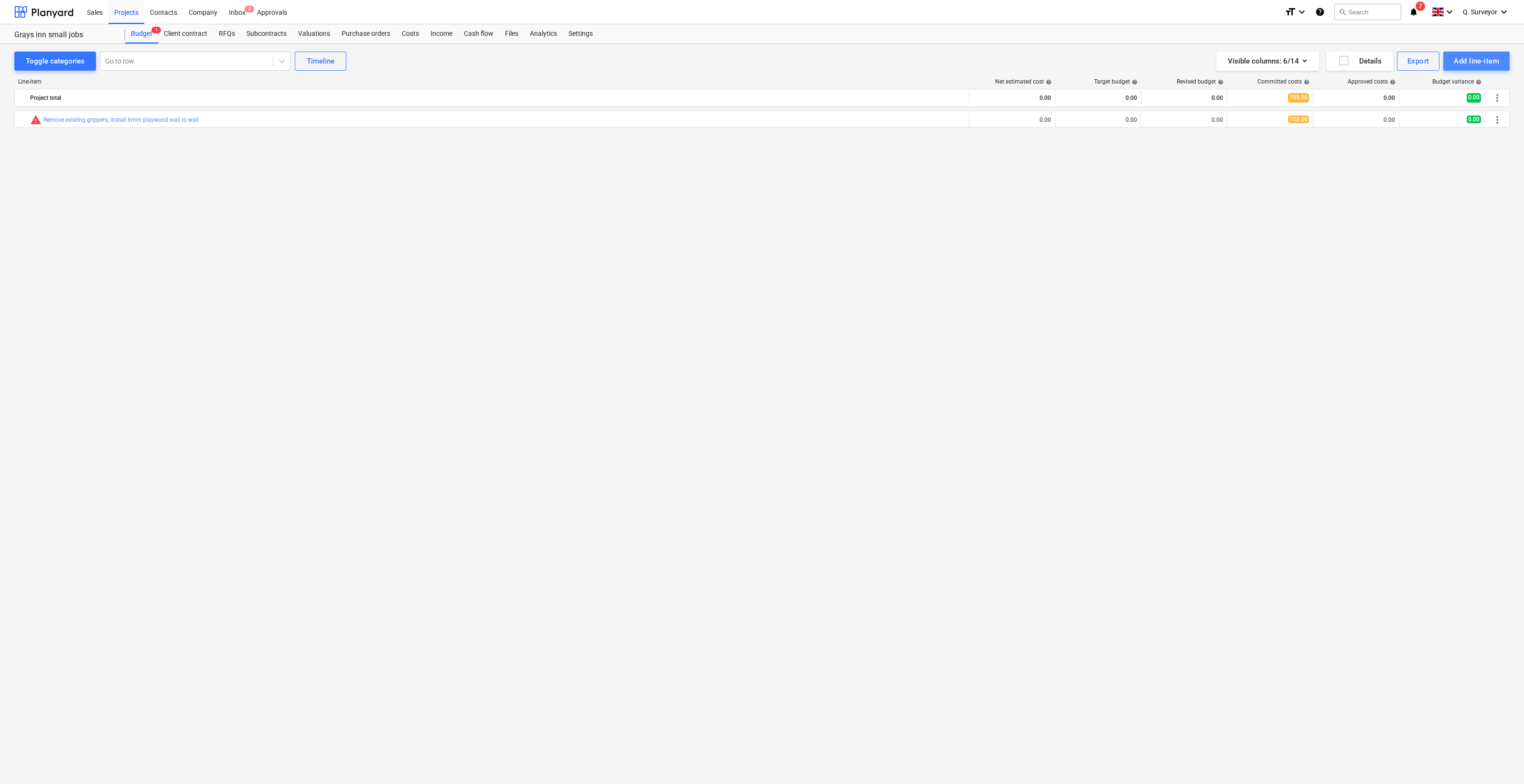
click at [1483, 60] on div "Add line-item" at bounding box center [1476, 61] width 46 height 12
click at [1436, 101] on div "Add custom" at bounding box center [1460, 101] width 99 height 16
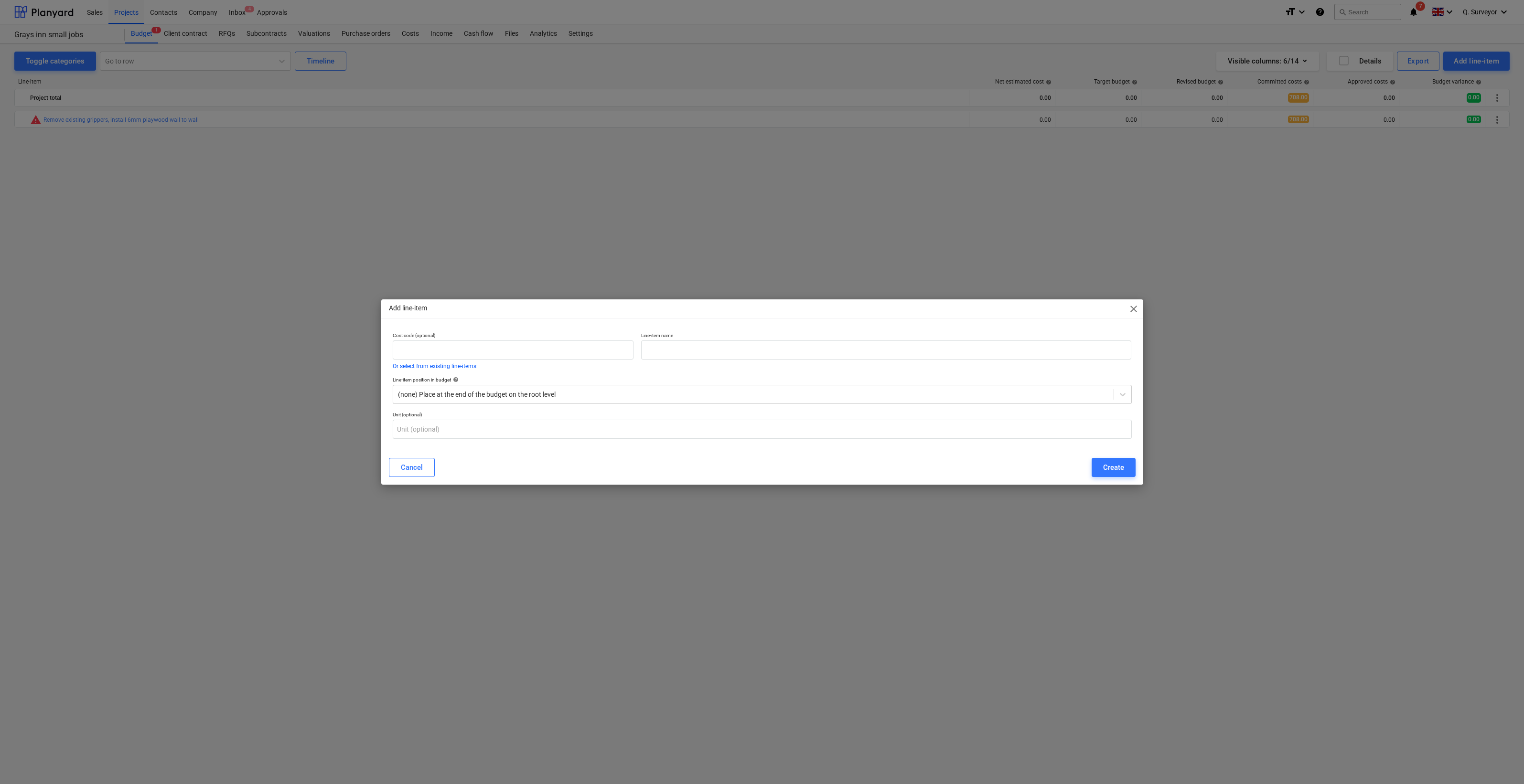
drag, startPoint x: 272, startPoint y: 159, endPoint x: 476, endPoint y: 366, distance: 290.6
click at [272, 159] on div "Add line-item close Cost code (optional) Or select from existing line-items Lin…" at bounding box center [762, 392] width 1524 height 784
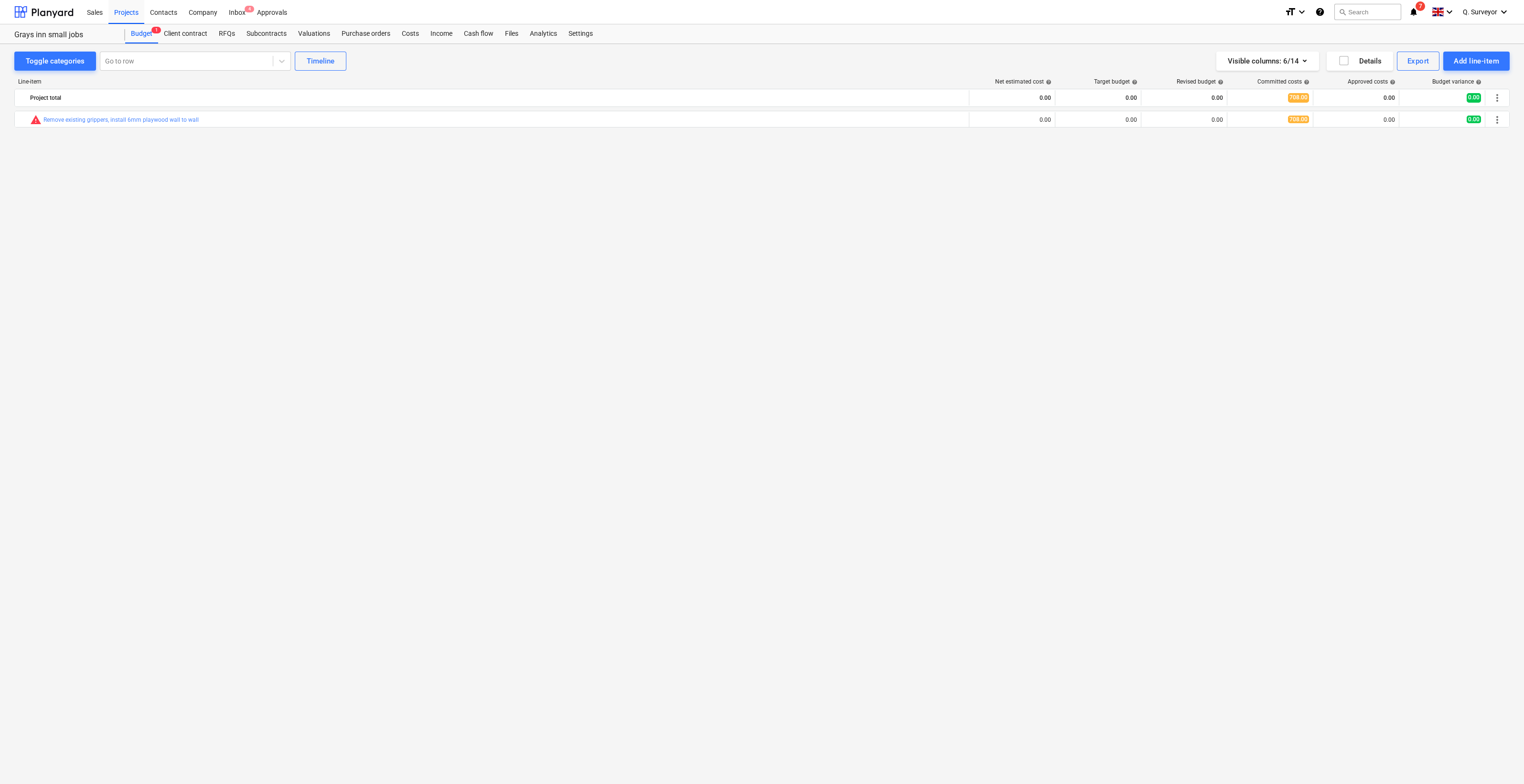
click at [523, 537] on div "bar_chart warning Remove existing grippers, install 6mm playwood wall to wall e…" at bounding box center [762, 428] width 1495 height 634
click at [1459, 59] on div "Add line-item" at bounding box center [1476, 61] width 46 height 12
click at [1450, 106] on div "Add custom" at bounding box center [1460, 101] width 99 height 16
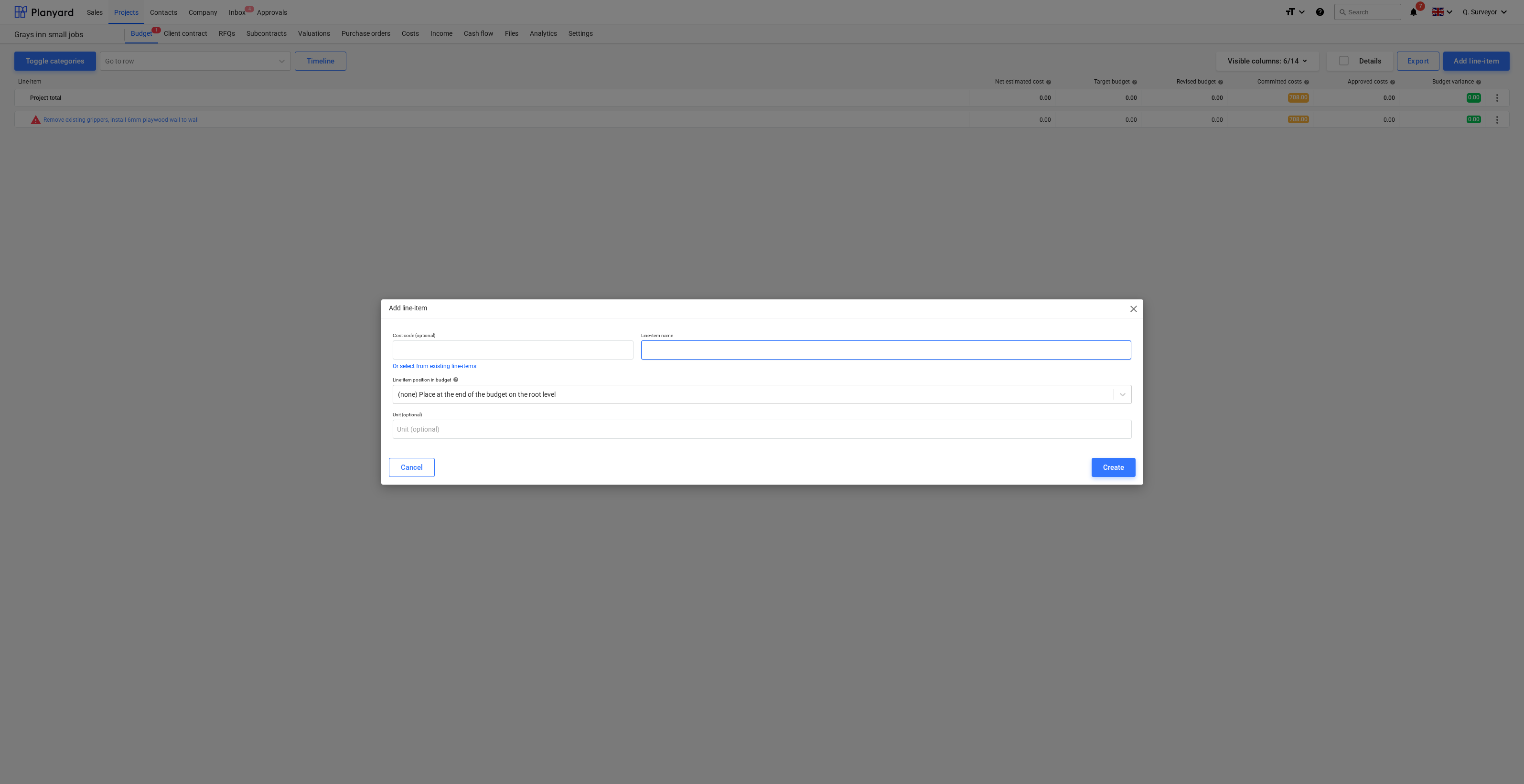
click at [686, 347] on input "text" at bounding box center [886, 350] width 490 height 19
drag, startPoint x: 678, startPoint y: 353, endPoint x: 672, endPoint y: 350, distance: 6.7
click at [672, 350] on input "text" at bounding box center [886, 350] width 490 height 19
type input "Client Budget"
click at [1123, 469] on div "Create" at bounding box center [1113, 467] width 21 height 12
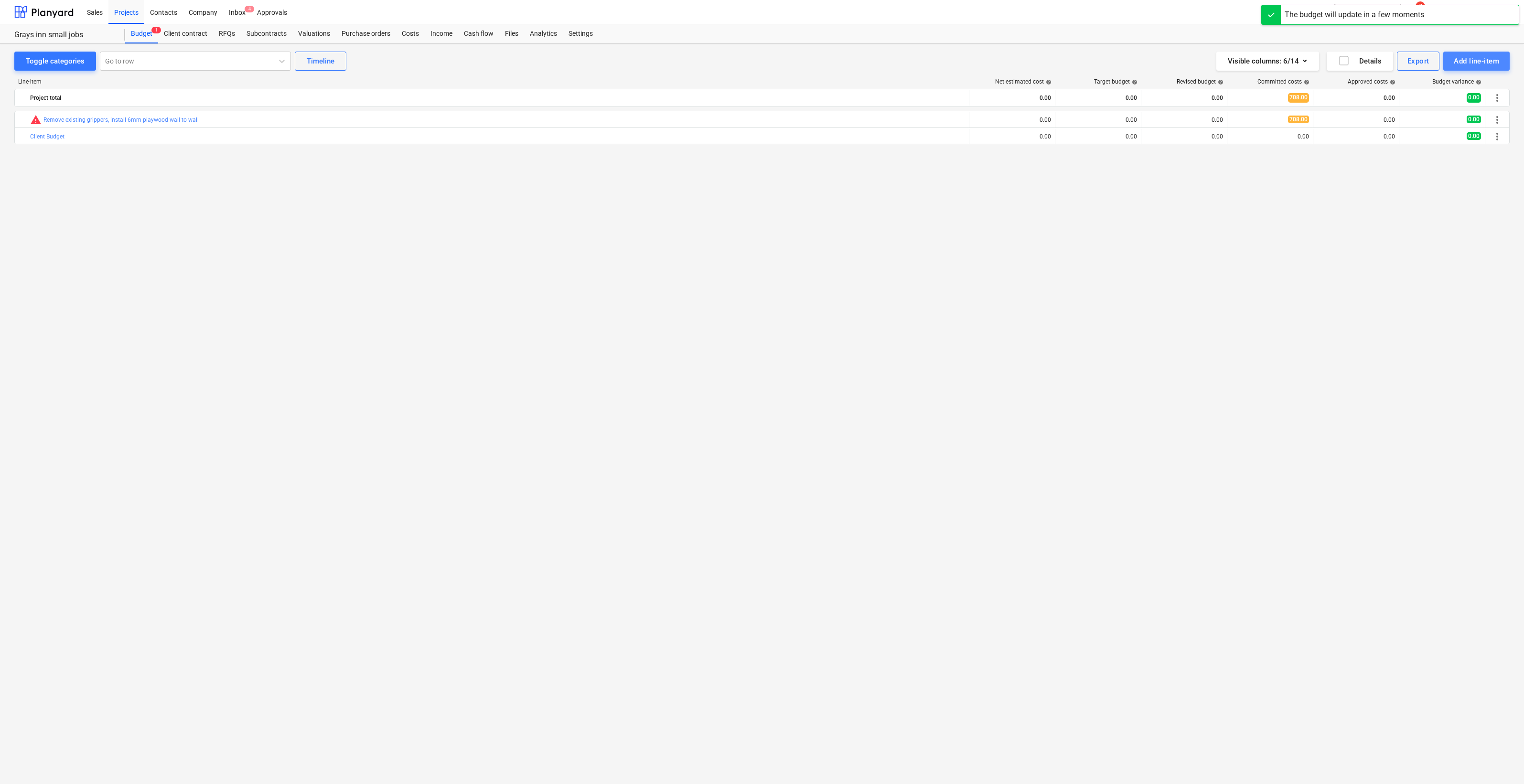
click at [1473, 64] on div "Add line-item" at bounding box center [1476, 61] width 46 height 12
click at [1438, 104] on div "Add custom" at bounding box center [1460, 101] width 99 height 16
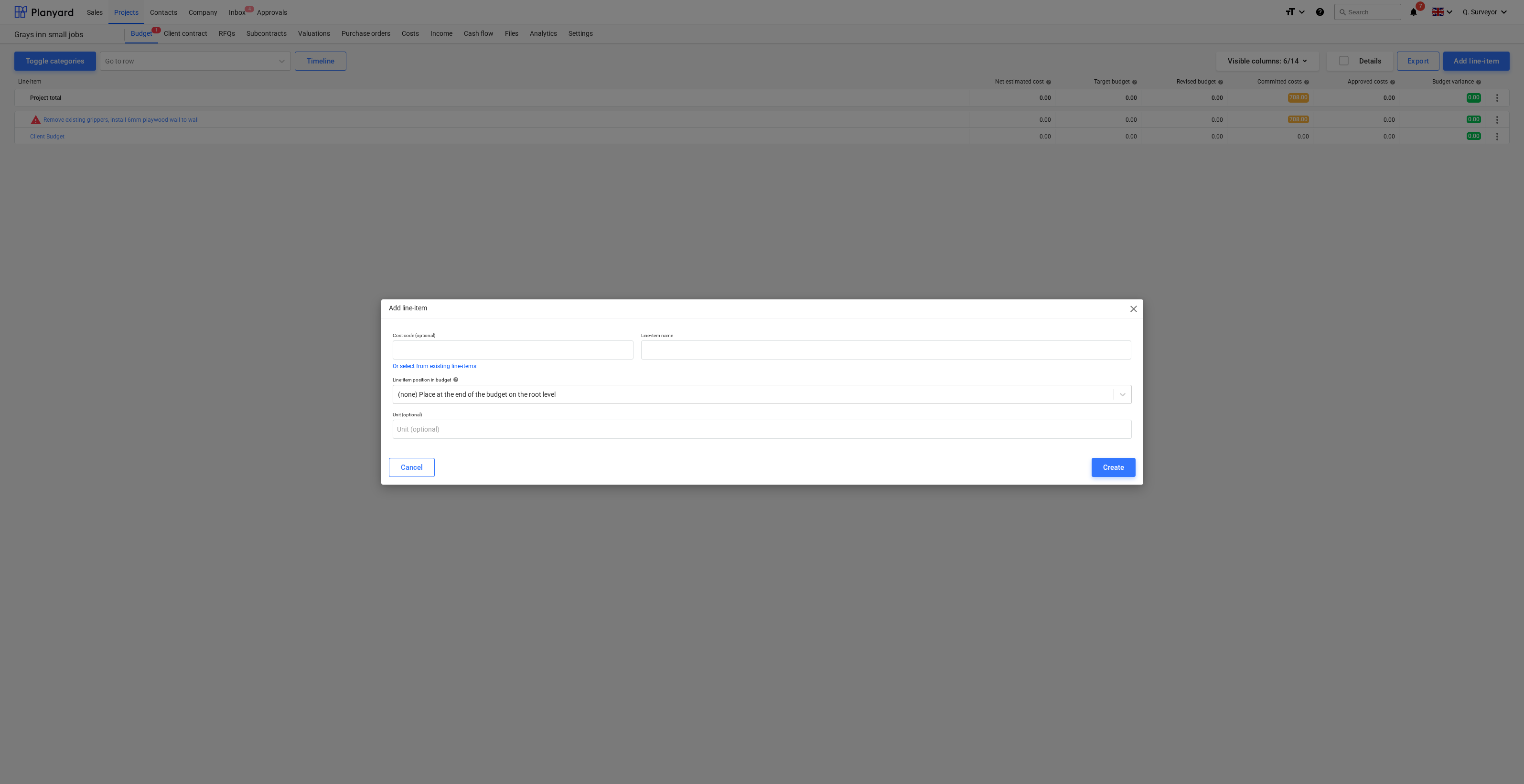
click at [712, 338] on p "Line-item name" at bounding box center [886, 336] width 490 height 8
click at [711, 344] on input "text" at bounding box center [886, 350] width 490 height 19
type input "Anticipated costs"
click at [542, 429] on input "text" at bounding box center [762, 429] width 739 height 19
click at [483, 399] on div at bounding box center [753, 394] width 711 height 9
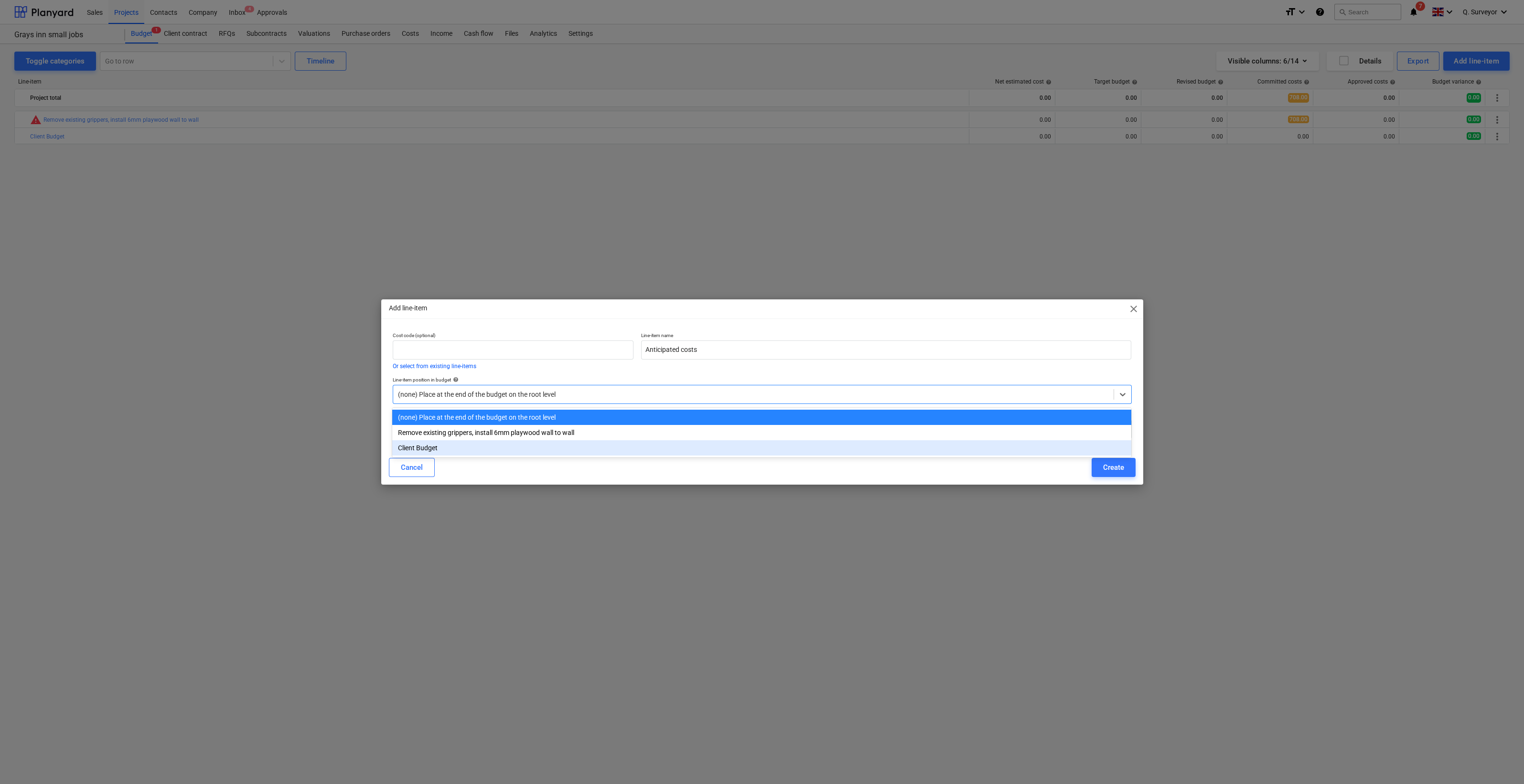
drag, startPoint x: 433, startPoint y: 452, endPoint x: 442, endPoint y: 446, distance: 10.8
click at [433, 451] on div "Client Budget" at bounding box center [761, 448] width 739 height 15
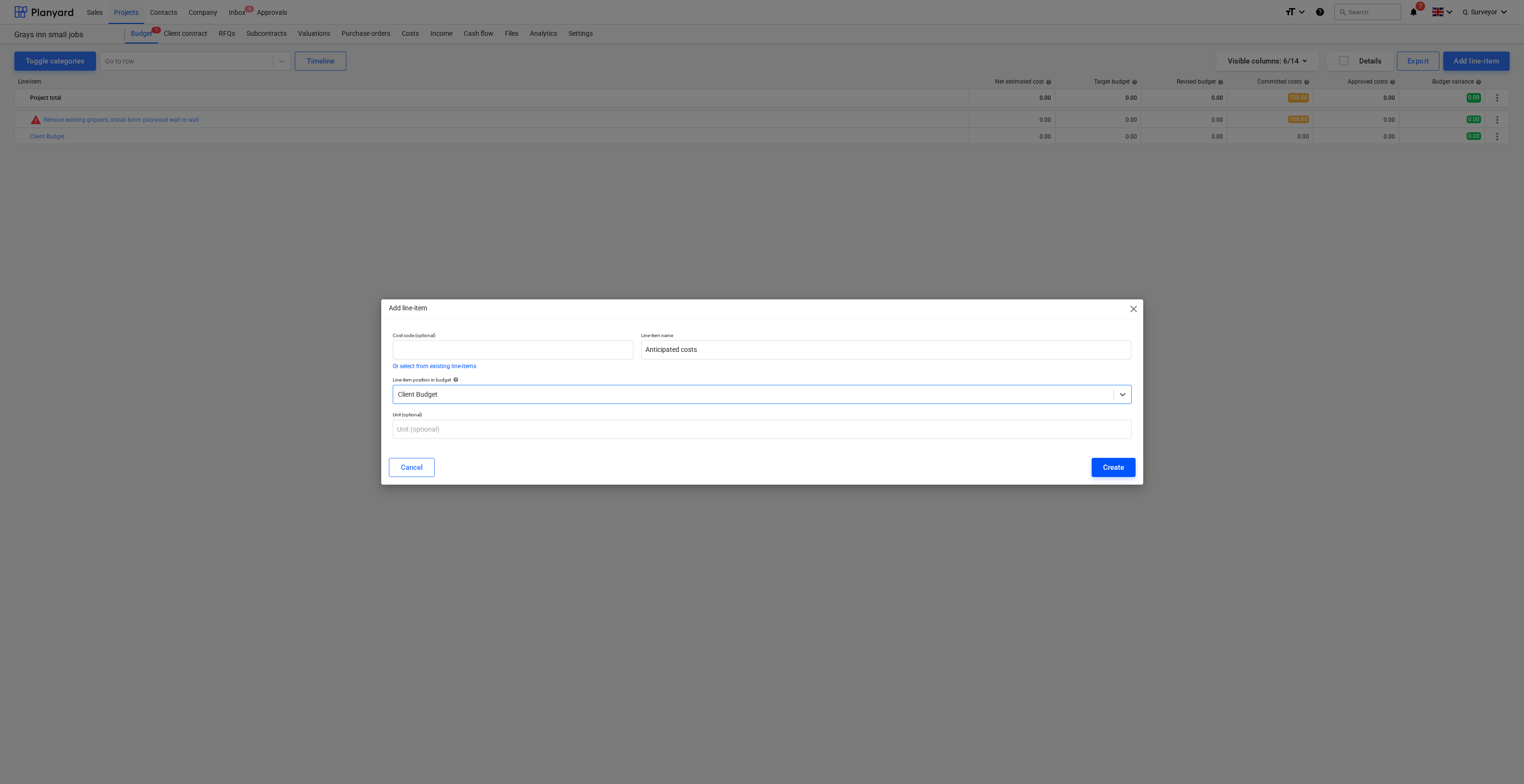
click at [1113, 460] on button "Create" at bounding box center [1113, 467] width 44 height 19
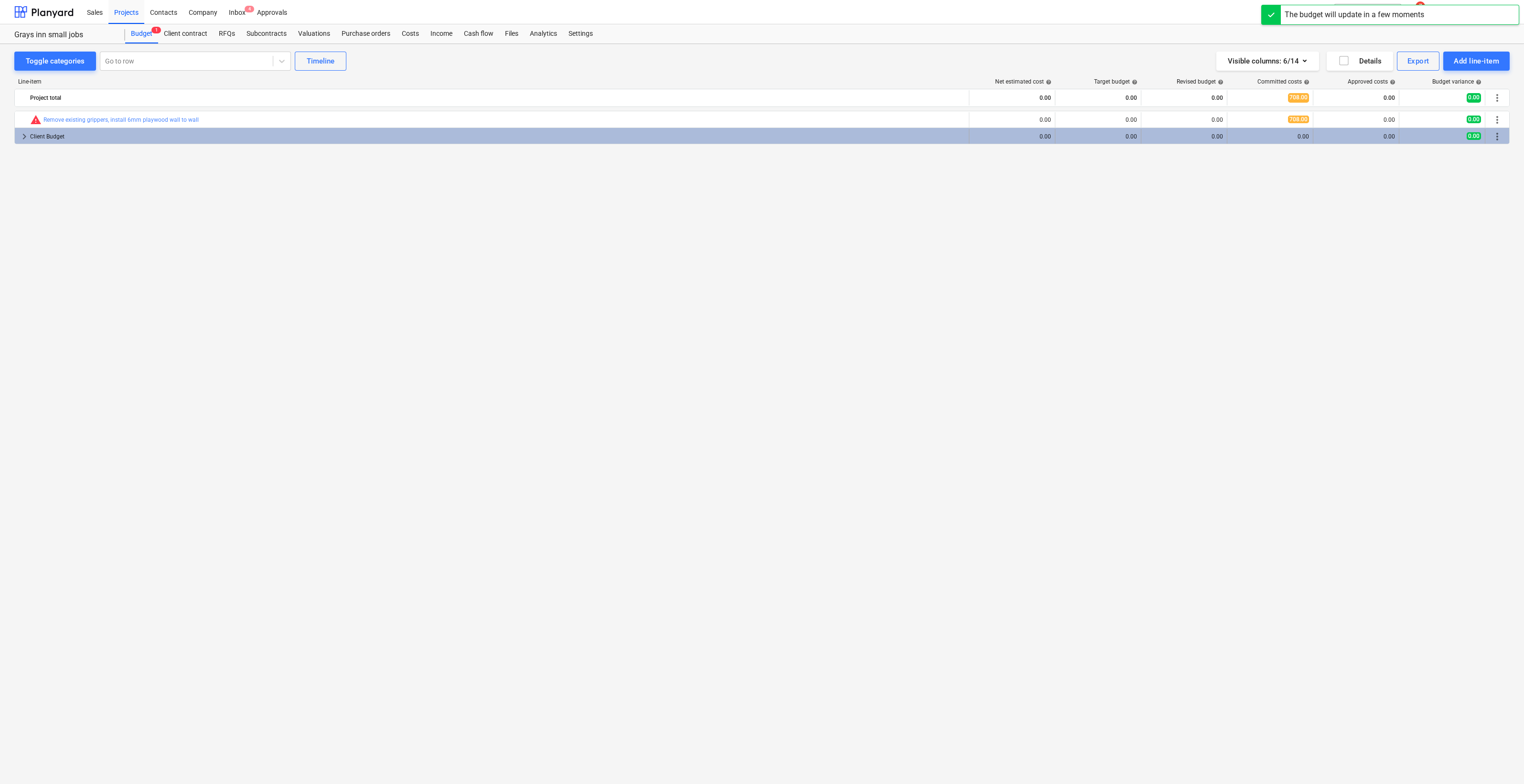
click at [1100, 135] on div "0.00" at bounding box center [1098, 136] width 78 height 6
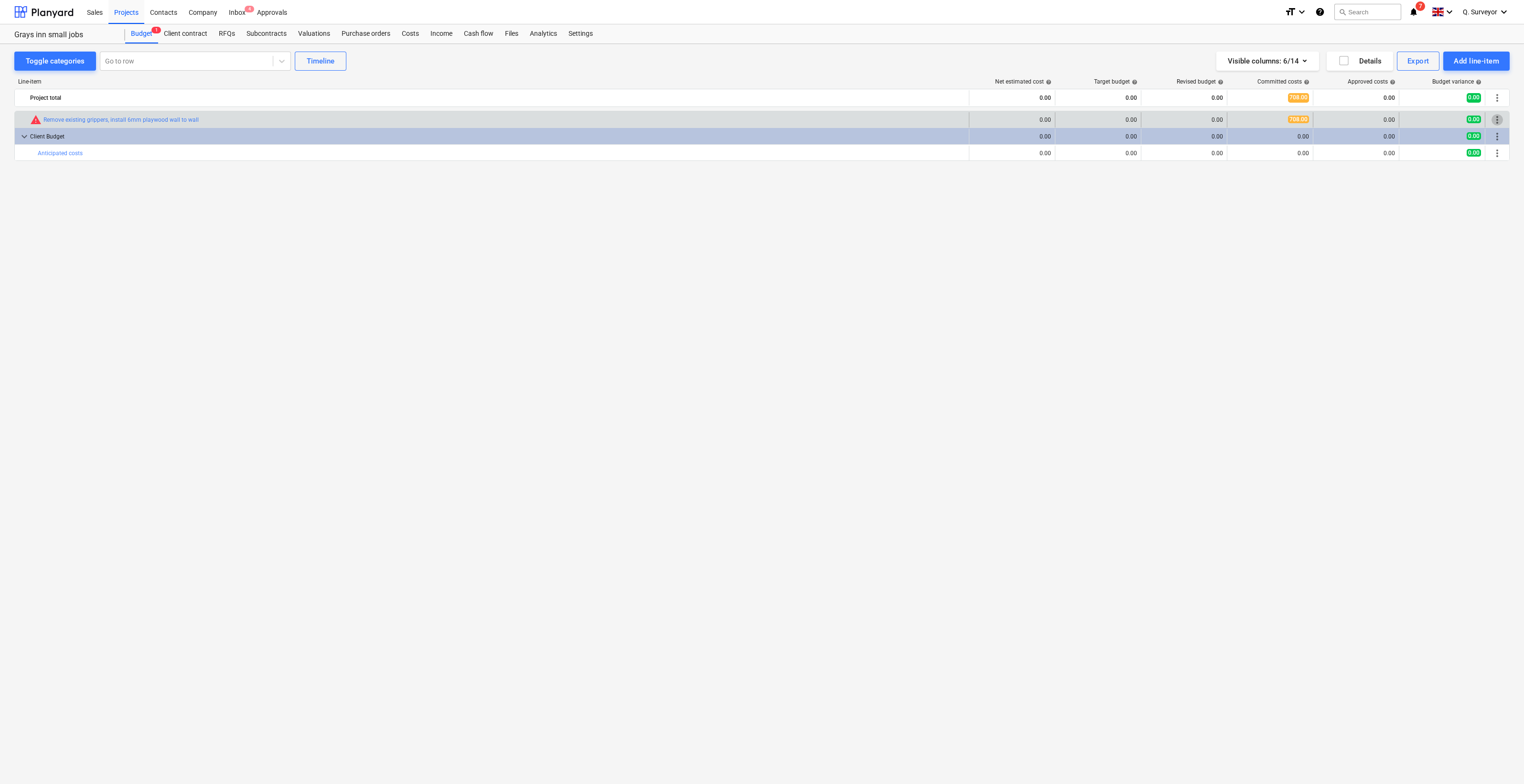
click at [1495, 118] on span "more_vert" at bounding box center [1497, 120] width 11 height 11
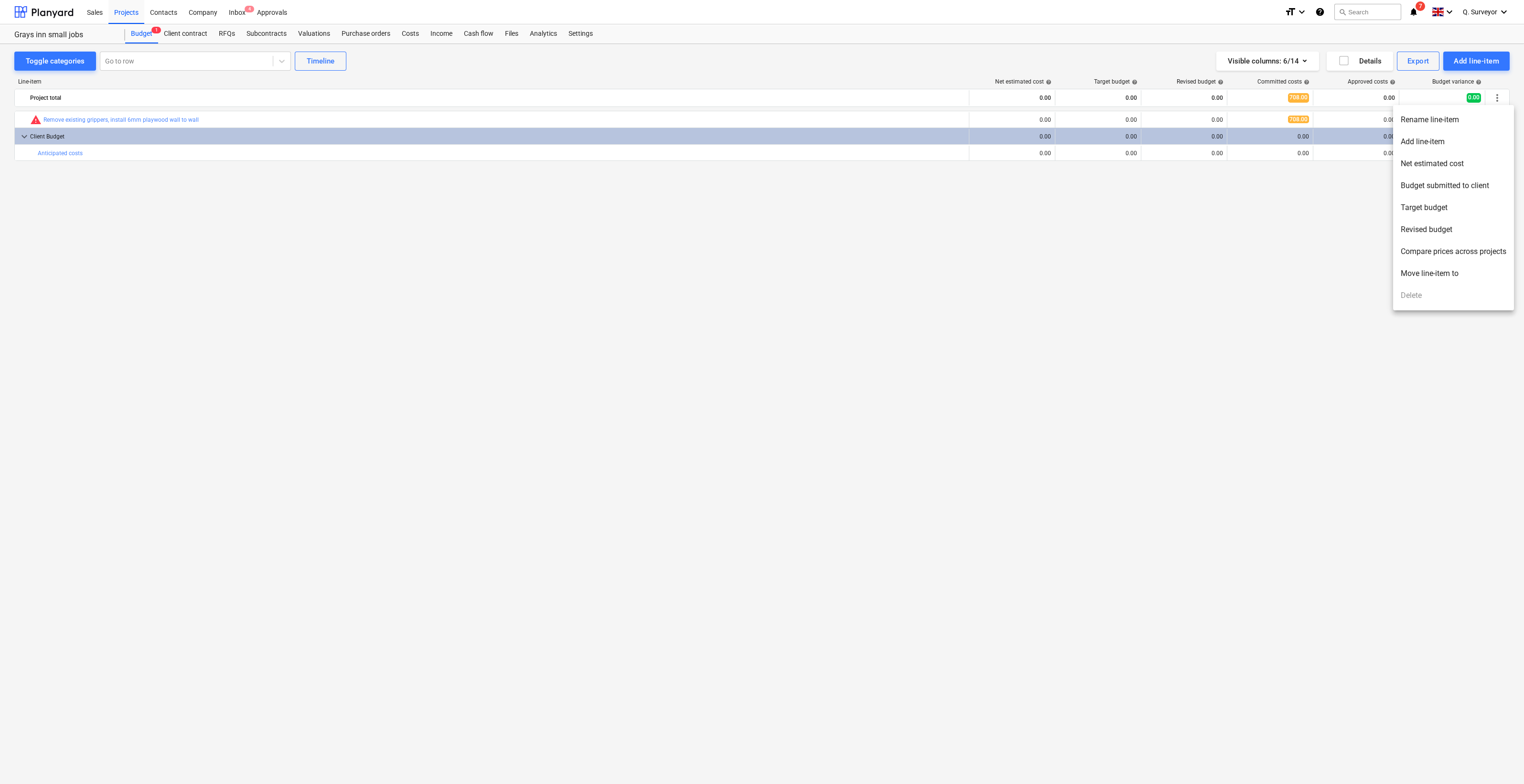
click at [1435, 275] on li "Move line-item to" at bounding box center [1453, 273] width 121 height 22
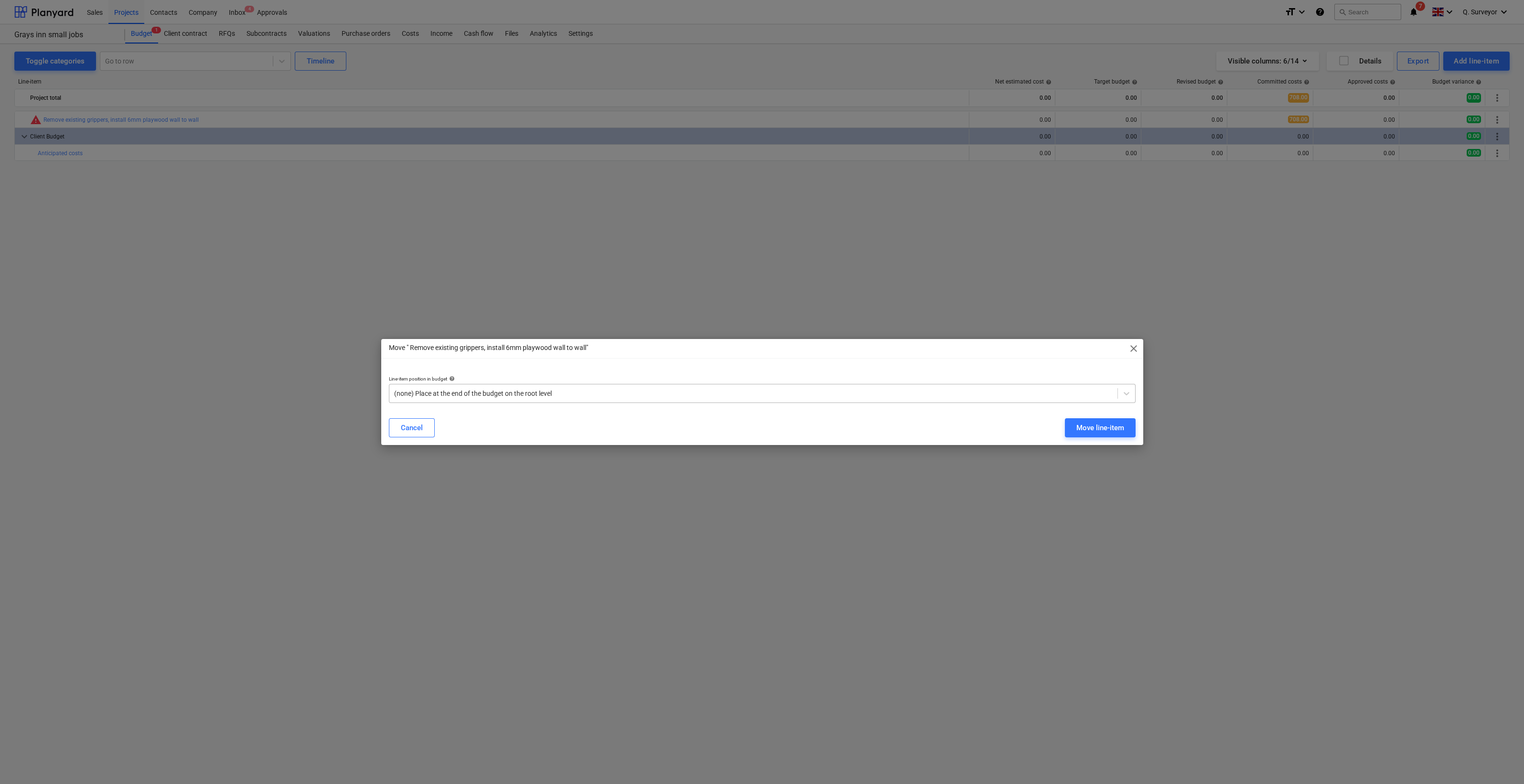
click at [991, 395] on div at bounding box center [753, 393] width 718 height 9
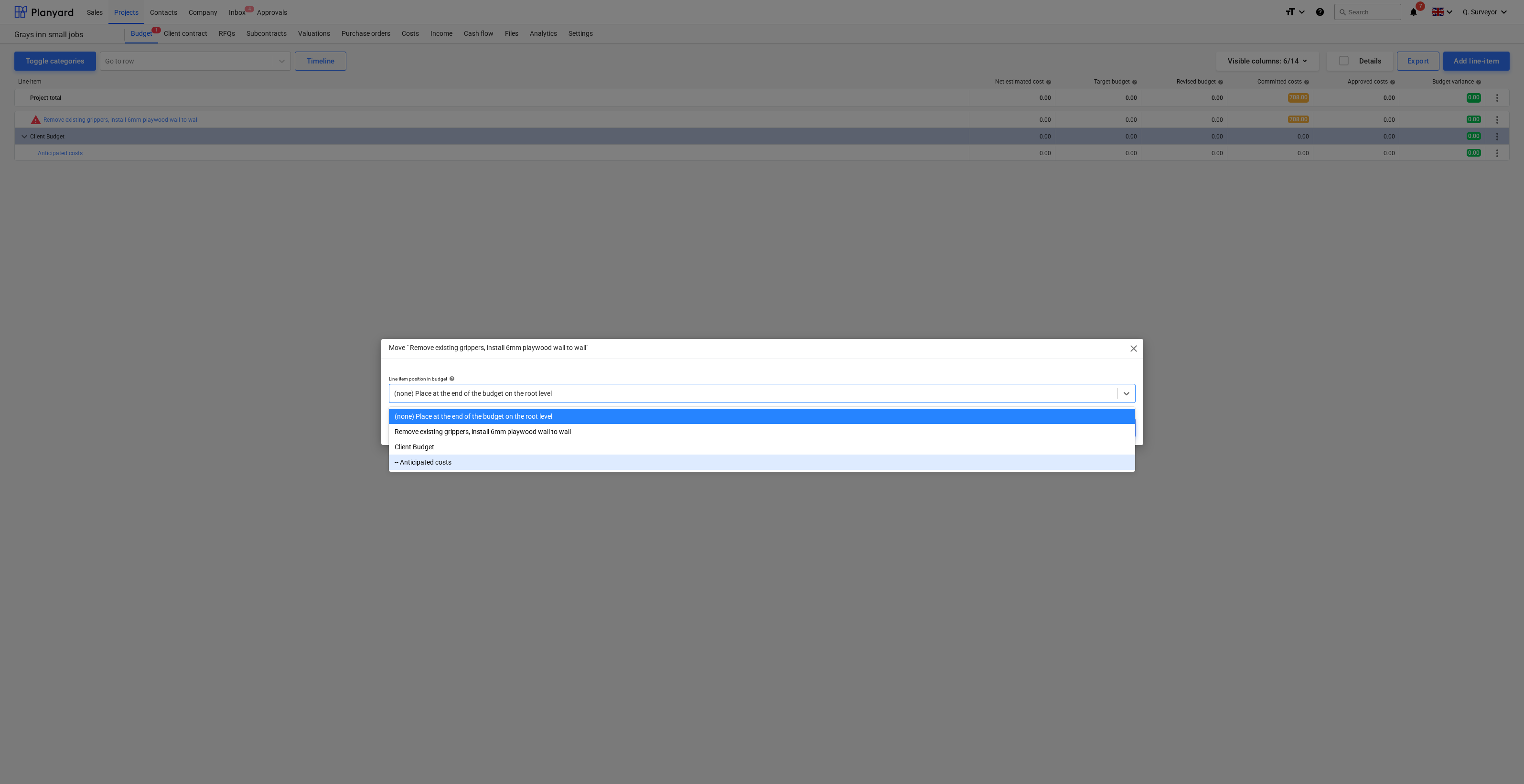
click at [457, 460] on div "-- Anticipated costs" at bounding box center [761, 462] width 746 height 15
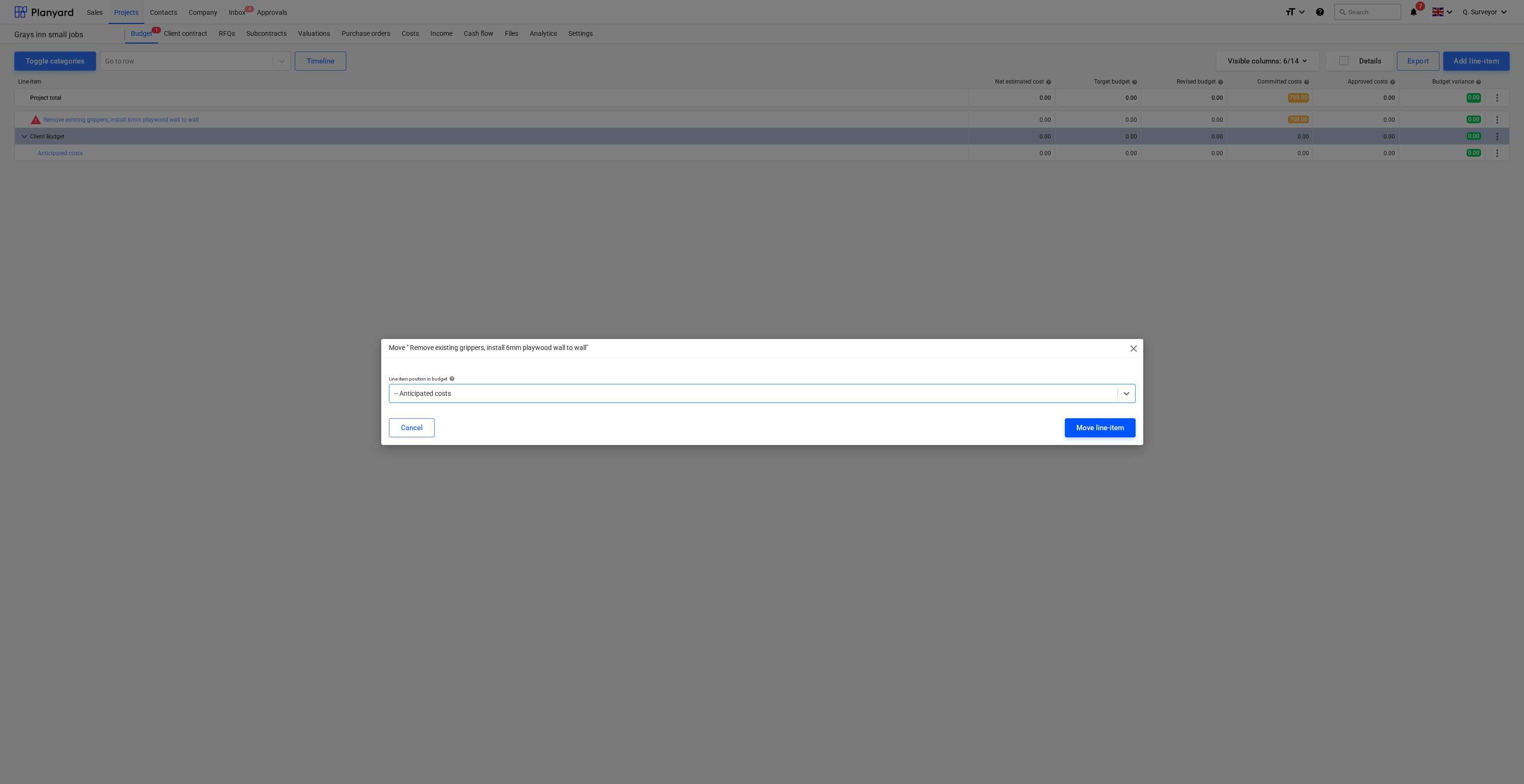
click at [1080, 423] on div "Move line-item" at bounding box center [1100, 428] width 48 height 12
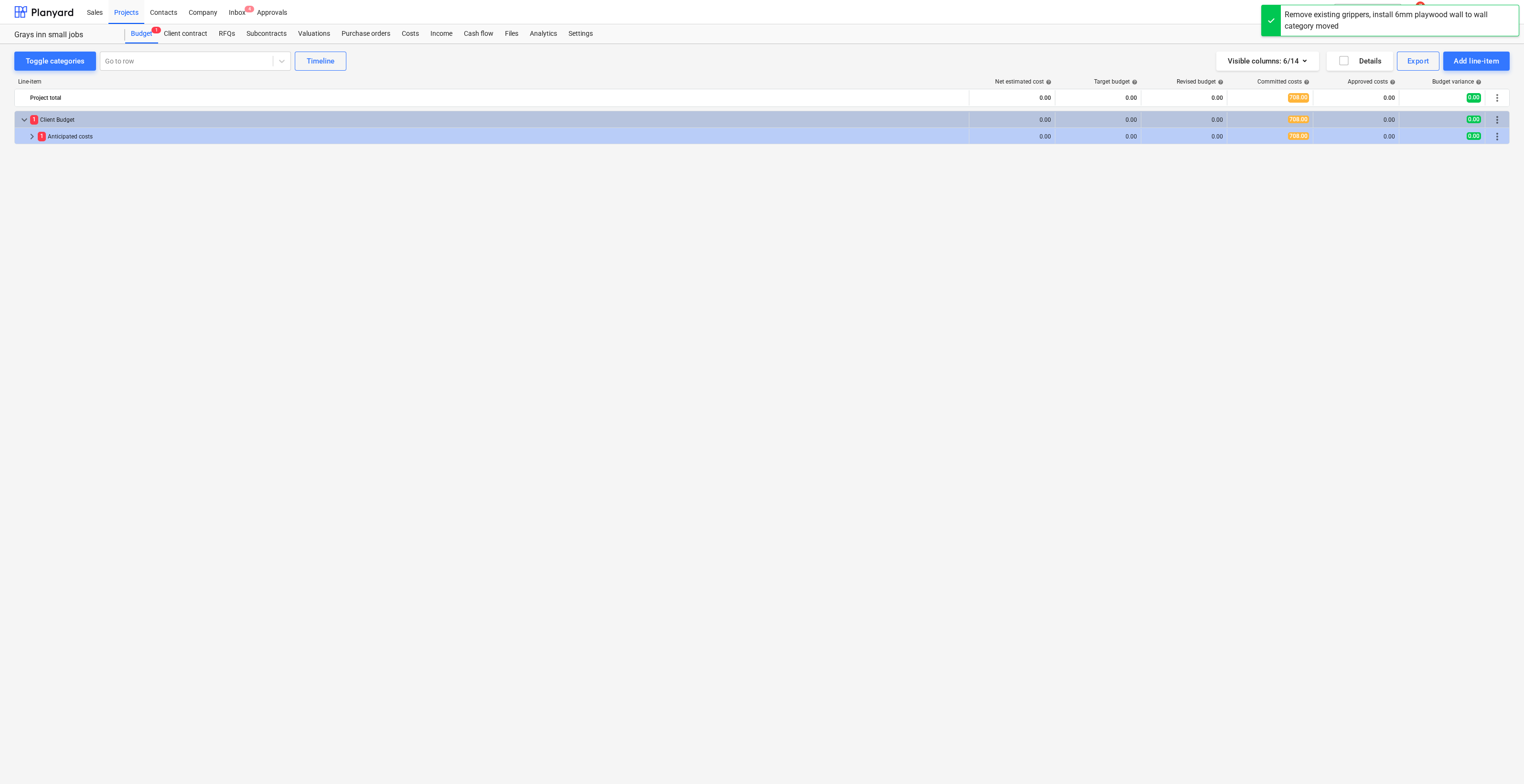
click at [126, 268] on div "keyboard_arrow_down 1 Client Budget 0.00 0.00 0.00 708.00 0.00 0.00 more_vert k…" at bounding box center [762, 428] width 1495 height 634
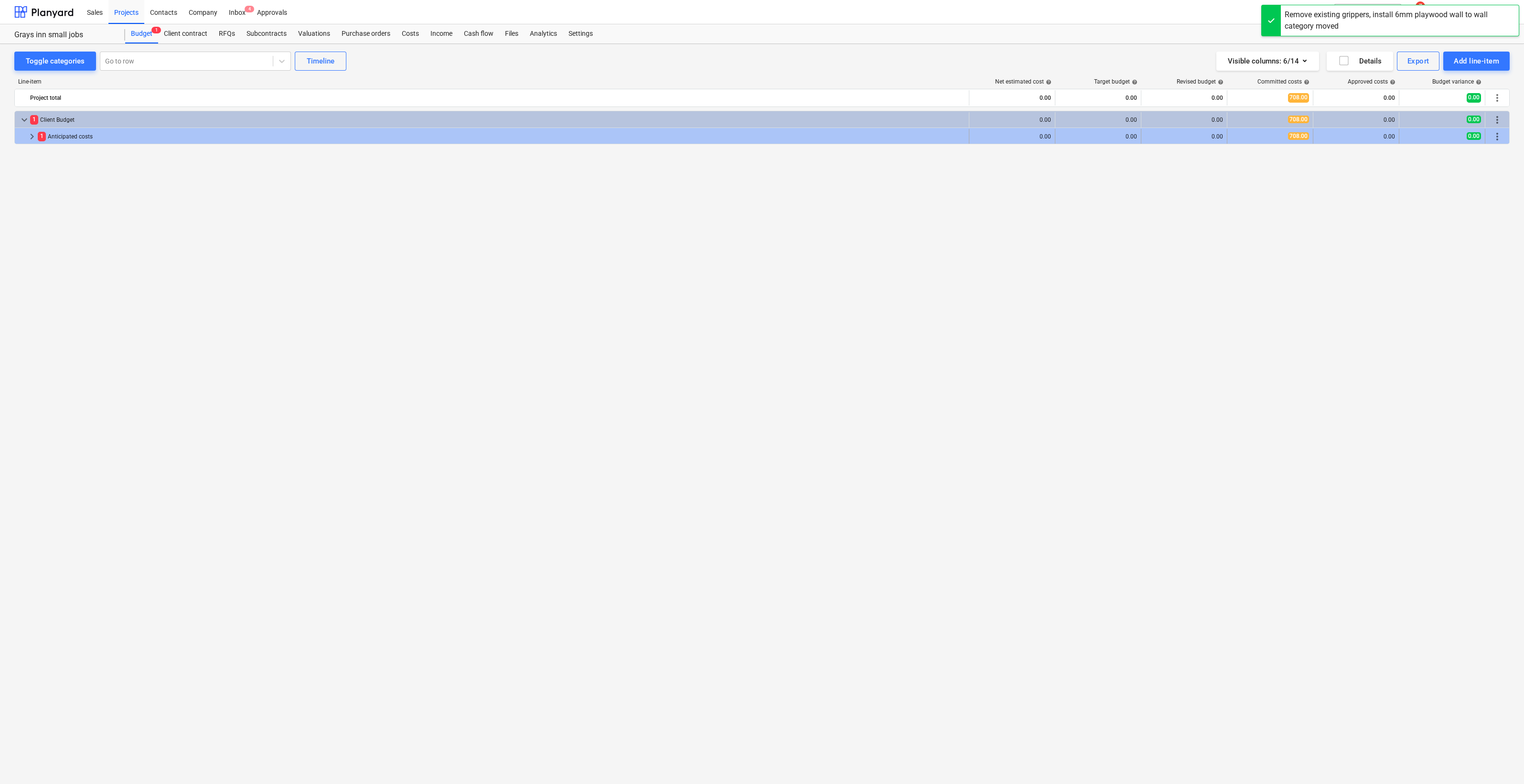
click at [35, 136] on span "keyboard_arrow_right" at bounding box center [32, 136] width 11 height 11
click at [29, 138] on span "keyboard_arrow_down" at bounding box center [32, 136] width 11 height 11
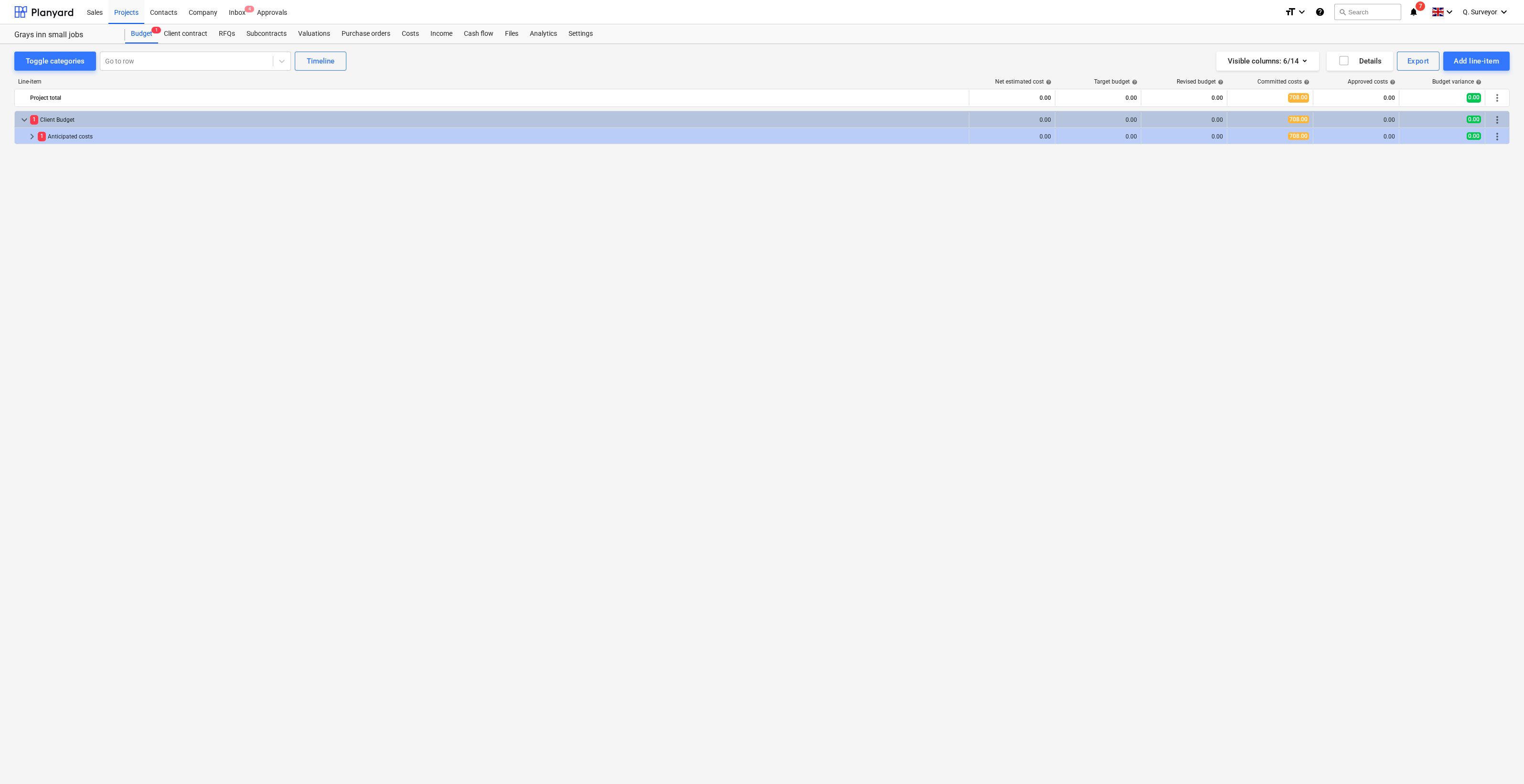
click at [1283, 171] on div "keyboard_arrow_down 1 Client Budget 0.00 0.00 0.00 708.00 0.00 0.00 more_vert k…" at bounding box center [762, 428] width 1495 height 634
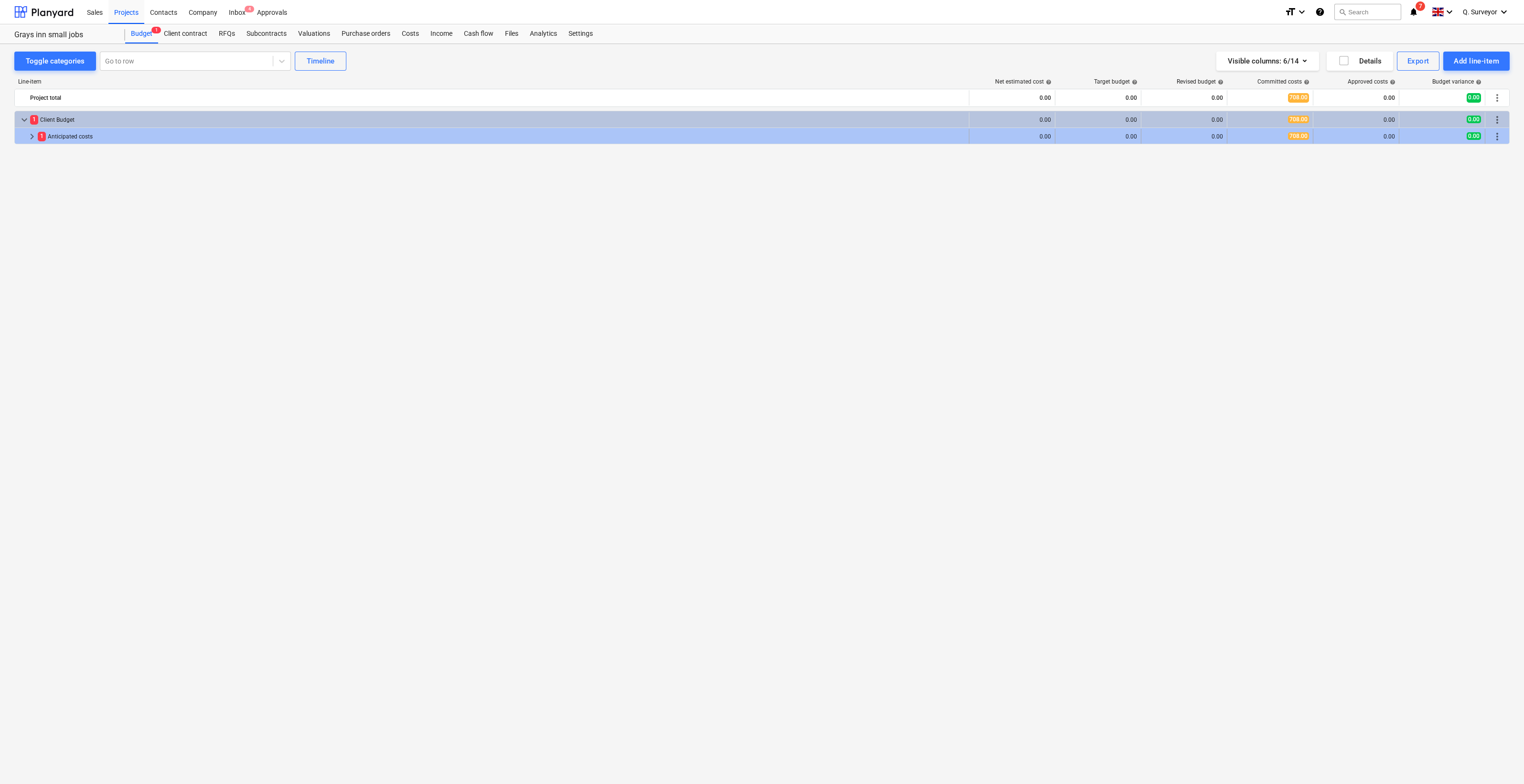
click at [1021, 144] on div "0.00" at bounding box center [1012, 136] width 78 height 15
click at [1132, 134] on div "0.00" at bounding box center [1098, 136] width 78 height 6
click at [1194, 131] on div "0.00" at bounding box center [1183, 136] width 78 height 15
click at [1211, 131] on div "0.00" at bounding box center [1183, 136] width 78 height 15
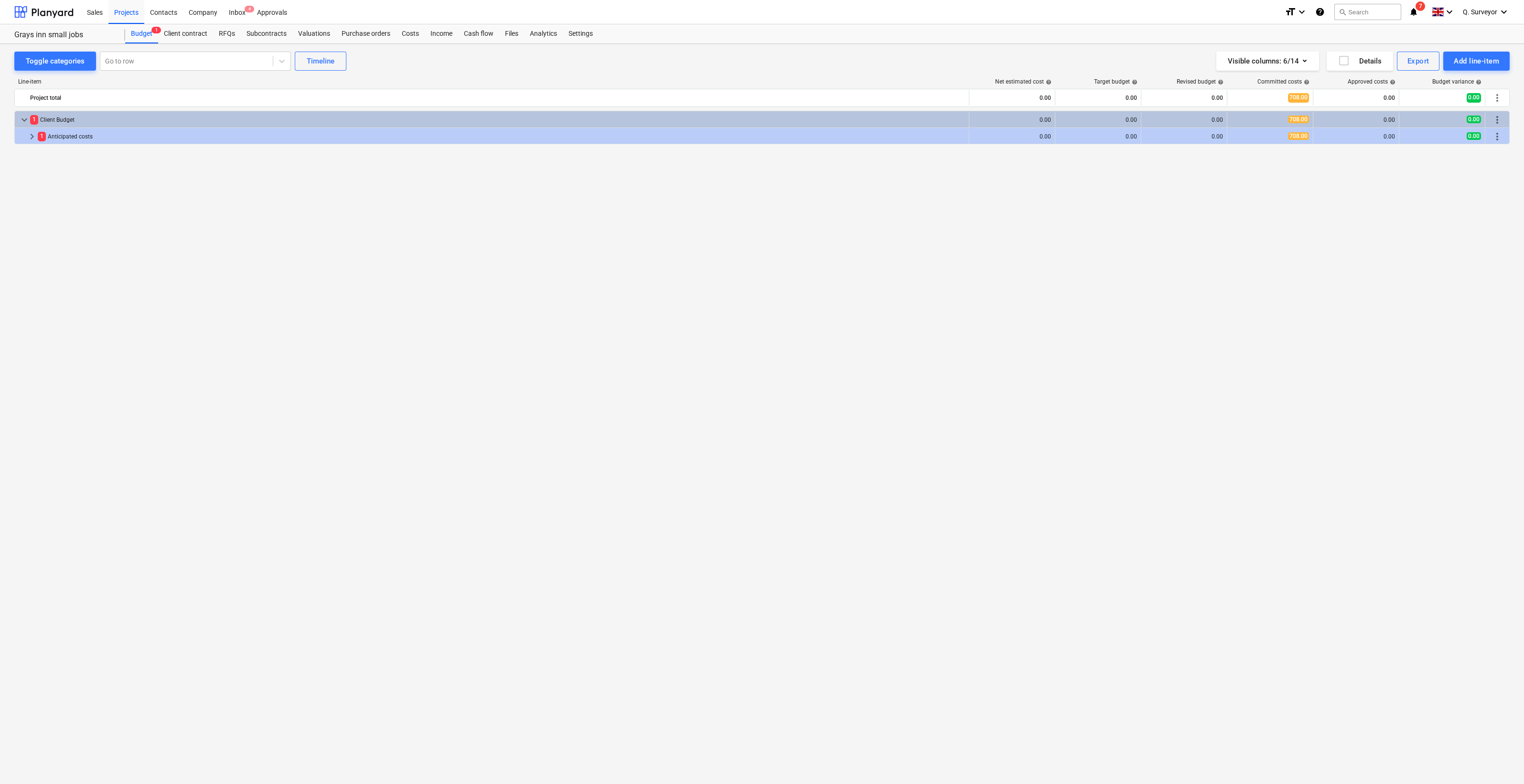
click at [1211, 131] on div "0.00" at bounding box center [1183, 136] width 78 height 15
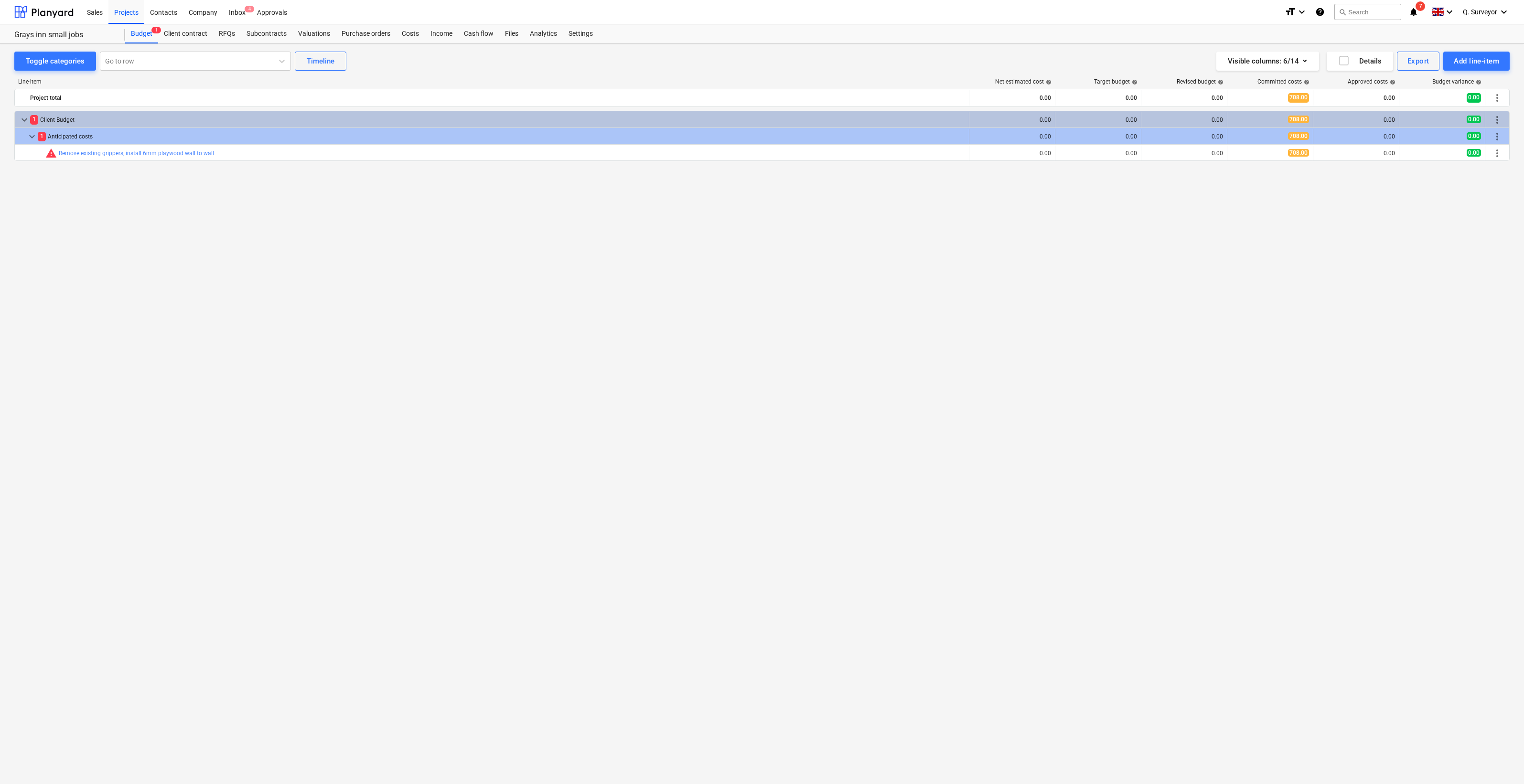
click at [1223, 138] on div "0.00" at bounding box center [1184, 136] width 86 height 15
click at [1501, 138] on span "more_vert" at bounding box center [1497, 136] width 11 height 11
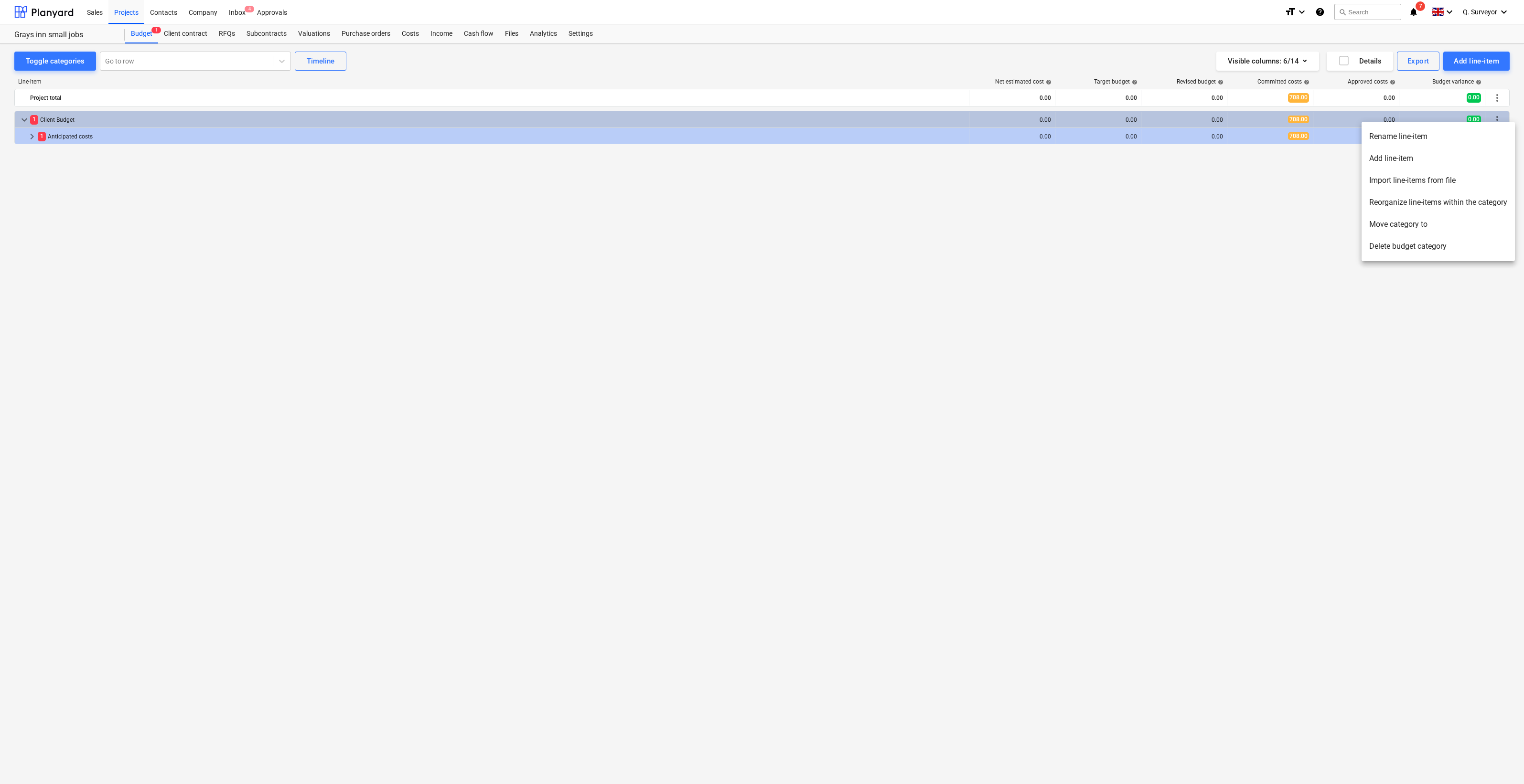
drag, startPoint x: 1217, startPoint y: 239, endPoint x: 981, endPoint y: 231, distance: 236.1
click at [1218, 240] on div at bounding box center [762, 392] width 1524 height 784
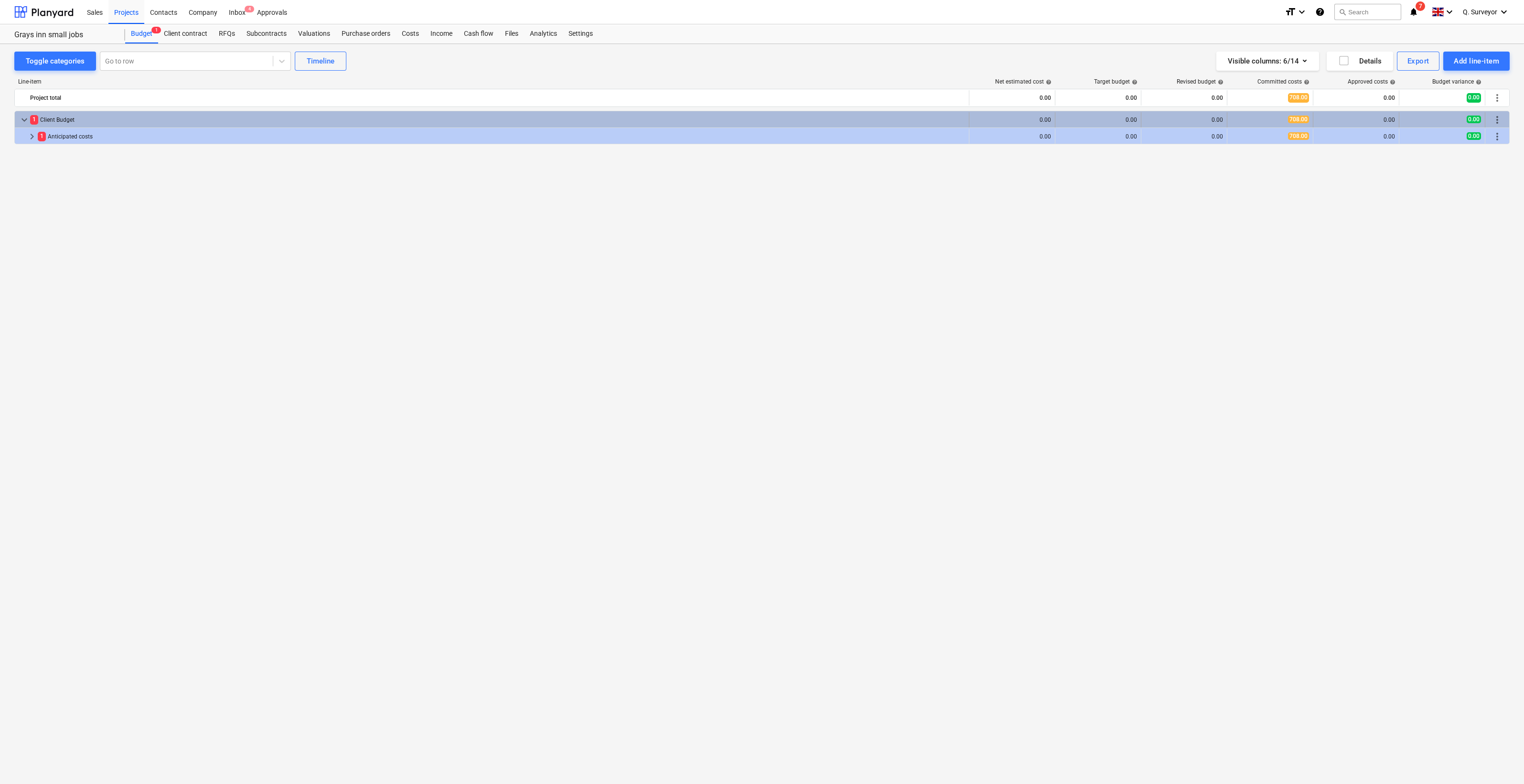
click at [26, 119] on span "keyboard_arrow_down" at bounding box center [24, 120] width 11 height 11
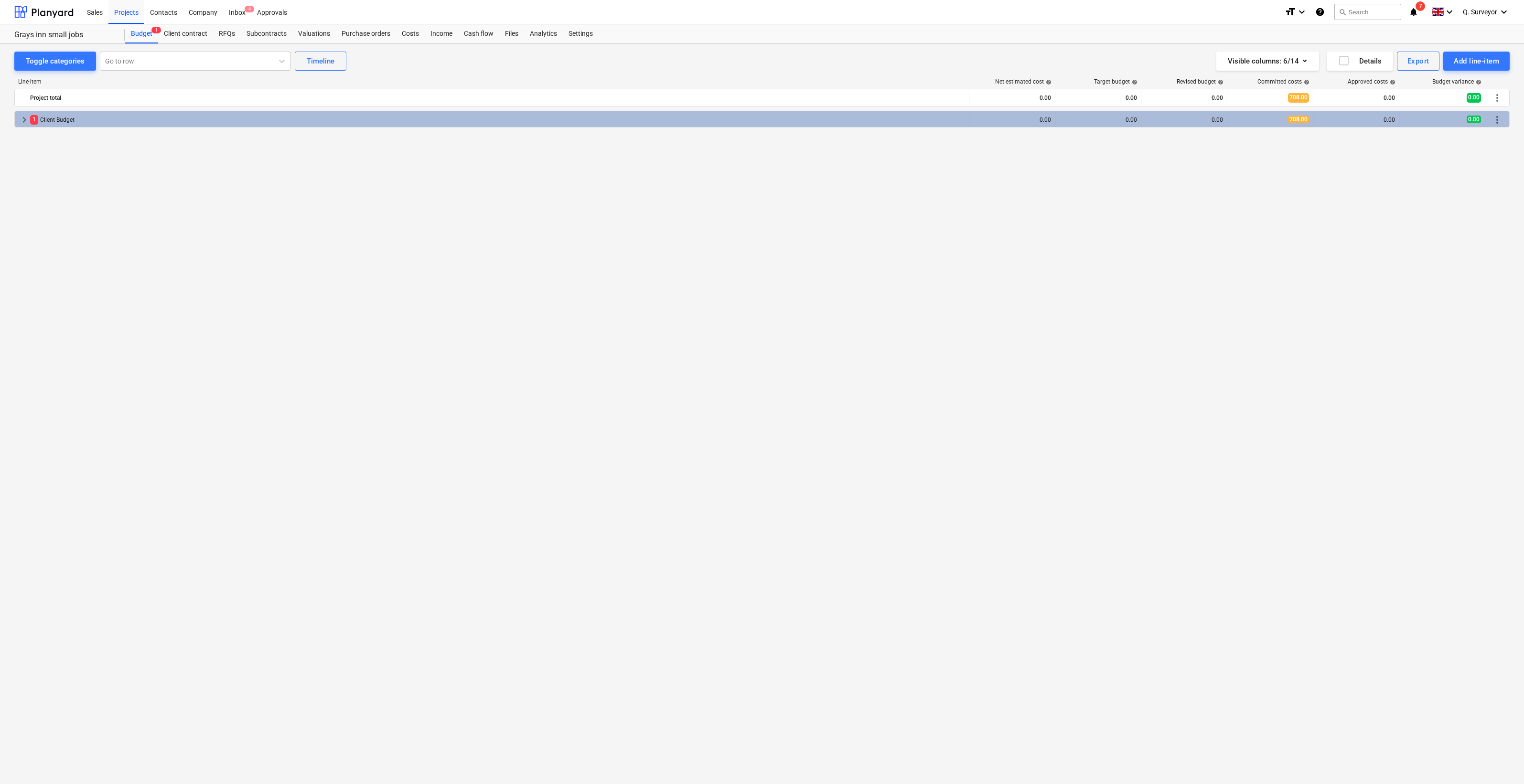
drag, startPoint x: 92, startPoint y: 198, endPoint x: 57, endPoint y: 123, distance: 82.8
click at [91, 185] on div "keyboard_arrow_right 1 Client Budget 0.00 0.00 0.00 708.00 0.00 0.00 more_vert" at bounding box center [762, 428] width 1495 height 634
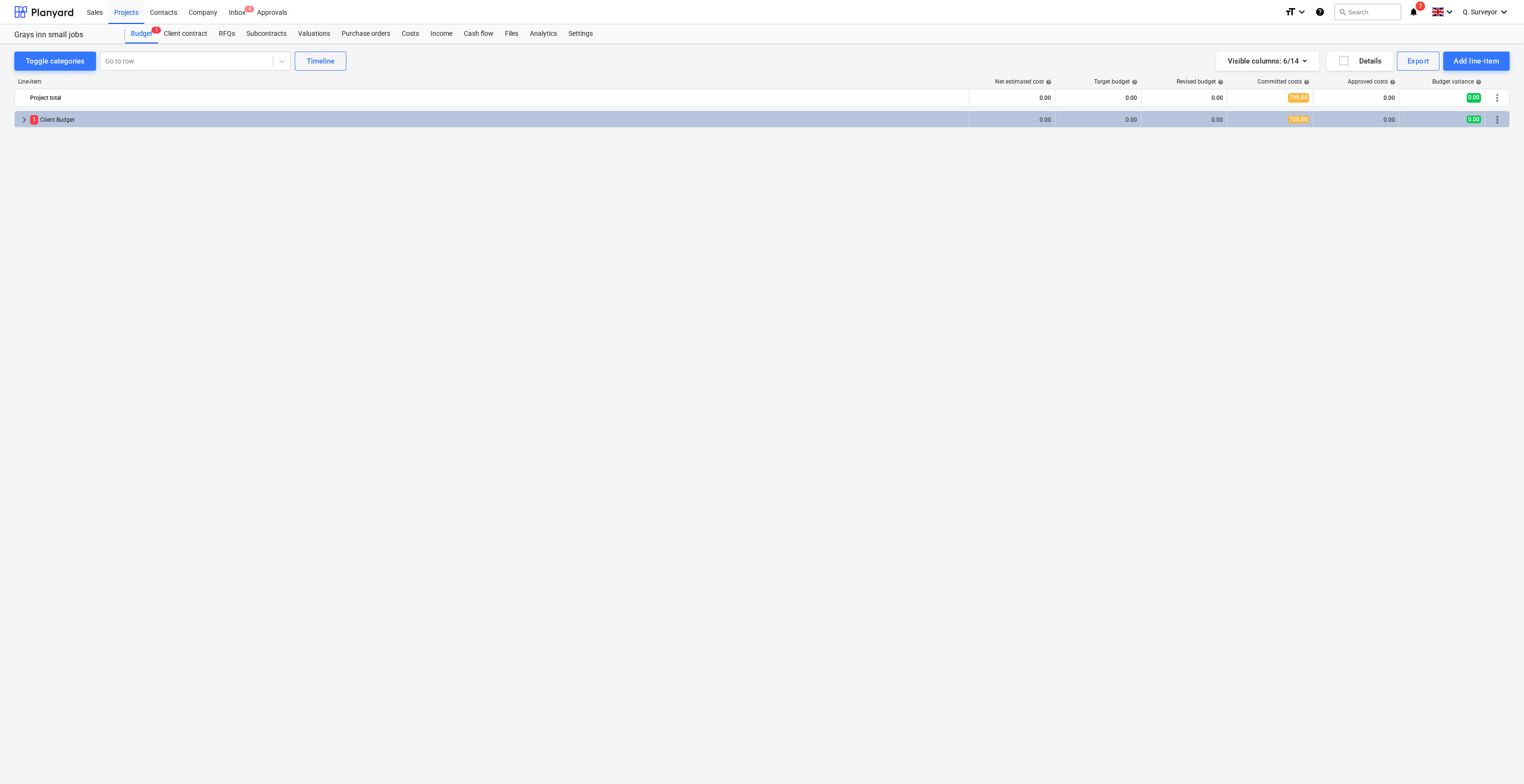
click at [14, 121] on div "Toggle categories Go to row Timeline Visible columns : 6/14 Details Export Add …" at bounding box center [762, 404] width 1524 height 720
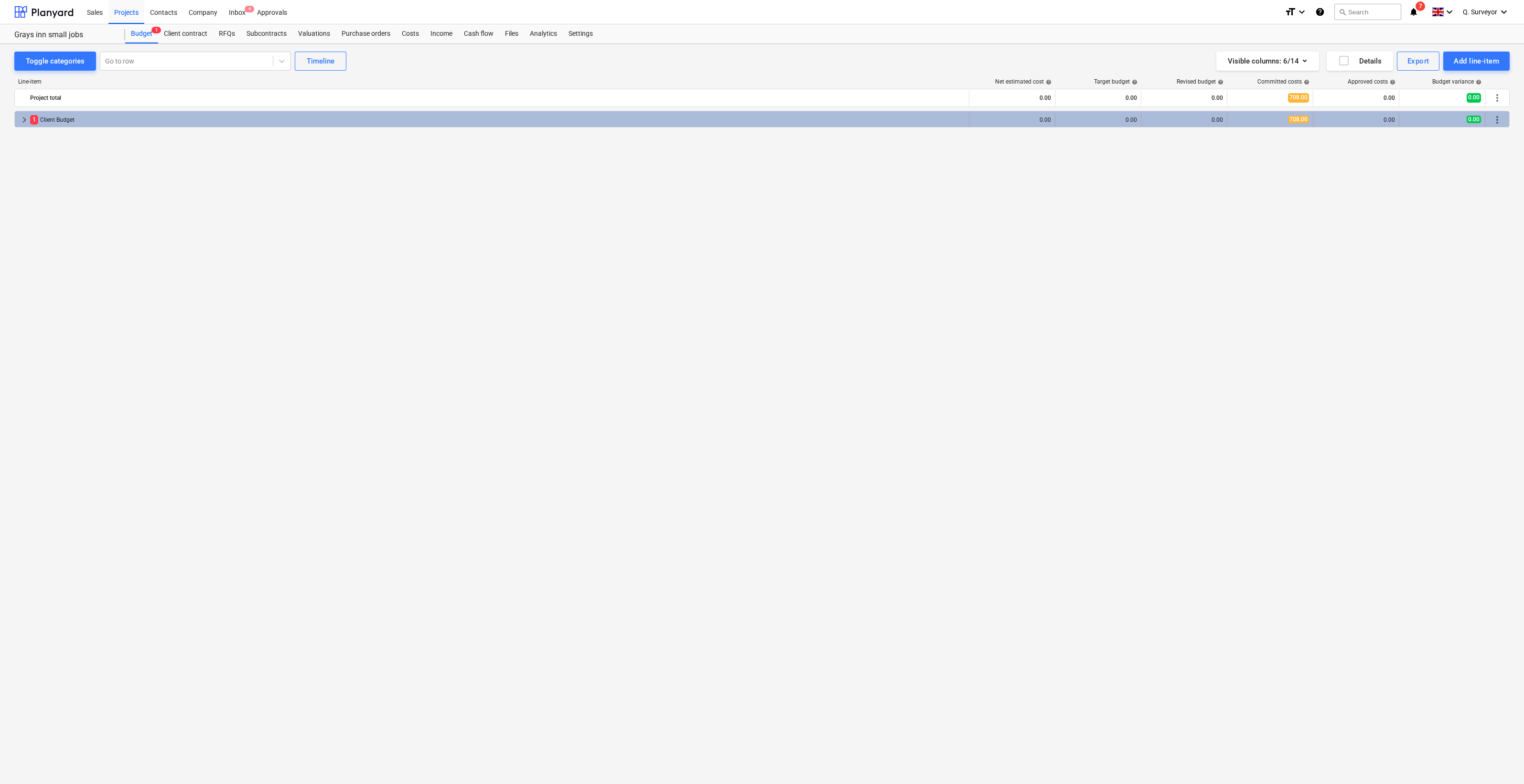
click at [24, 122] on span "keyboard_arrow_right" at bounding box center [24, 120] width 11 height 11
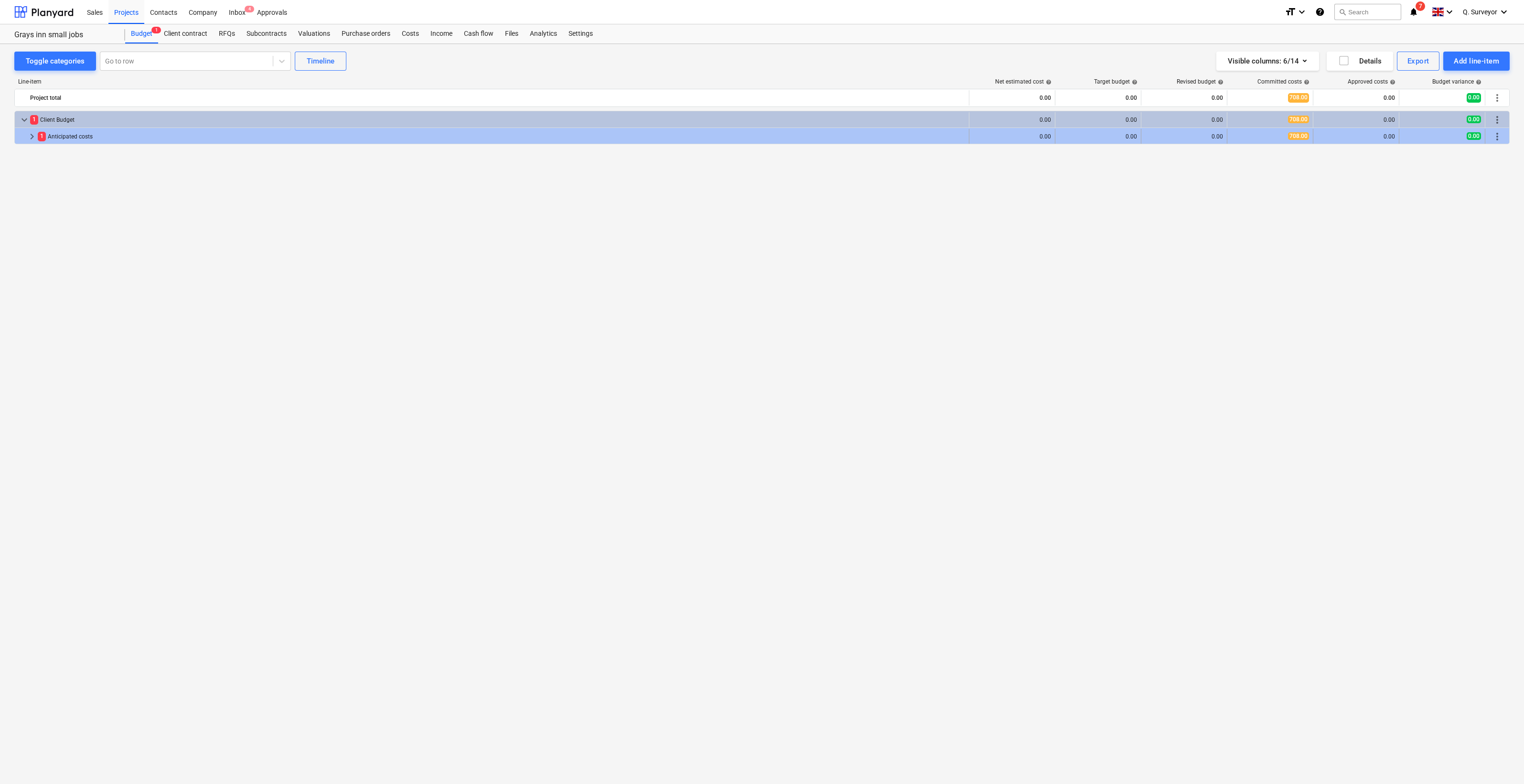
click at [32, 135] on span "keyboard_arrow_right" at bounding box center [32, 136] width 11 height 11
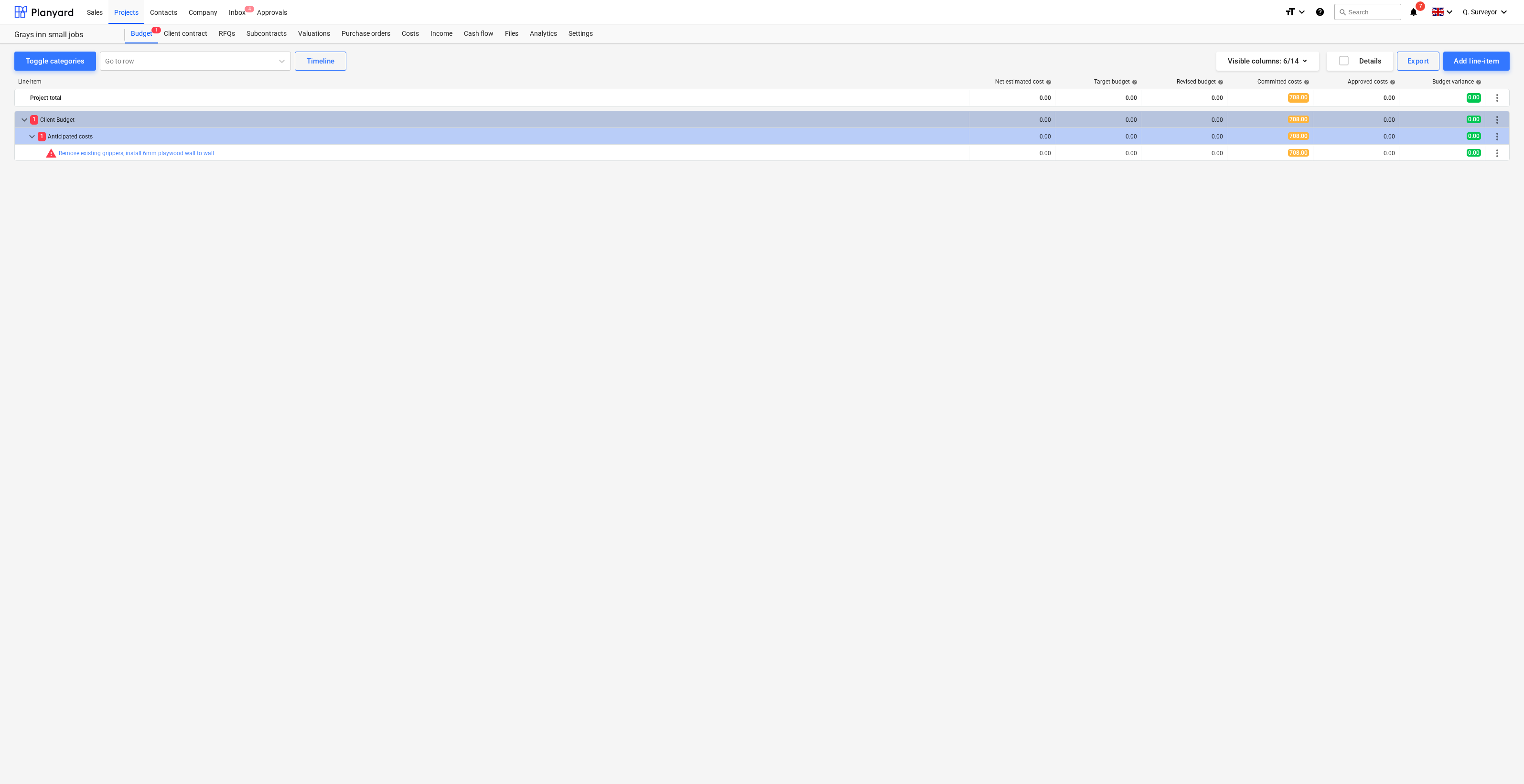
click at [32, 135] on span "keyboard_arrow_down" at bounding box center [32, 136] width 11 height 11
click at [149, 238] on div "keyboard_arrow_down 1 Client Budget 0.00 0.00 0.00 708.00 0.00 0.00 more_vert k…" at bounding box center [762, 428] width 1495 height 634
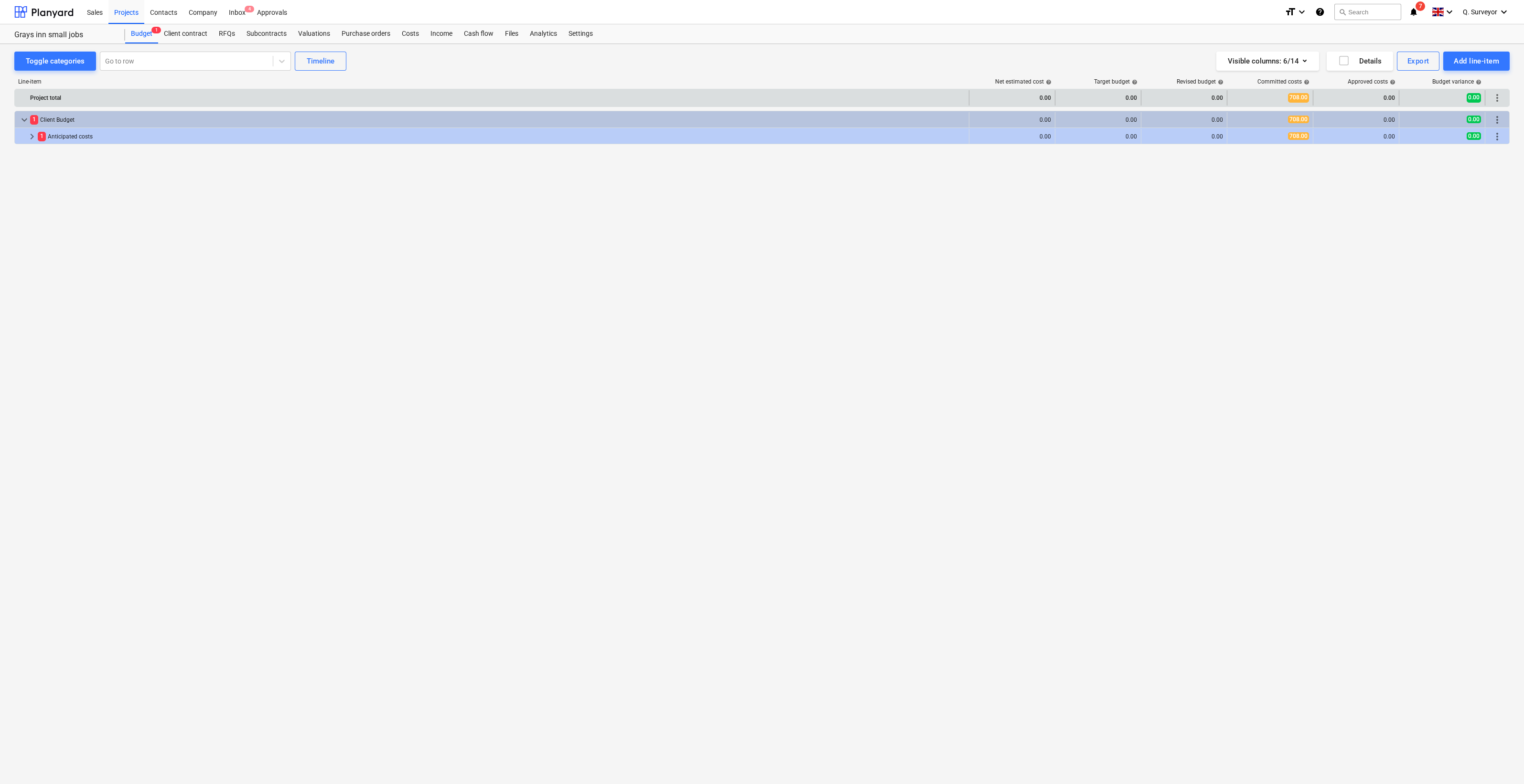
click at [1048, 97] on div "0.00" at bounding box center [1012, 97] width 78 height 15
click at [1384, 98] on div "0.00" at bounding box center [1355, 97] width 78 height 15
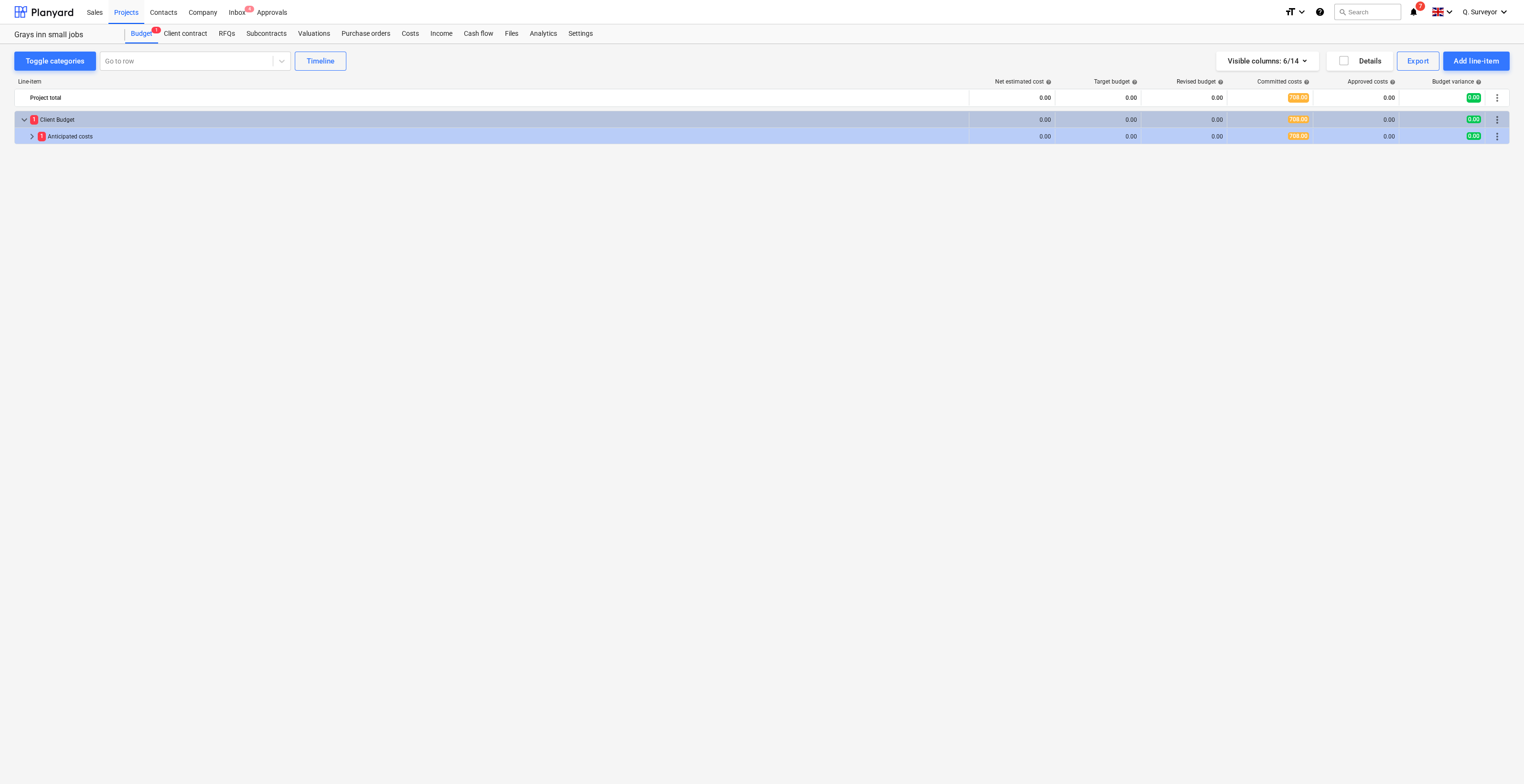
drag, startPoint x: 846, startPoint y: 316, endPoint x: 864, endPoint y: 201, distance: 116.4
click at [846, 316] on div "keyboard_arrow_down 1 Client Budget 0.00 0.00 0.00 708.00 0.00 0.00 more_vert k…" at bounding box center [762, 428] width 1495 height 634
click at [512, 399] on div "keyboard_arrow_down 1 Client Budget 0.00 0.00 0.00 708.00 0.00 0.00 more_vert k…" at bounding box center [762, 428] width 1495 height 634
